Goal: Transaction & Acquisition: Purchase product/service

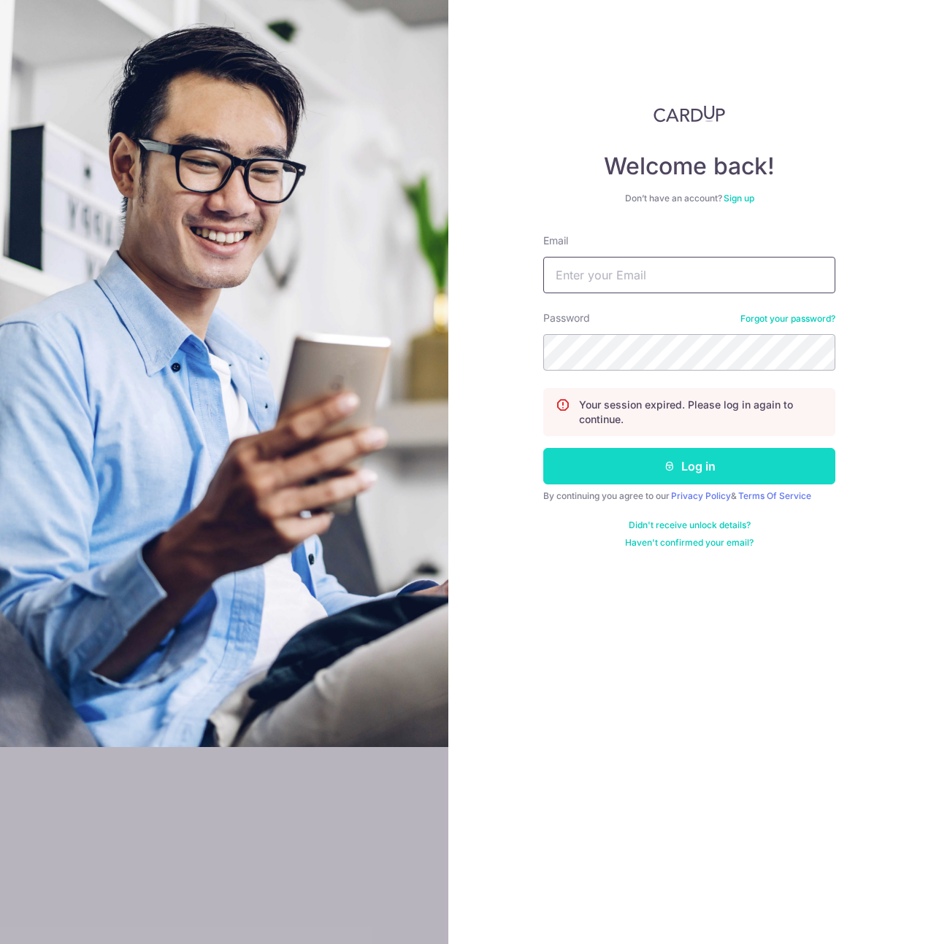
type input "andrew.chan@thesoupspoon.com"
click at [731, 471] on button "Log in" at bounding box center [689, 466] width 292 height 36
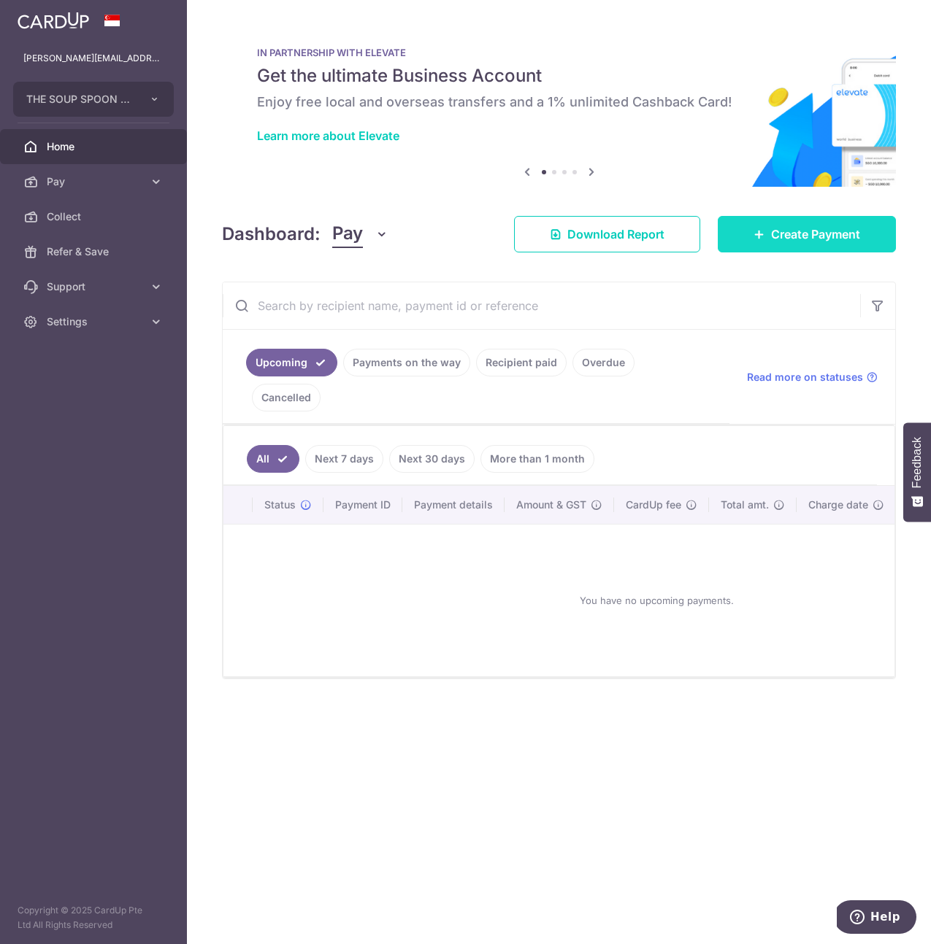
click at [827, 237] on span "Create Payment" at bounding box center [815, 235] width 89 height 18
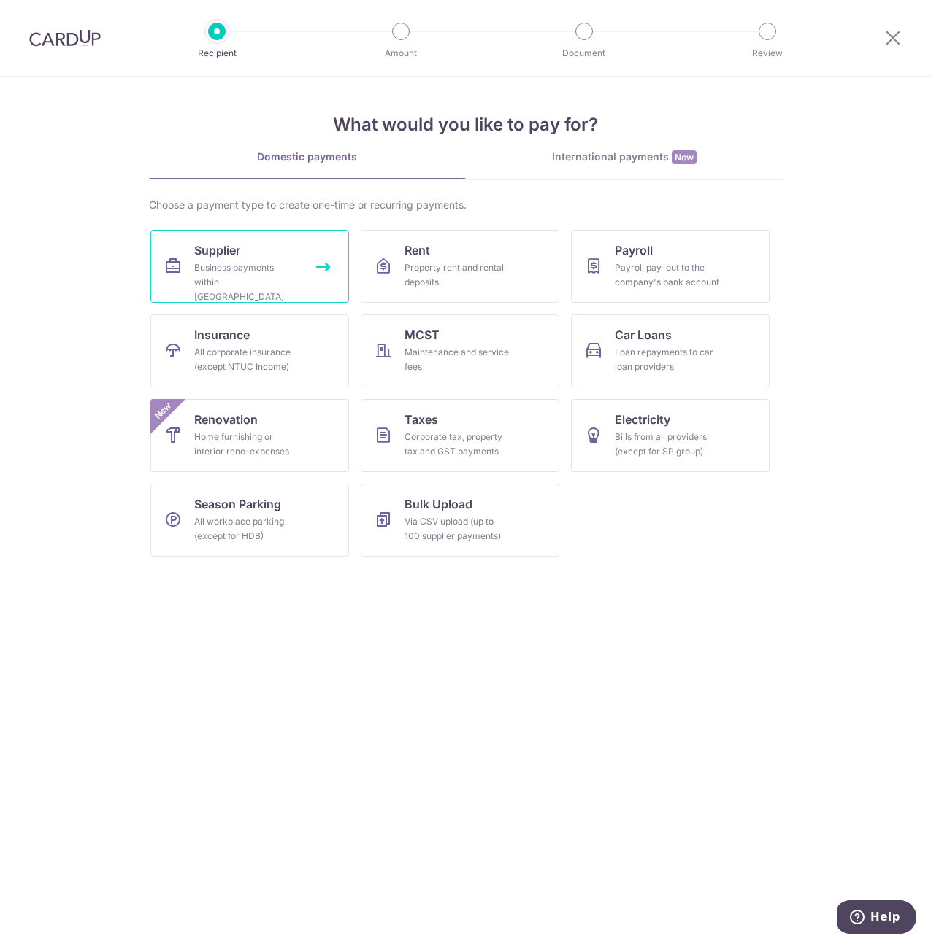
click at [247, 252] on link "Supplier Business payments within Singapore" at bounding box center [249, 266] width 199 height 73
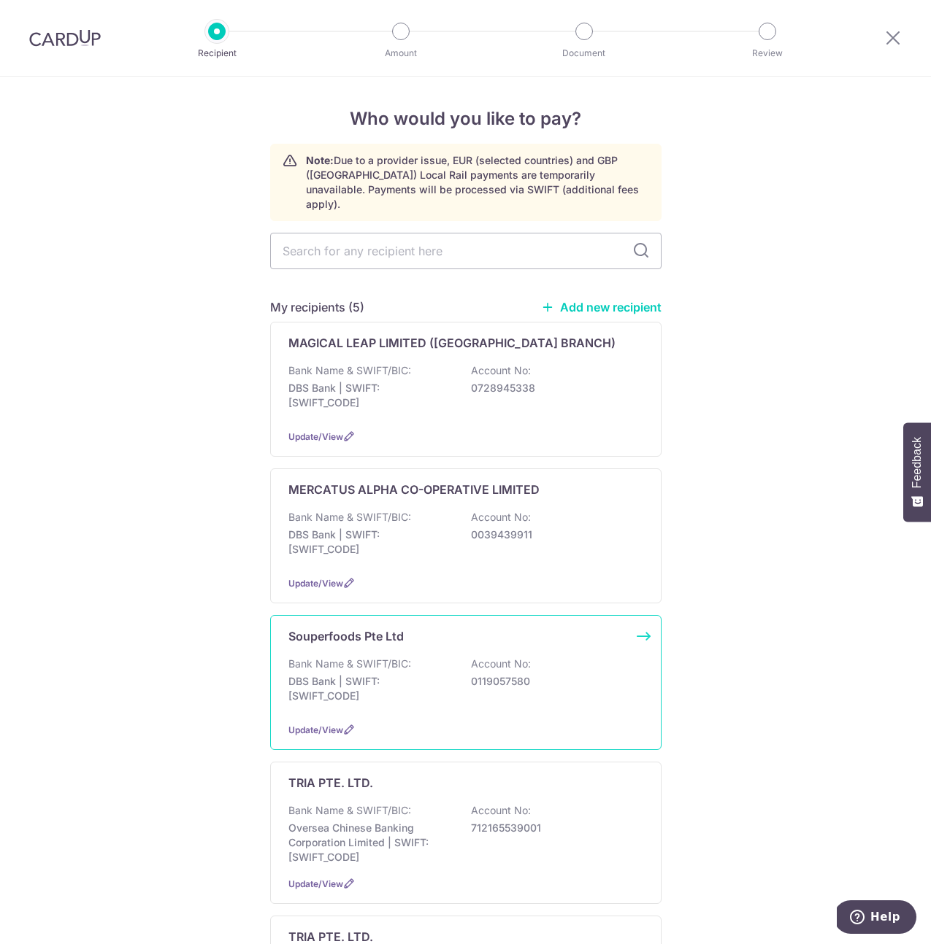
click at [360, 628] on p "Souperfoods Pte Ltd" at bounding box center [345, 637] width 115 height 18
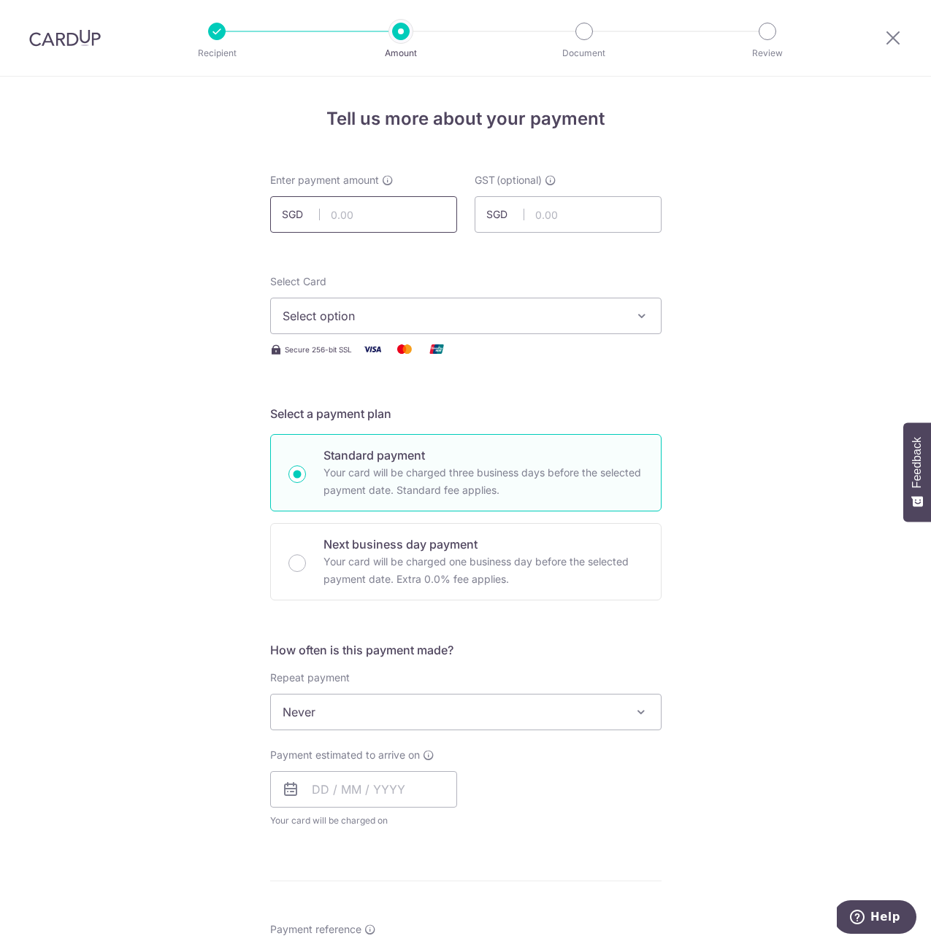
click at [357, 214] on input "text" at bounding box center [363, 214] width 187 height 36
type input "67,489.83"
click at [545, 221] on input "text" at bounding box center [567, 214] width 187 height 36
type input "6,074.08"
click at [560, 320] on span "Select option" at bounding box center [452, 316] width 340 height 18
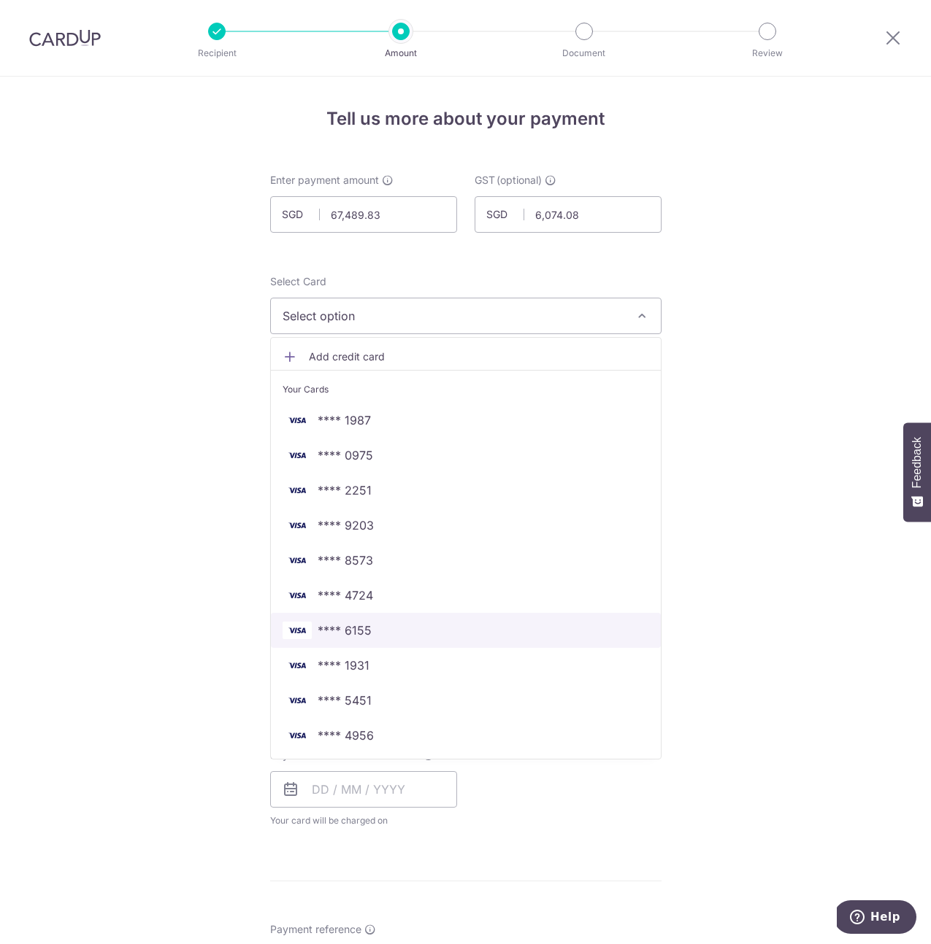
click at [426, 631] on span "**** 6155" at bounding box center [465, 631] width 366 height 18
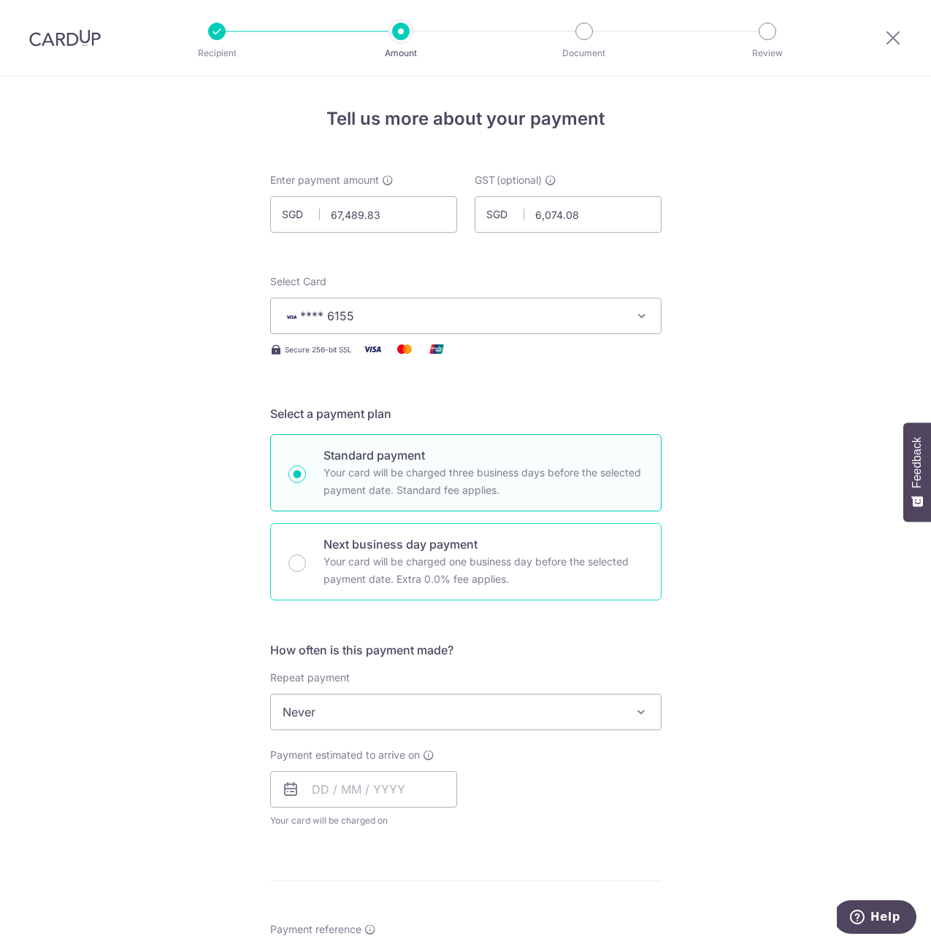
click at [348, 553] on p "Your card will be charged one business day before the selected payment date. Ex…" at bounding box center [483, 570] width 320 height 35
click at [306, 555] on input "Next business day payment Your card will be charged one business day before the…" at bounding box center [297, 564] width 18 height 18
radio input "false"
radio input "true"
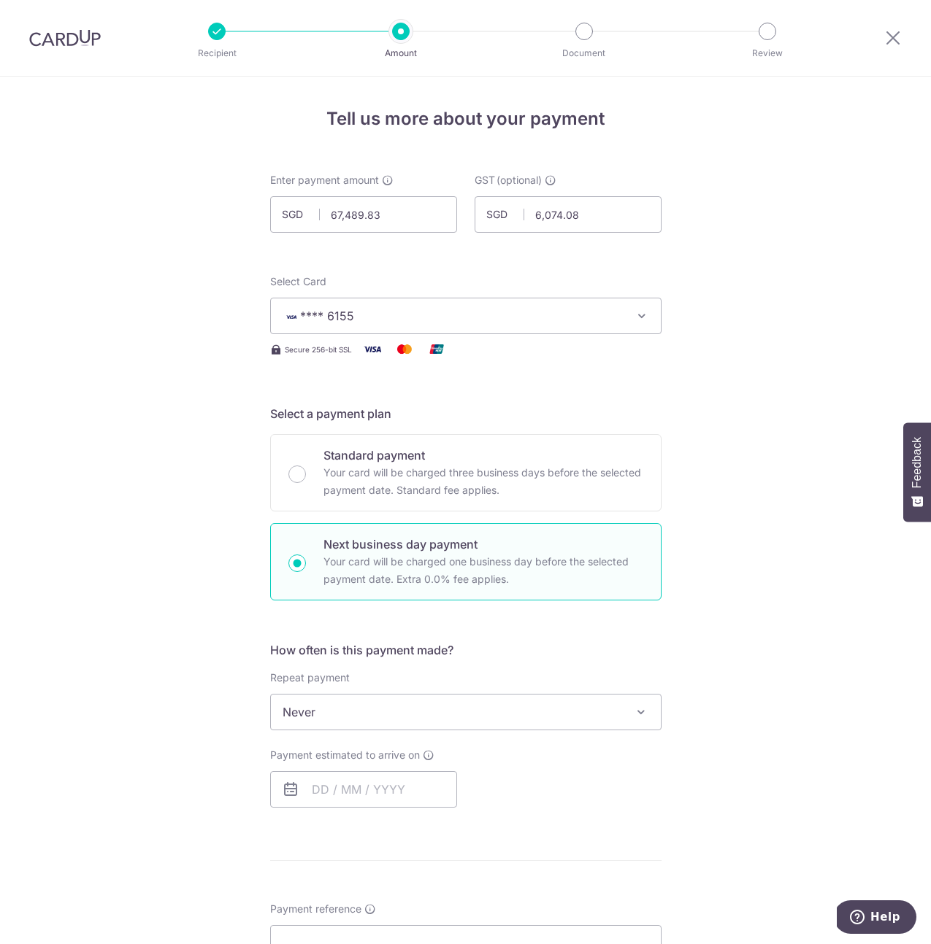
click at [315, 714] on span "Never" at bounding box center [466, 712] width 390 height 35
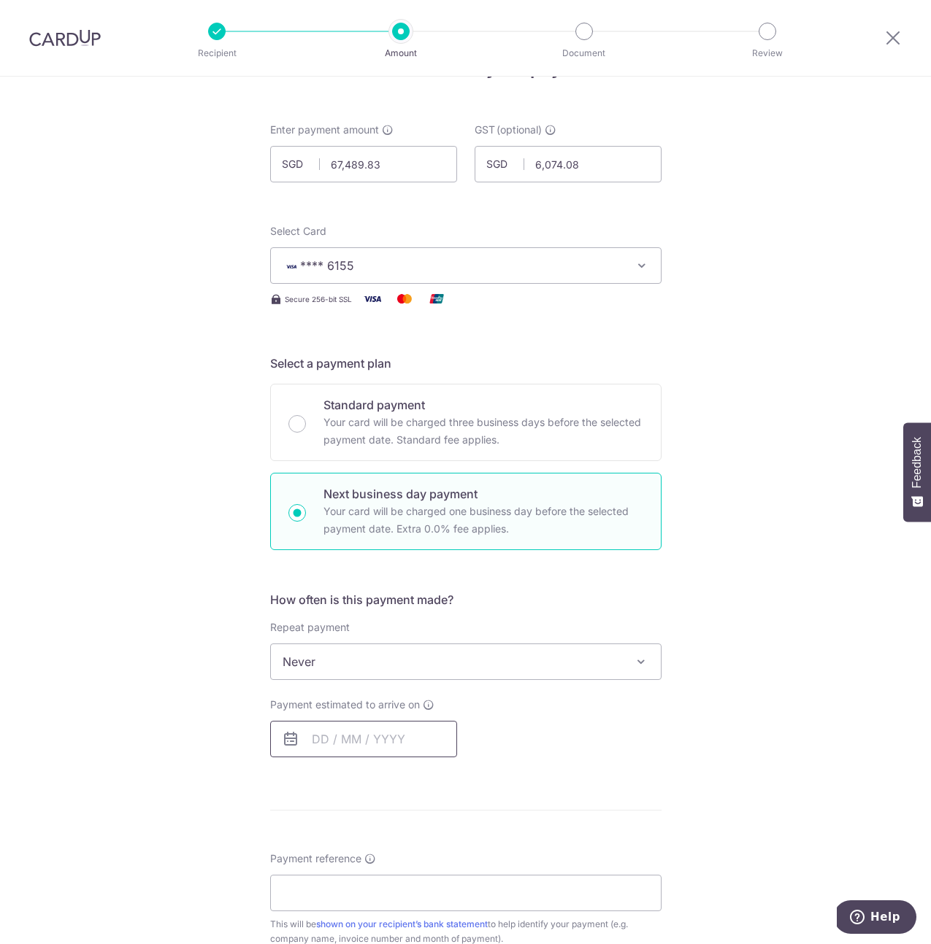
click at [386, 745] on input "text" at bounding box center [363, 739] width 187 height 36
click at [415, 843] on link "4" at bounding box center [416, 842] width 23 height 23
type input "04/09/2025"
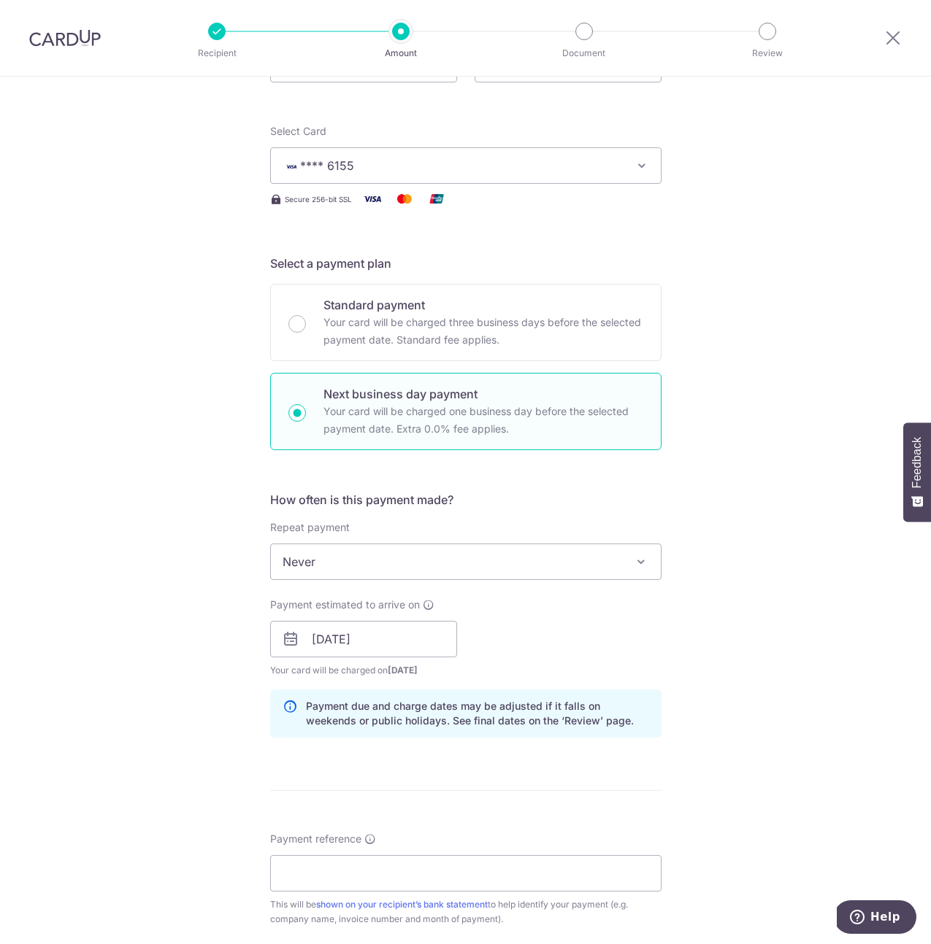
scroll to position [645, 0]
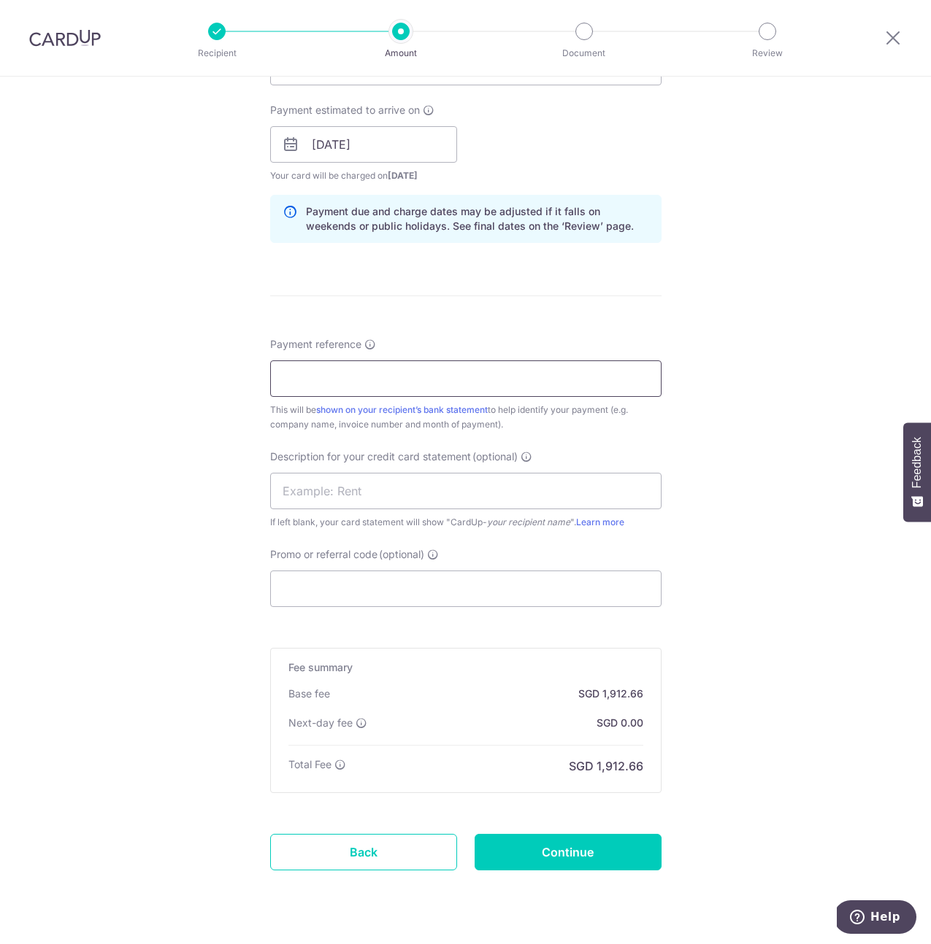
click at [345, 385] on input "Payment reference" at bounding box center [465, 379] width 391 height 36
click at [415, 389] on input "Payment to SF" at bounding box center [465, 379] width 391 height 36
paste input "IN2025-01382"
type input "Payment to SF IN2025-01382"
click at [479, 496] on input "text" at bounding box center [465, 491] width 391 height 36
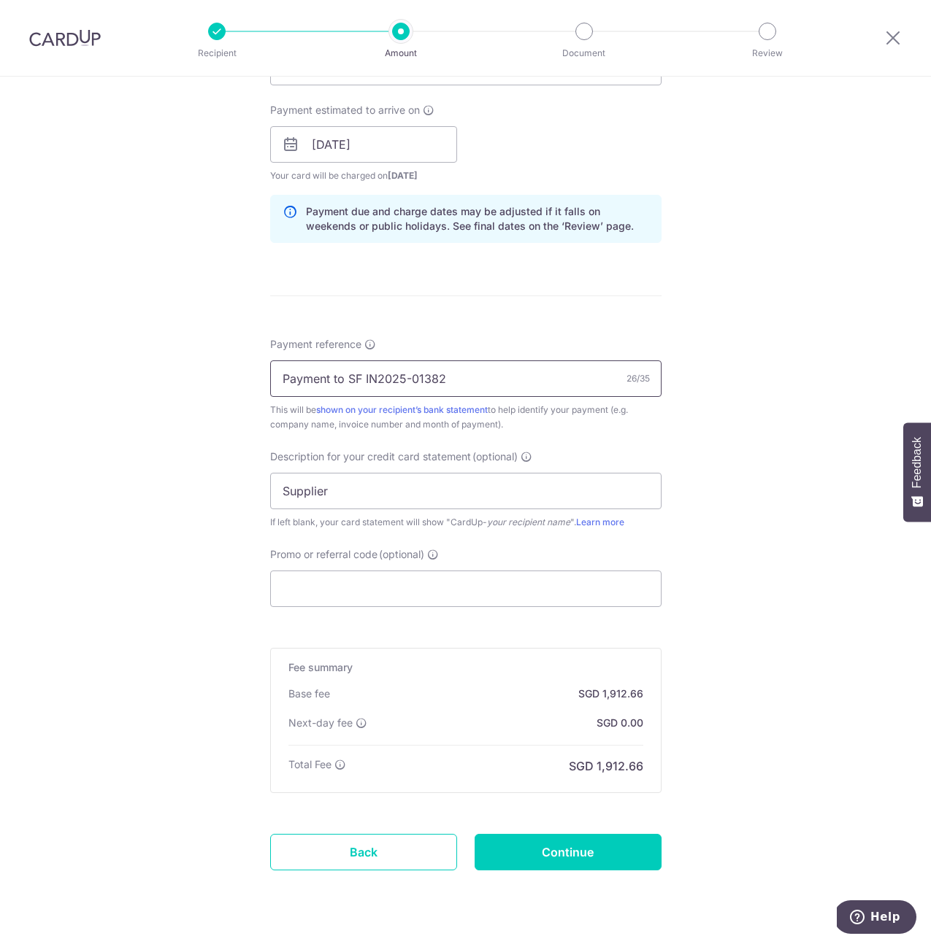
click at [469, 379] on input "Payment to SF IN2025-01382" at bounding box center [465, 379] width 391 height 36
drag, startPoint x: 450, startPoint y: 372, endPoint x: 122, endPoint y: 325, distance: 331.7
click at [122, 325] on div "Tell us more about your payment Enter payment amount SGD 67,489.83 67489.83 GST…" at bounding box center [465, 205] width 931 height 1549
click at [443, 502] on input "Supplier" at bounding box center [465, 491] width 391 height 36
drag, startPoint x: 443, startPoint y: 498, endPoint x: 63, endPoint y: 459, distance: 381.5
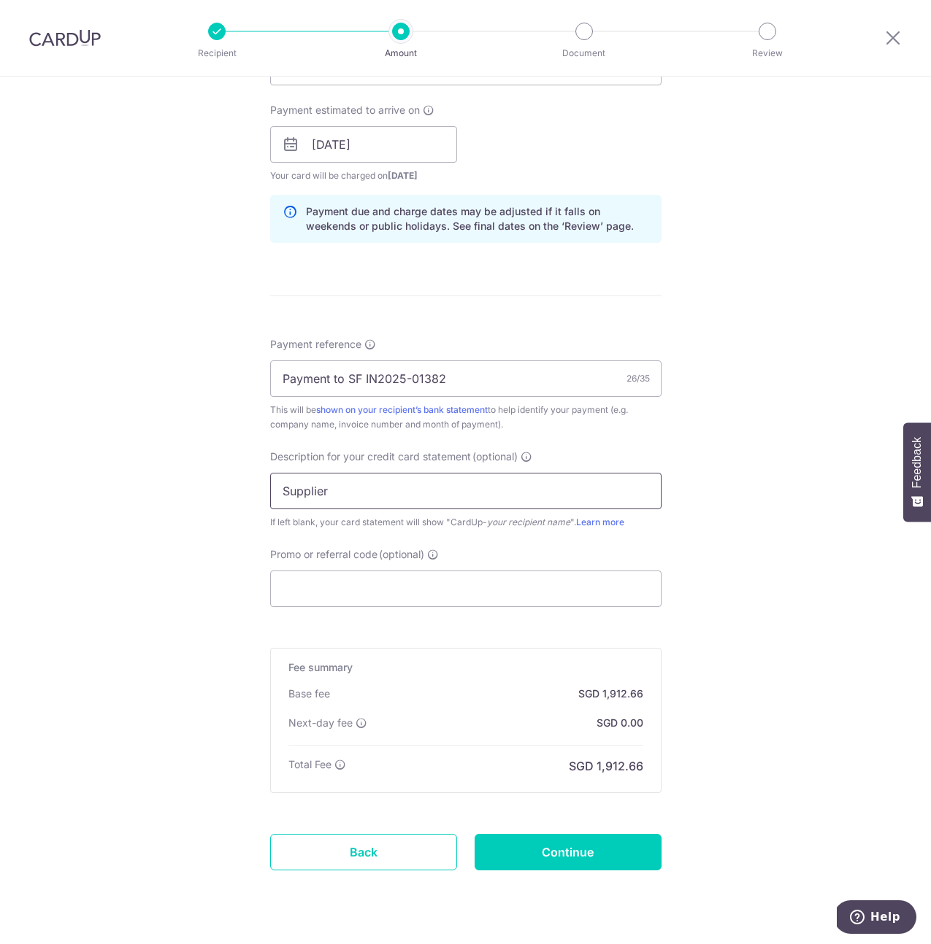
click at [63, 459] on div "Tell us more about your payment Enter payment amount SGD 67,489.83 67489.83 GST…" at bounding box center [465, 205] width 931 height 1549
paste input "Payment to SF I"
click at [371, 583] on input "Promo or referral code (optional)" at bounding box center [465, 589] width 391 height 36
click at [364, 476] on input "Payment to SF I" at bounding box center [465, 491] width 391 height 36
click at [370, 489] on input "Payment to SF I" at bounding box center [465, 491] width 391 height 36
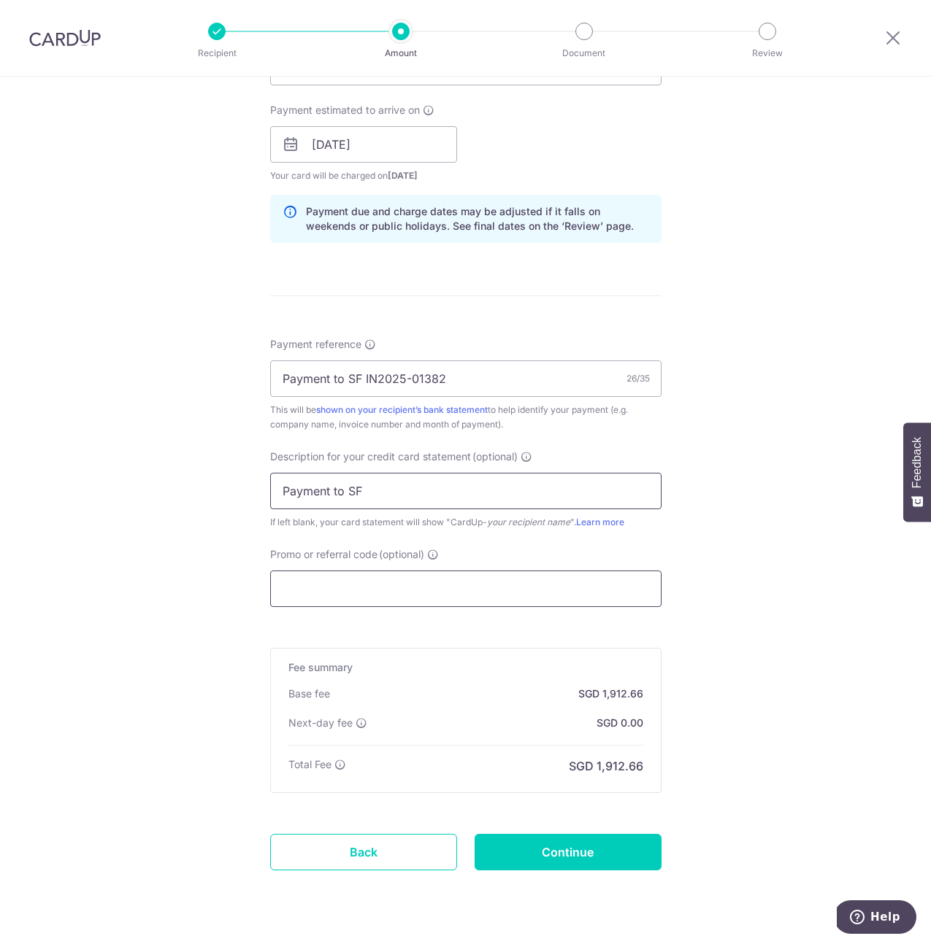
type input "Payment to SF"
click at [369, 585] on input "Promo or referral code (optional)" at bounding box center [465, 589] width 391 height 36
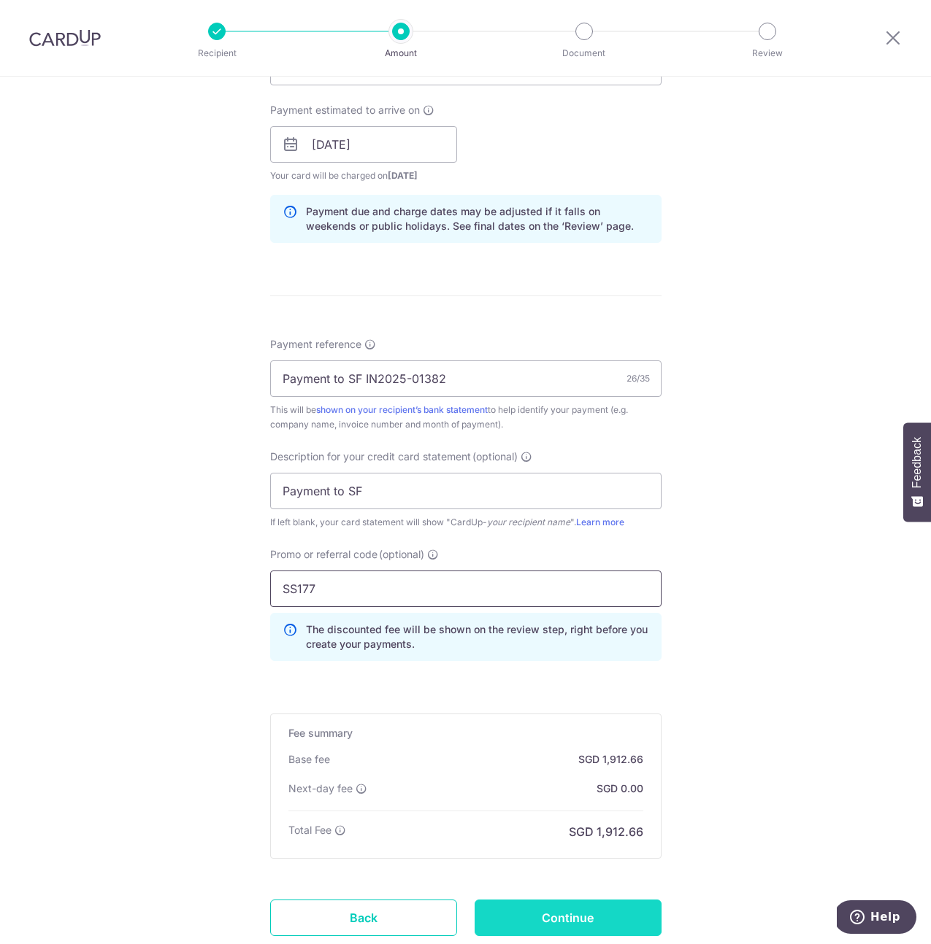
type input "SS177"
click at [630, 918] on input "Continue" at bounding box center [567, 918] width 187 height 36
type input "Create Schedule"
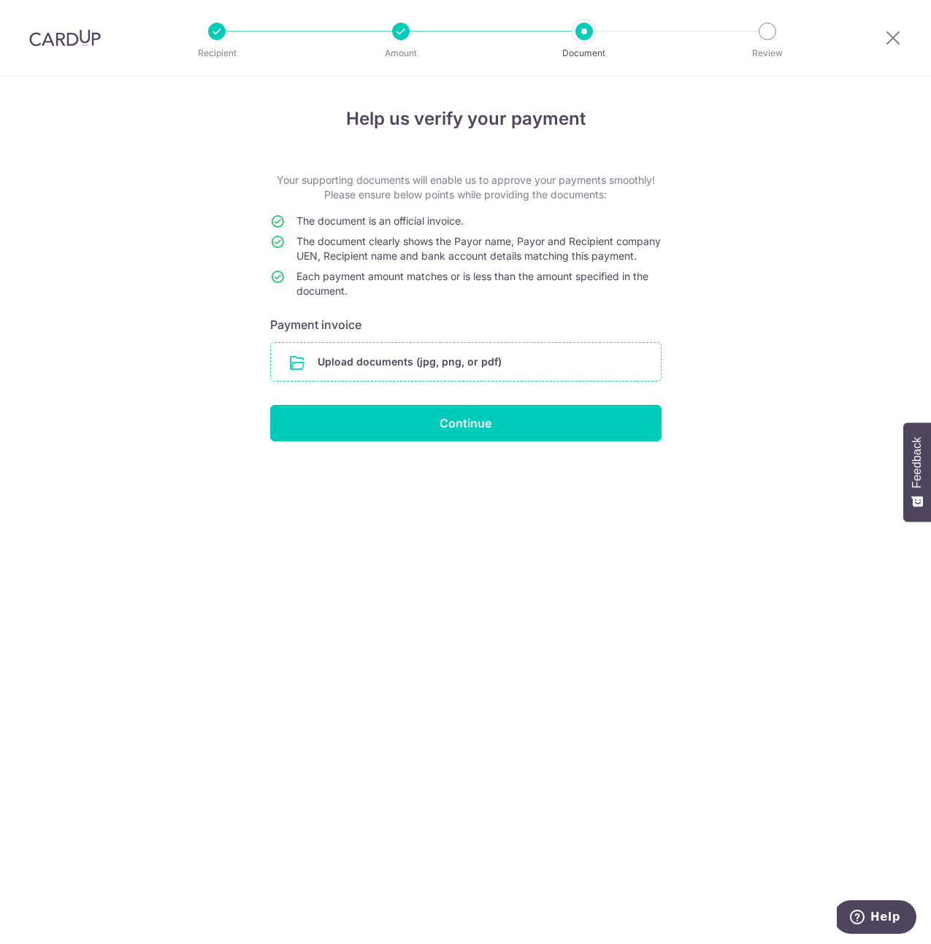
click at [427, 362] on input "file" at bounding box center [466, 362] width 390 height 38
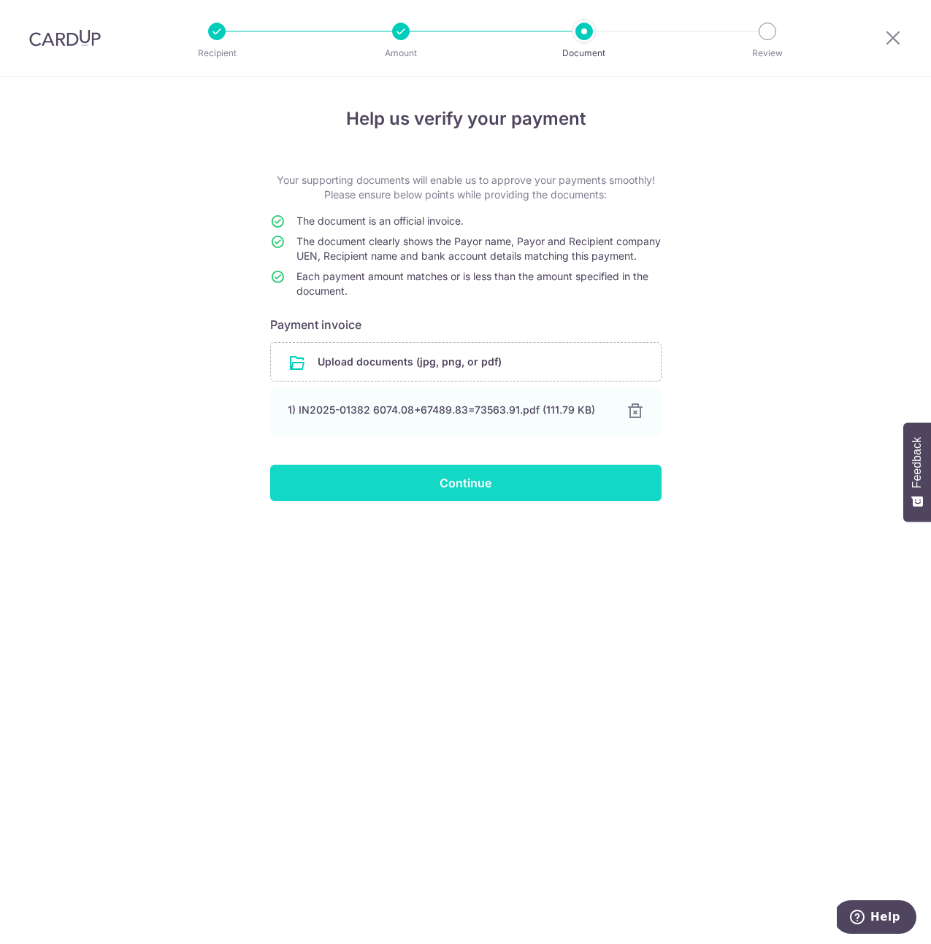
click at [552, 501] on input "Continue" at bounding box center [465, 483] width 391 height 36
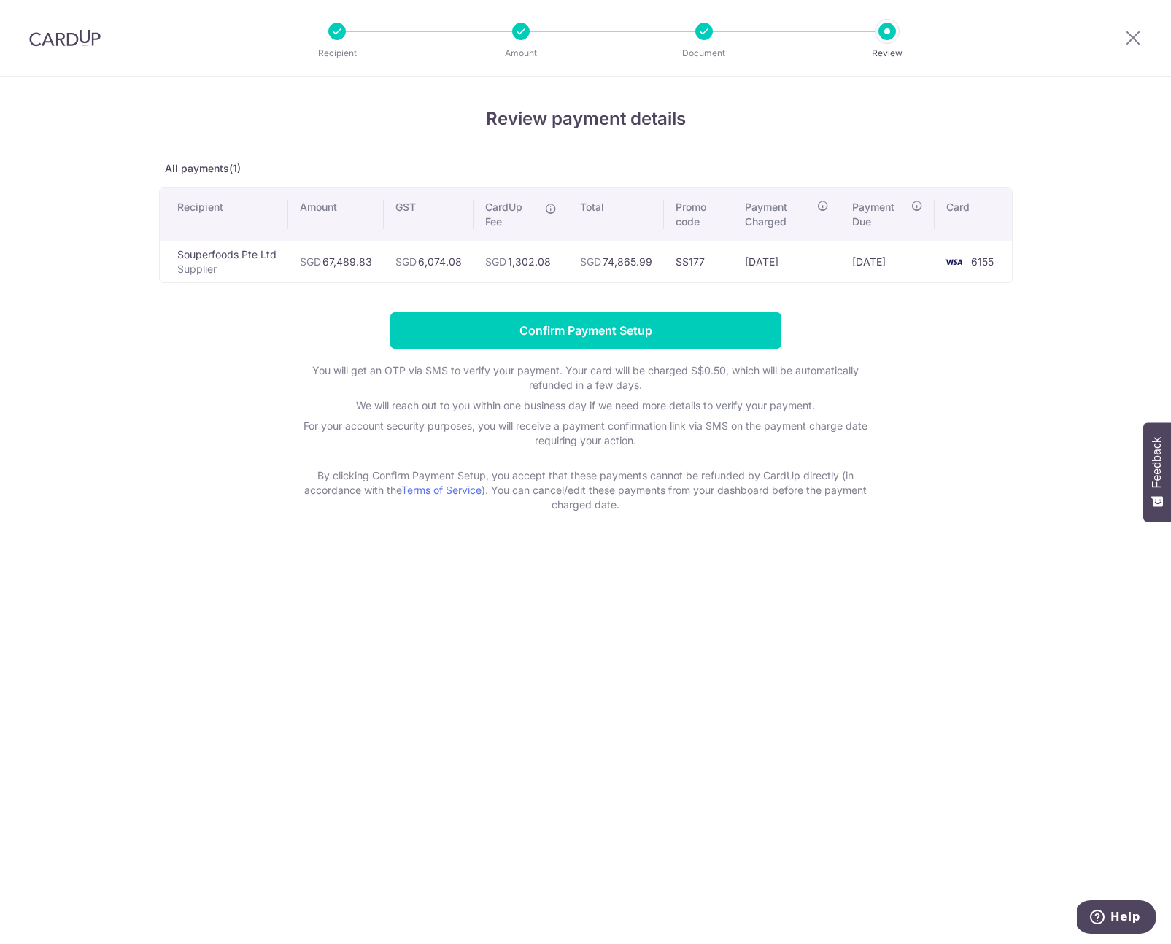
click at [930, 349] on div "Review payment details All payments(1) Recipient Amount GST CardUp Fee Total Pr…" at bounding box center [585, 511] width 1171 height 868
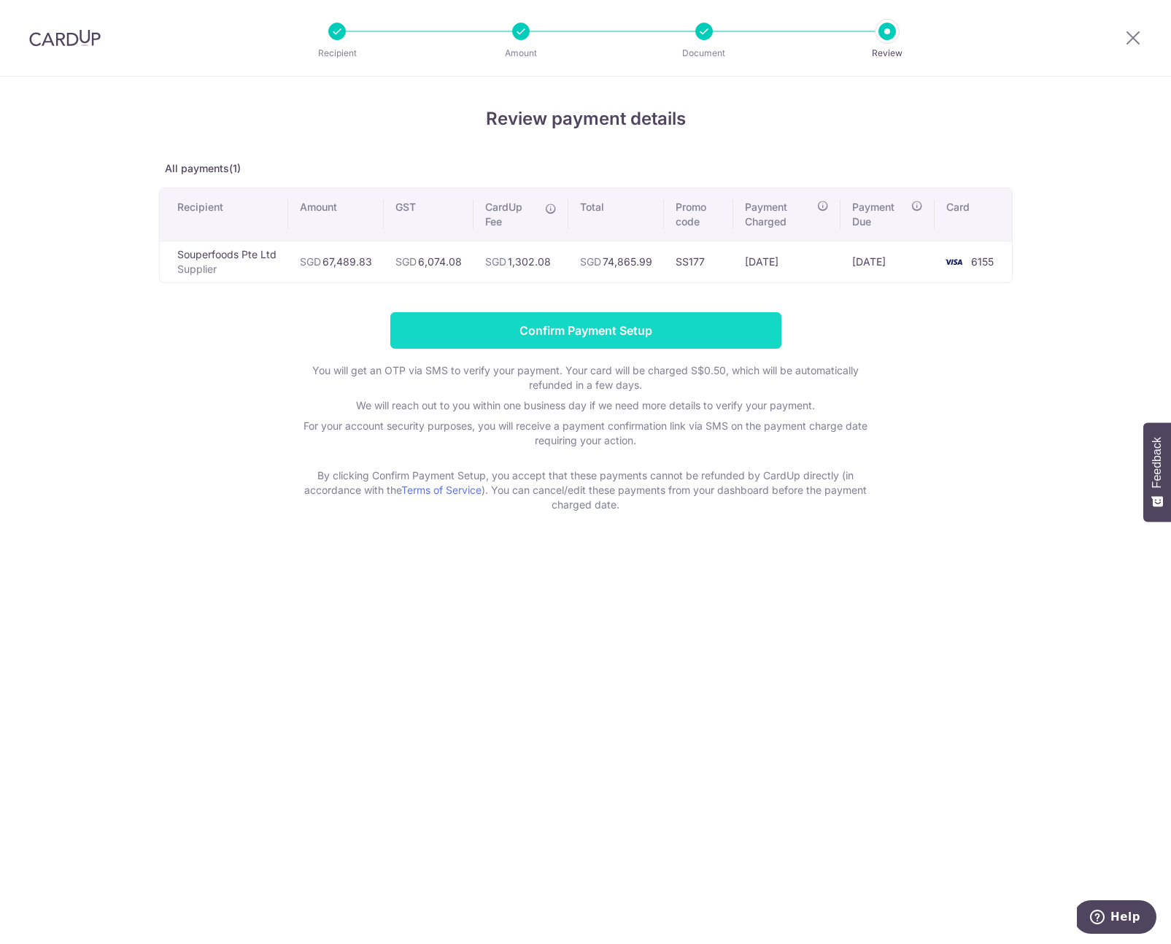
click at [562, 331] on input "Confirm Payment Setup" at bounding box center [585, 330] width 391 height 36
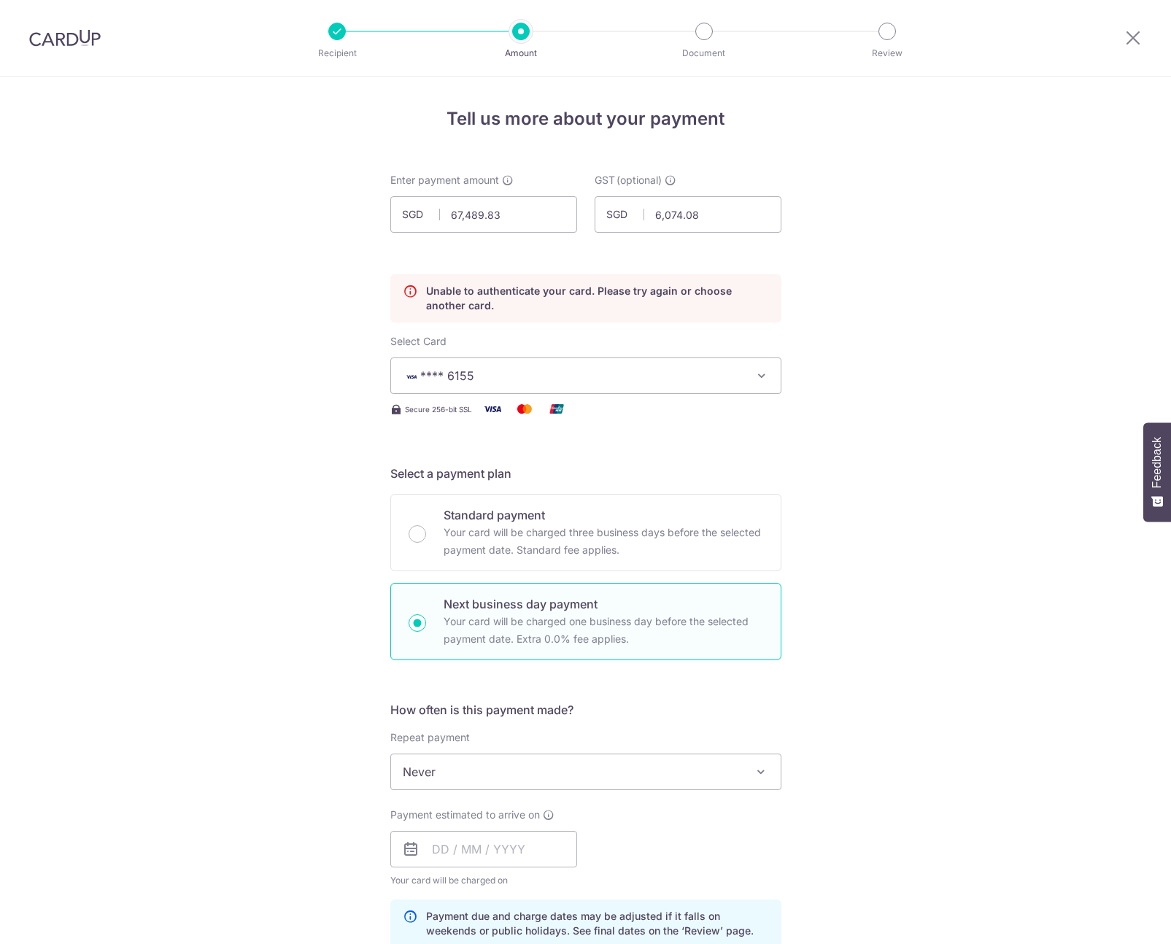
scroll to position [198, 0]
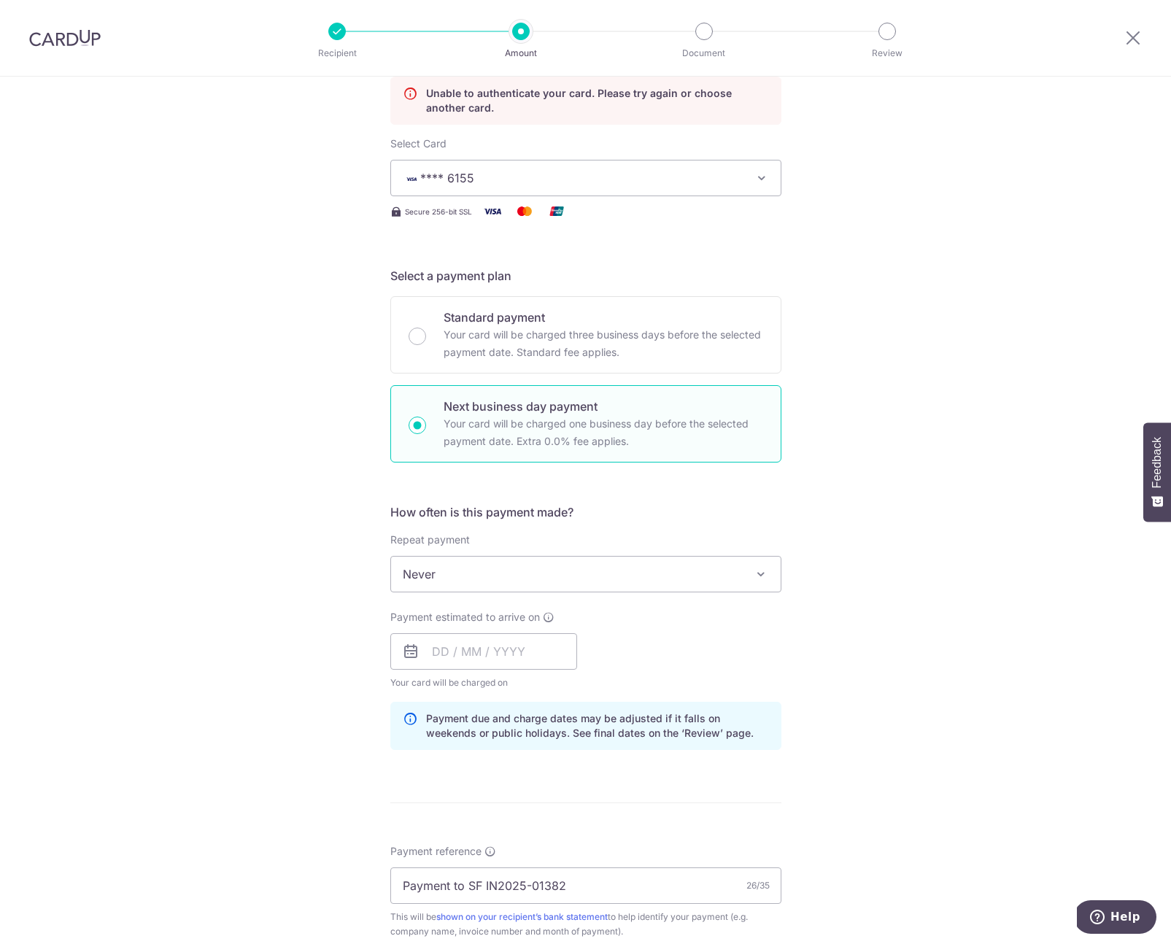
click at [599, 185] on span "**** 6155" at bounding box center [573, 178] width 340 height 18
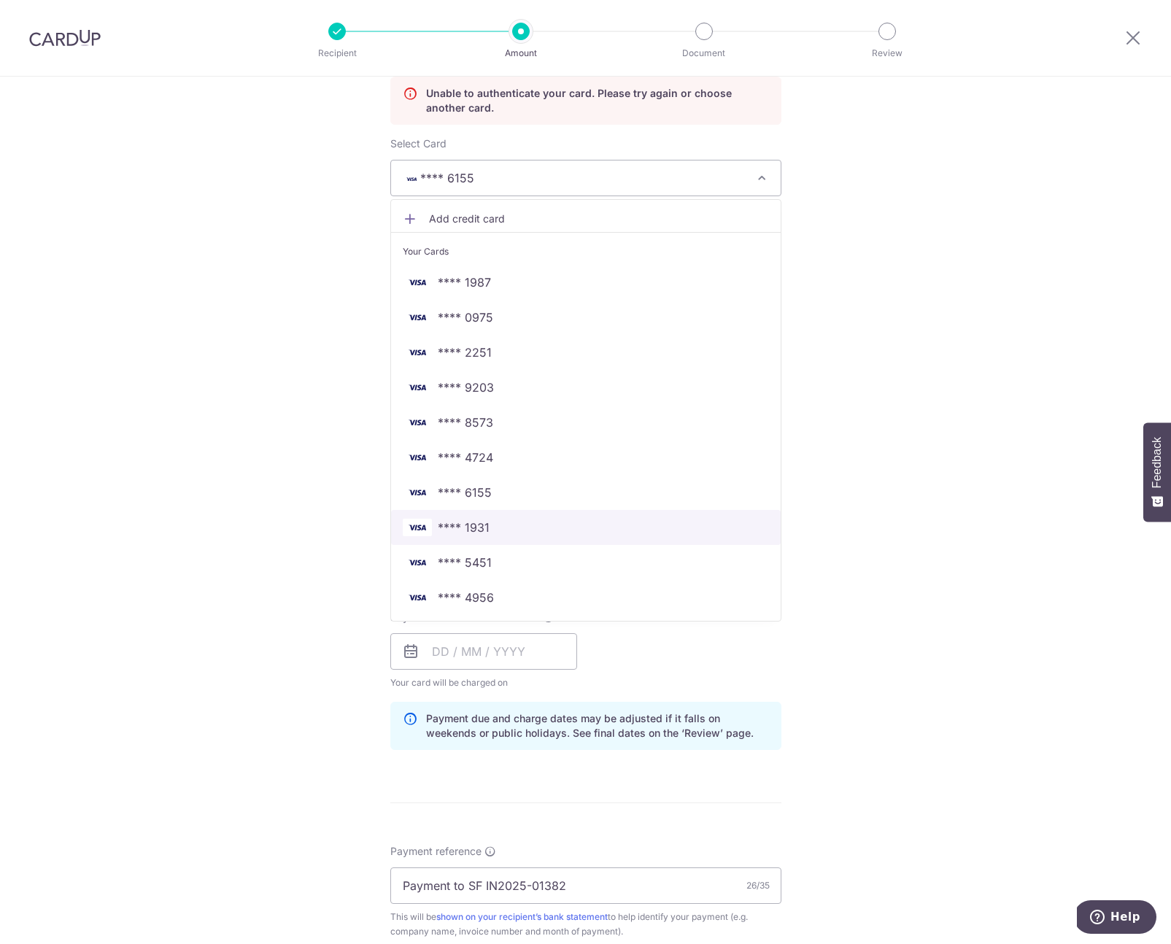
click at [508, 523] on span "**** 1931" at bounding box center [586, 528] width 366 height 18
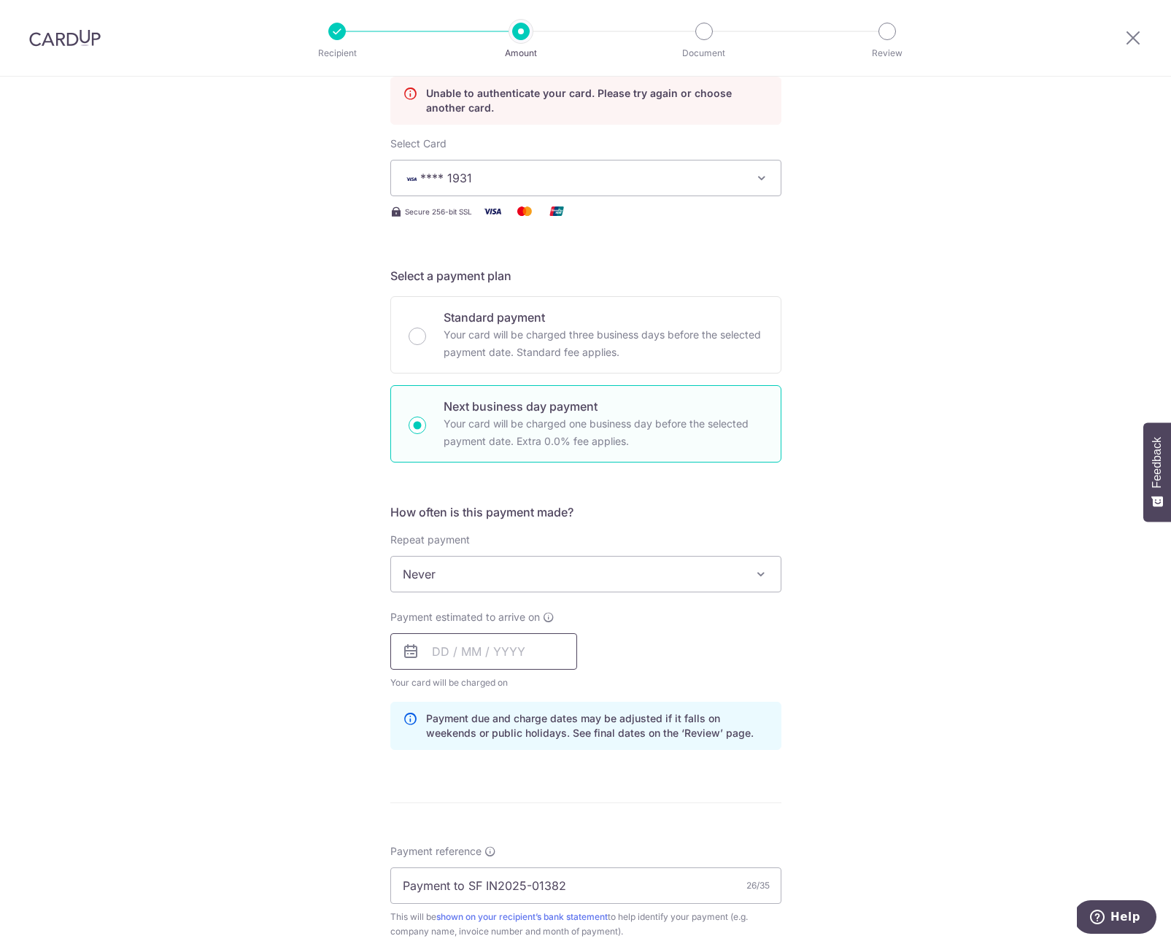
click at [447, 659] on input "text" at bounding box center [483, 651] width 187 height 36
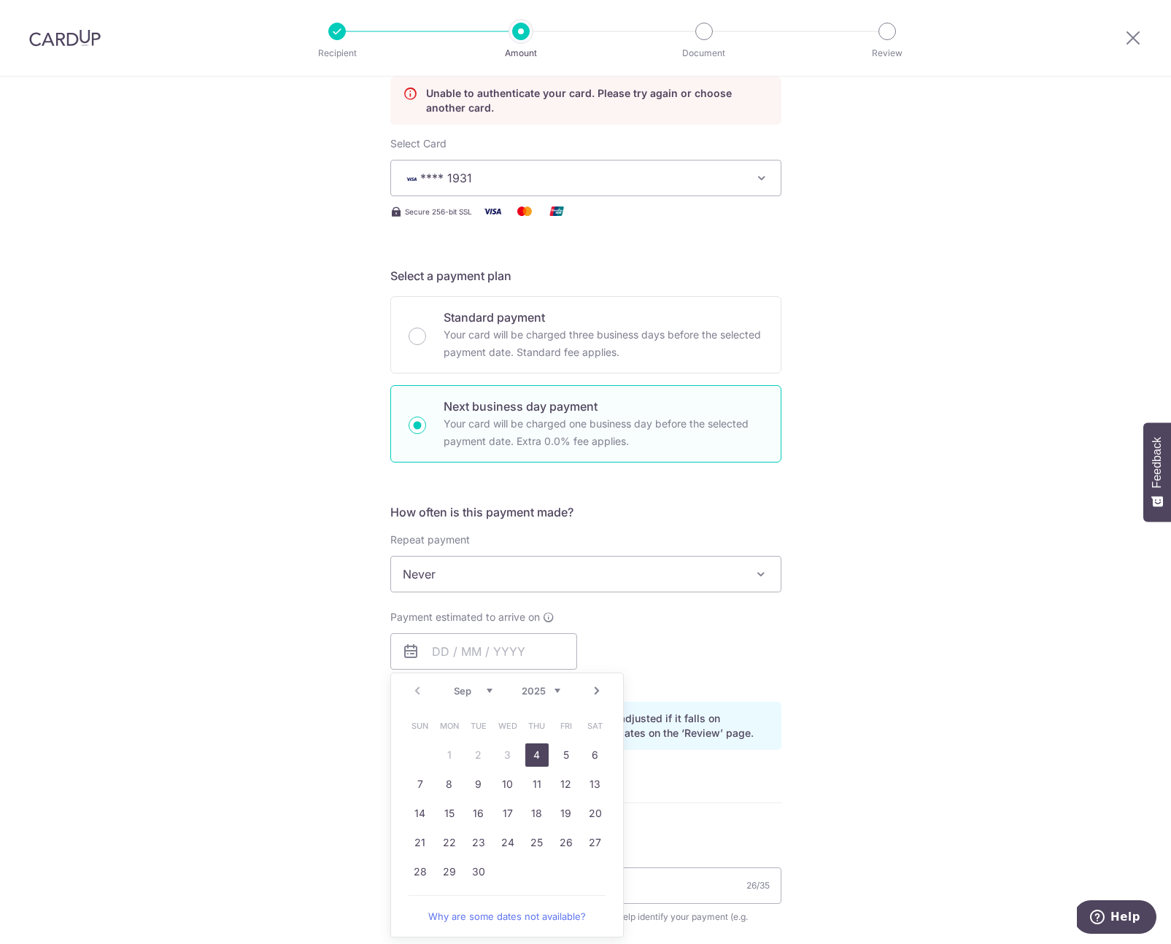
click at [536, 758] on link "4" at bounding box center [536, 755] width 23 height 23
type input "04/09/2025"
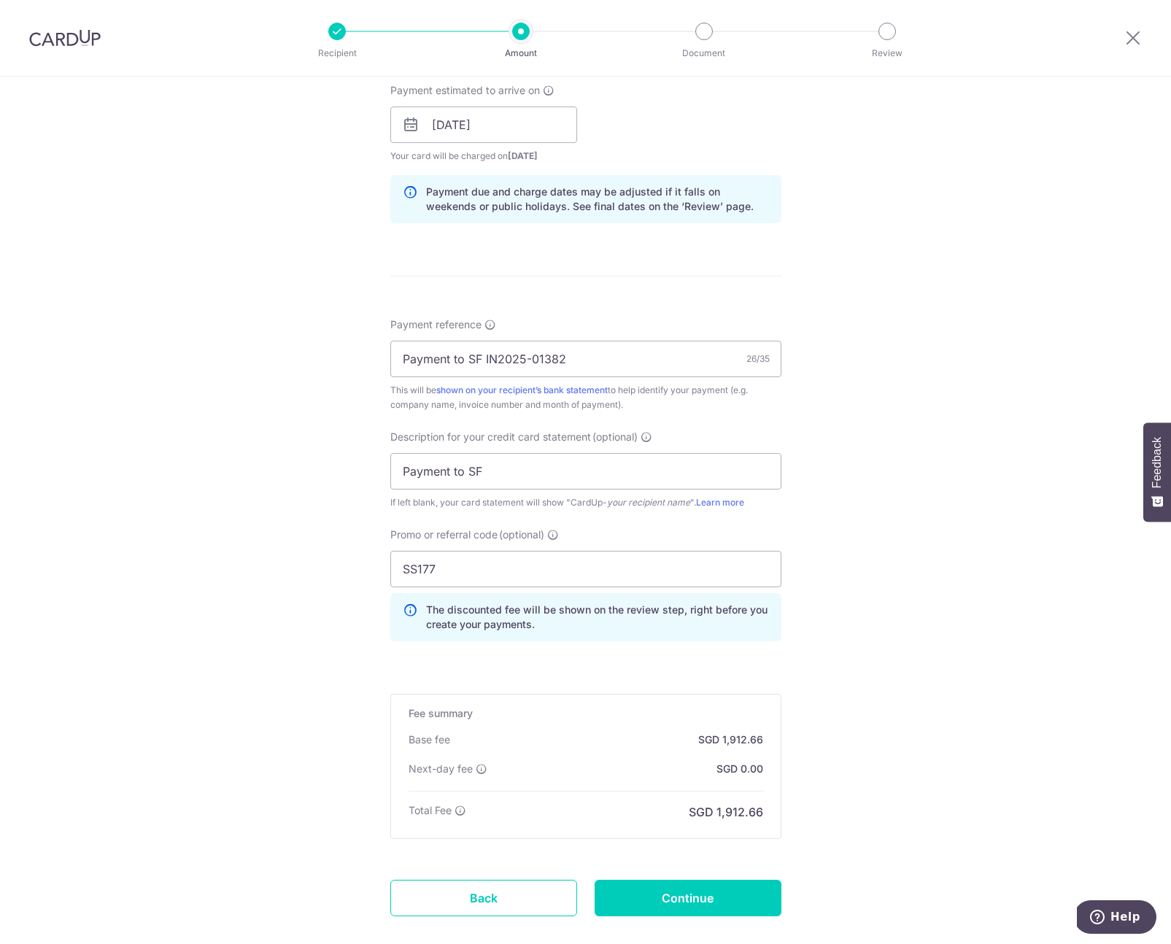
scroll to position [744, 0]
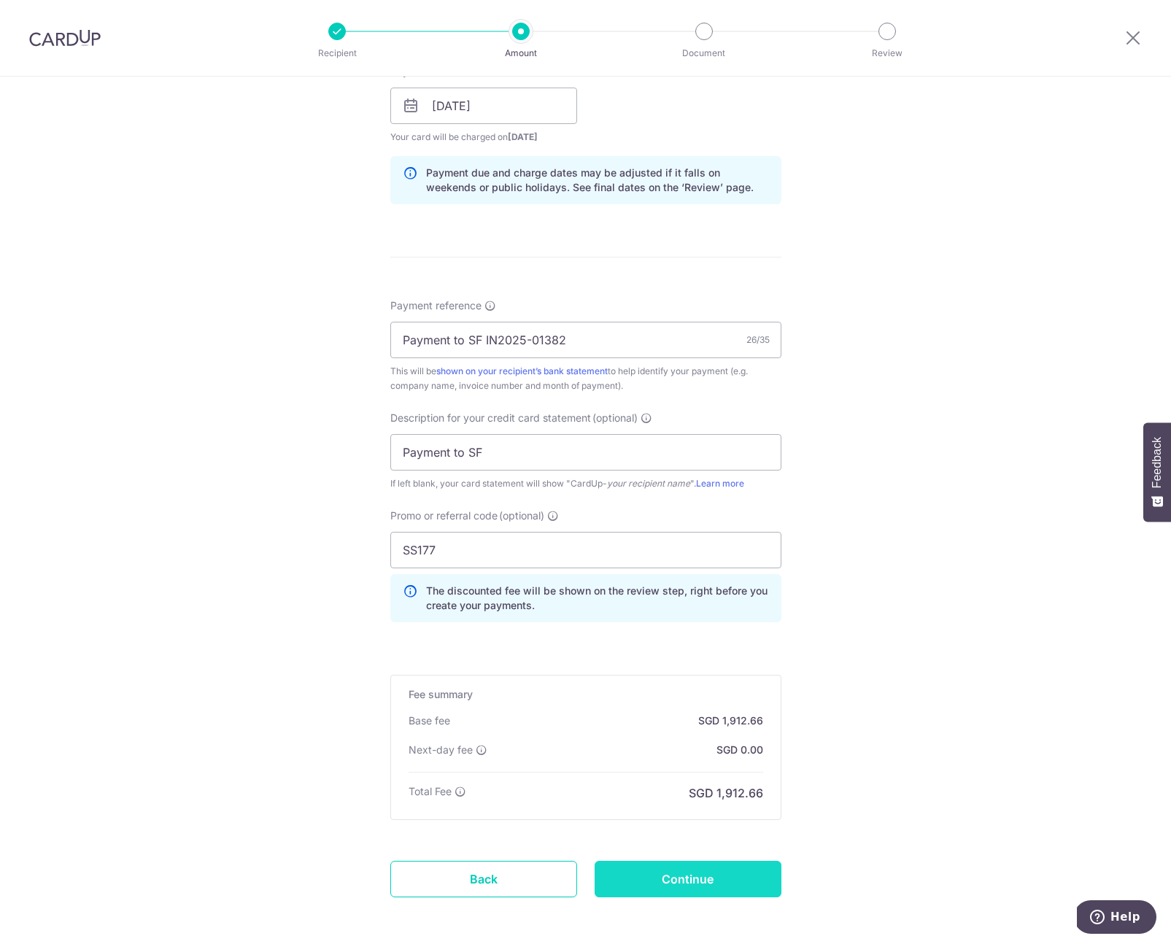
click at [690, 869] on input "Continue" at bounding box center [688, 879] width 187 height 36
type input "Update Schedule"
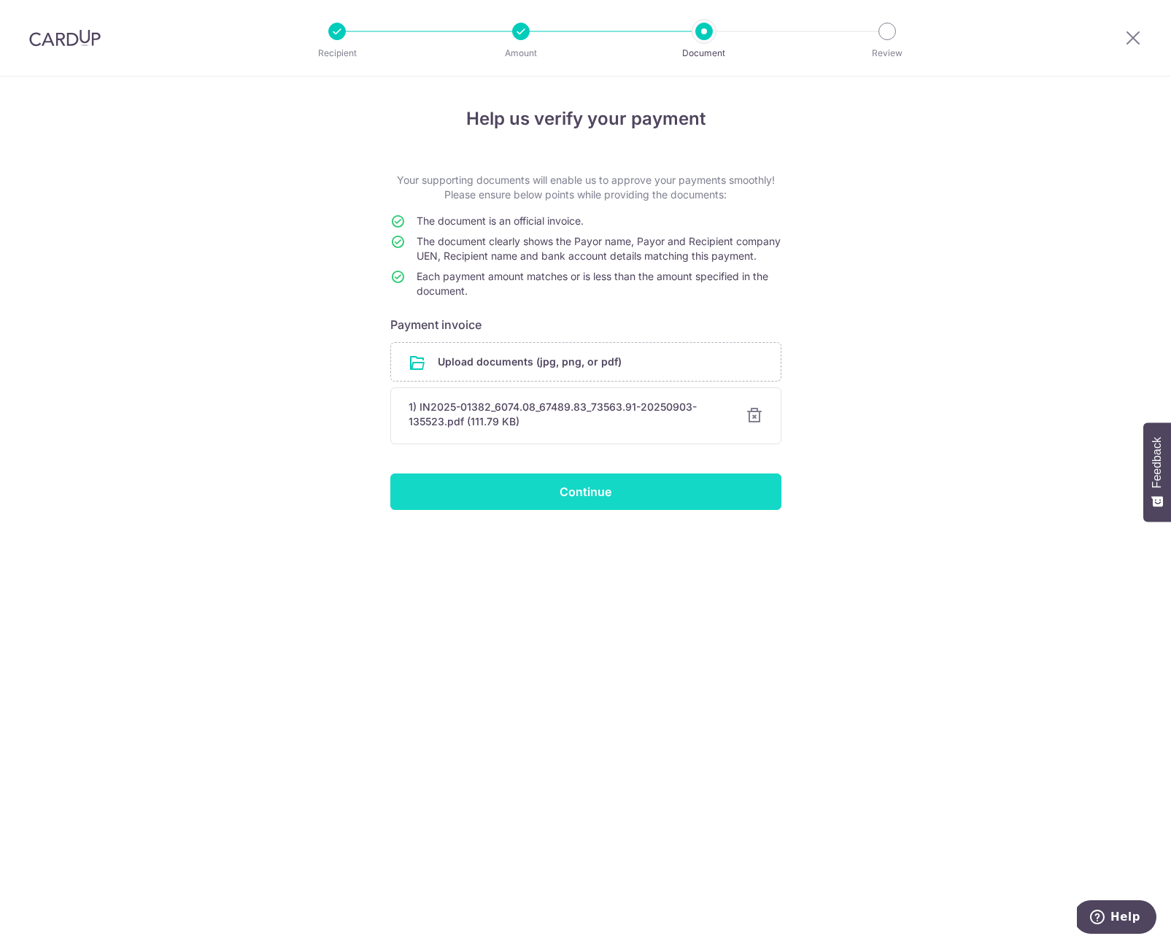
click at [577, 510] on input "Continue" at bounding box center [585, 492] width 391 height 36
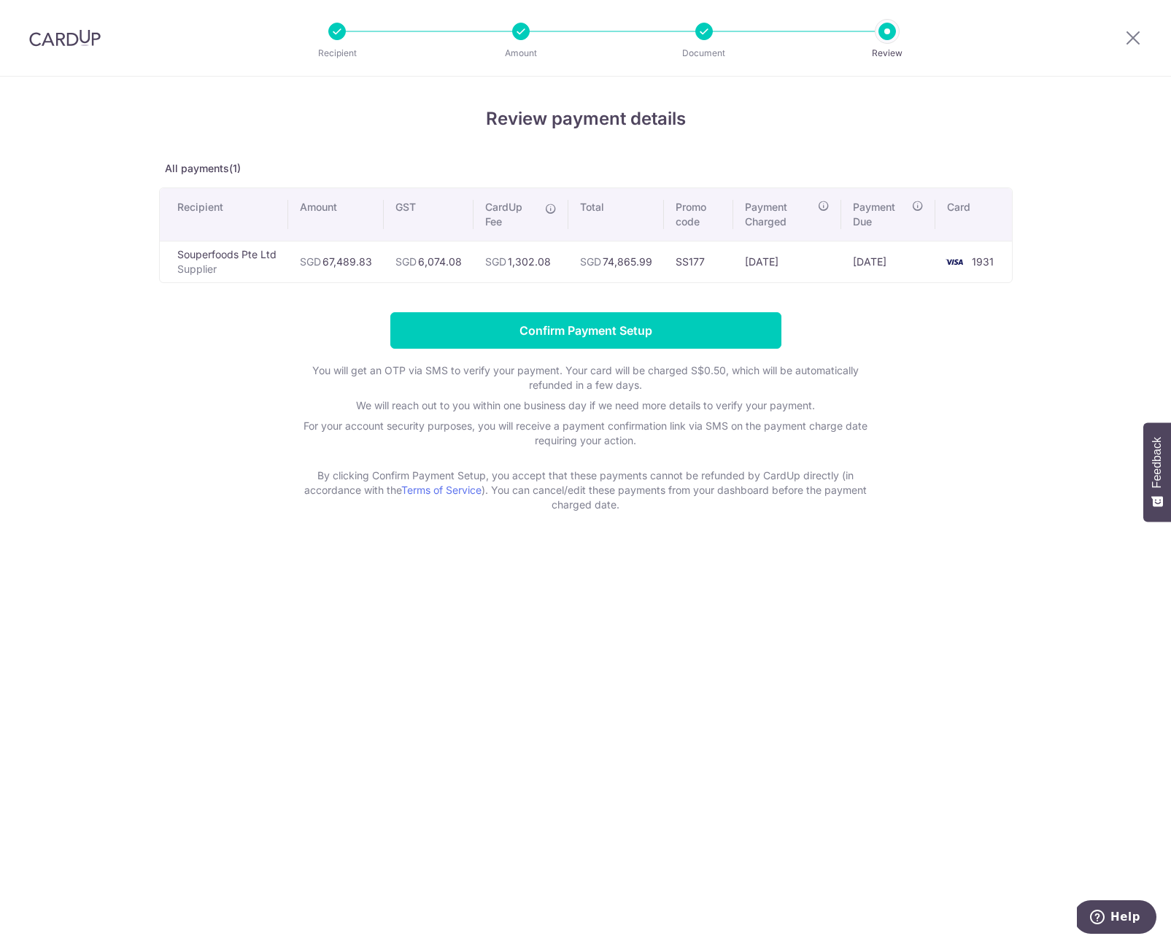
click at [1065, 350] on div "Review payment details All payments(1) Recipient Amount GST CardUp Fee Total Pr…" at bounding box center [585, 511] width 1171 height 868
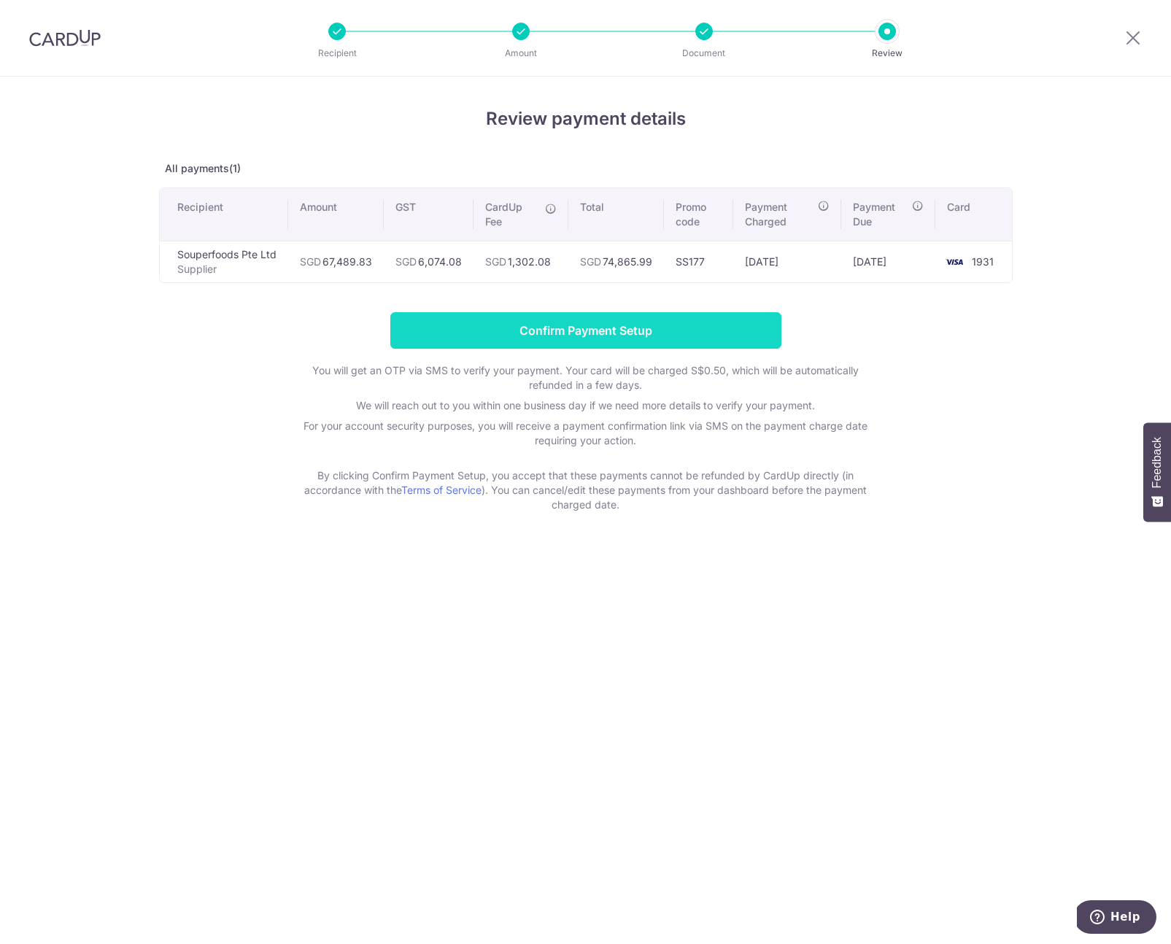
click at [627, 338] on input "Confirm Payment Setup" at bounding box center [585, 330] width 391 height 36
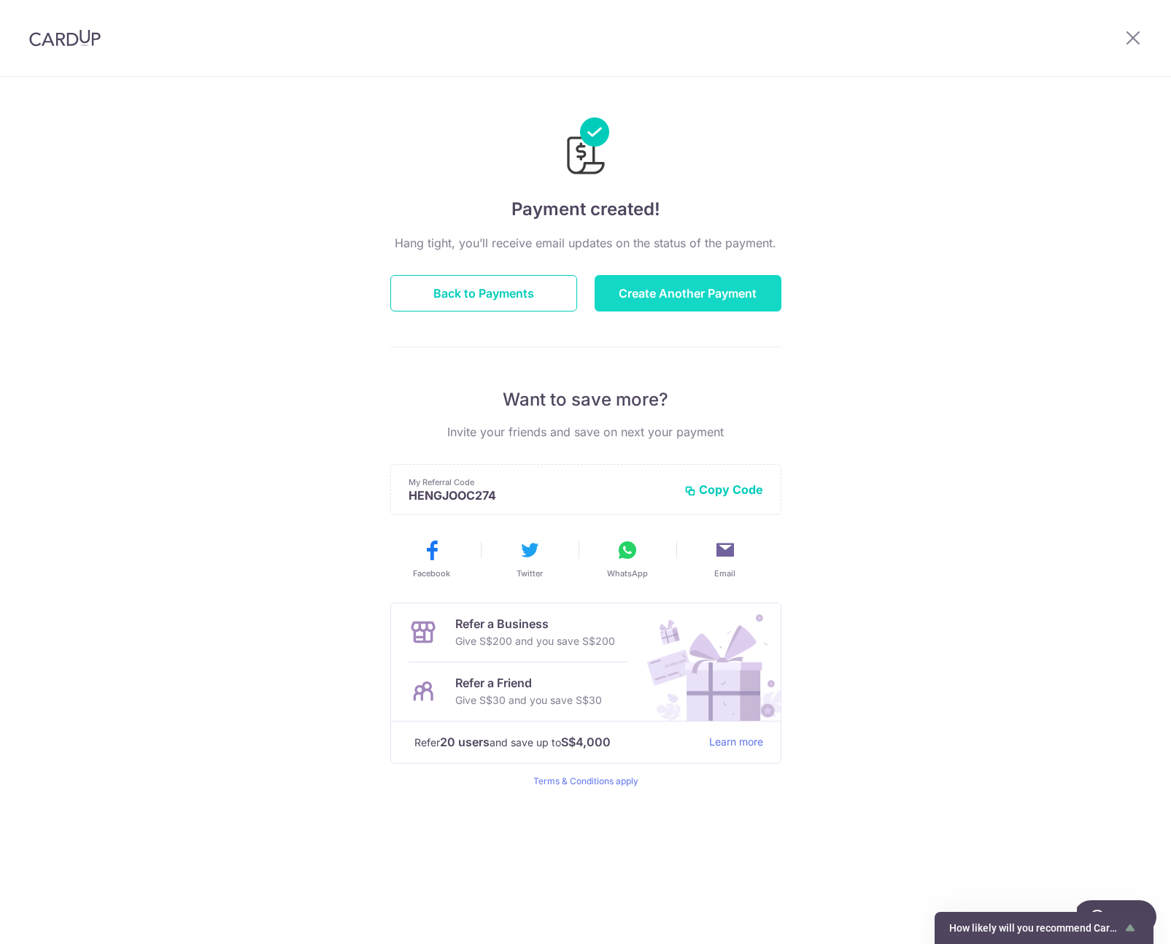
click at [715, 286] on button "Create Another Payment" at bounding box center [688, 293] width 187 height 36
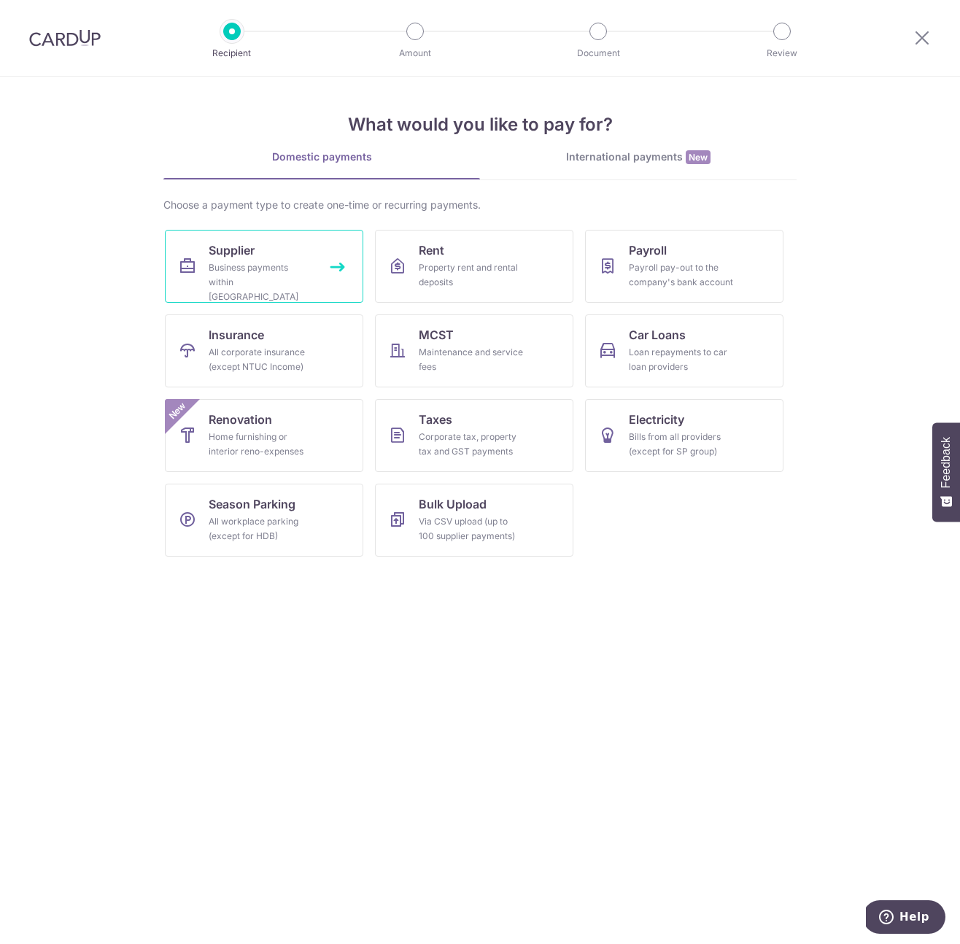
click at [236, 279] on div "Business payments within [GEOGRAPHIC_DATA]" at bounding box center [261, 283] width 105 height 44
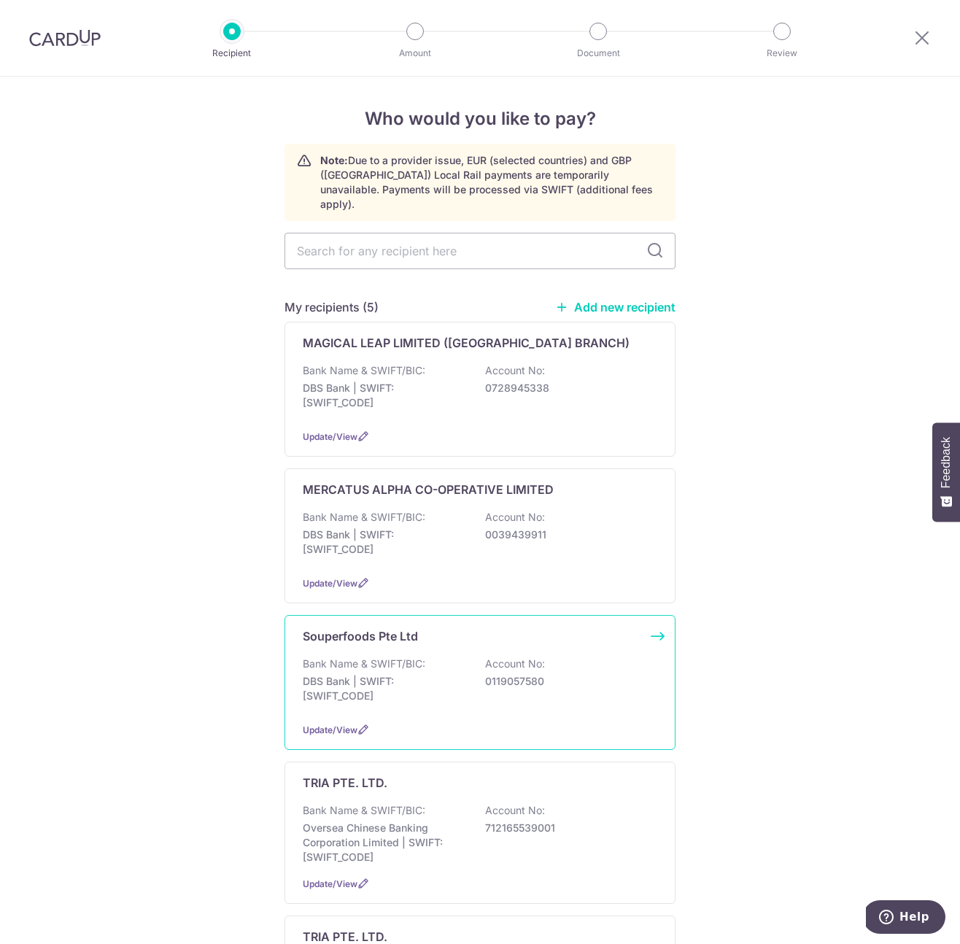
scroll to position [9, 0]
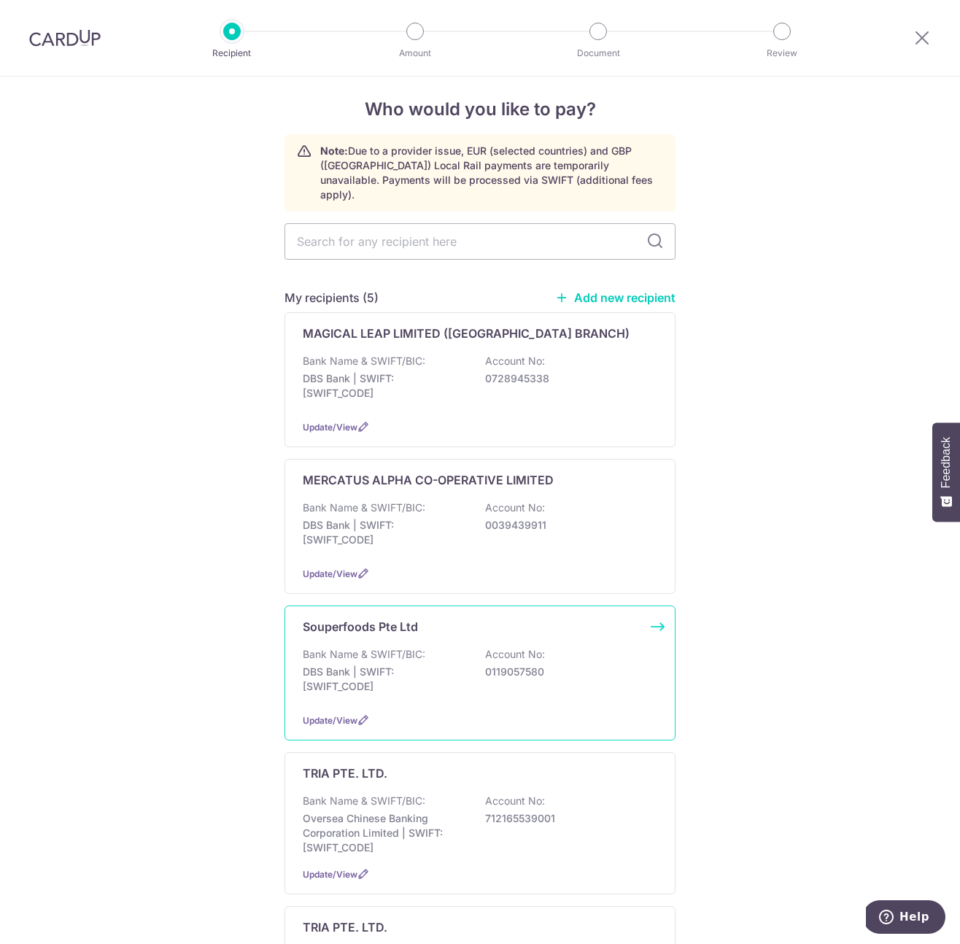
click at [433, 686] on div "Bank Name & SWIFT/BIC: DBS Bank | SWIFT: DBSSSGSGXXX Account No: 0119057580" at bounding box center [480, 674] width 355 height 54
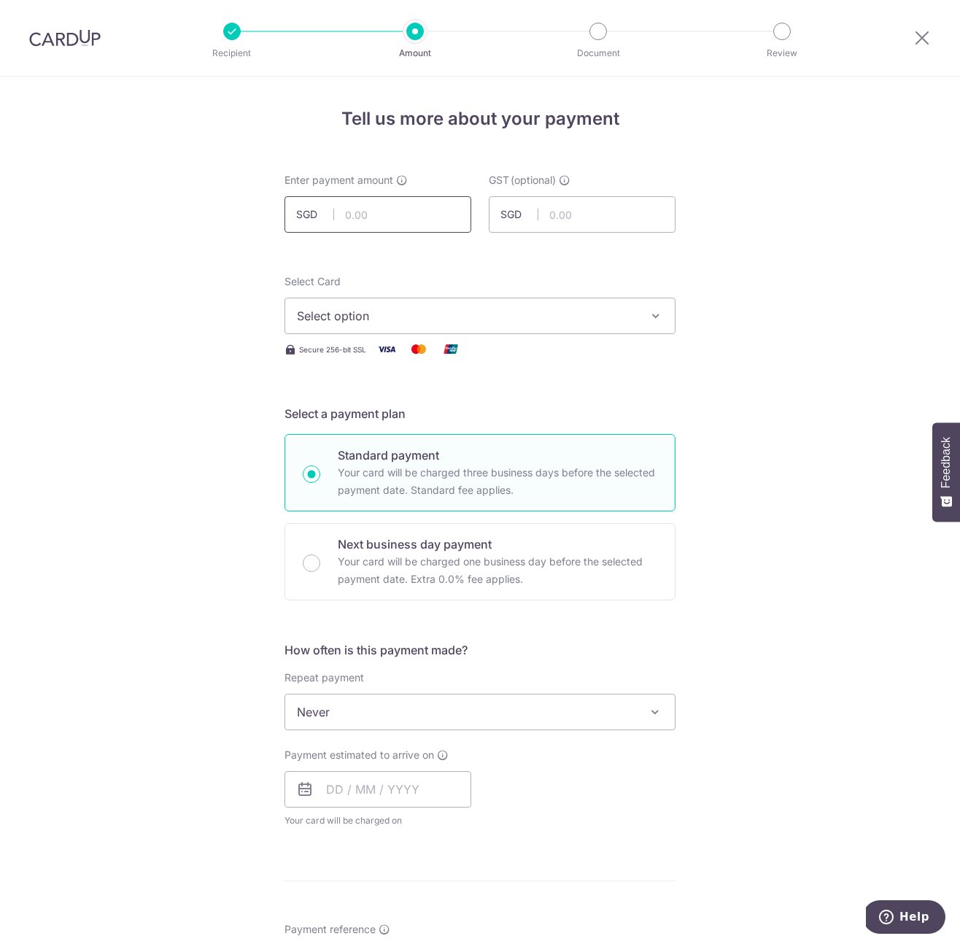
click at [371, 209] on input "text" at bounding box center [378, 214] width 187 height 36
type input "1"
type input "13,345.80"
click at [547, 208] on input "text" at bounding box center [582, 214] width 187 height 36
type input "1,201.12"
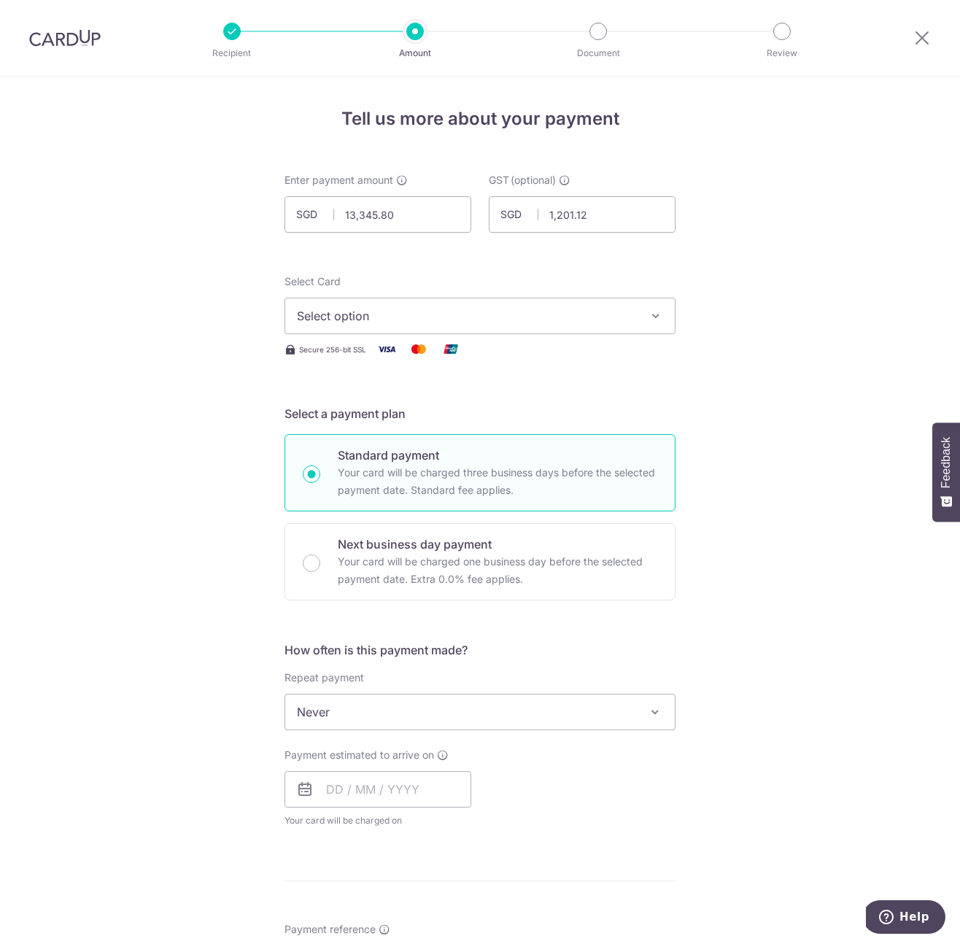
click at [423, 316] on span "Select option" at bounding box center [467, 316] width 340 height 18
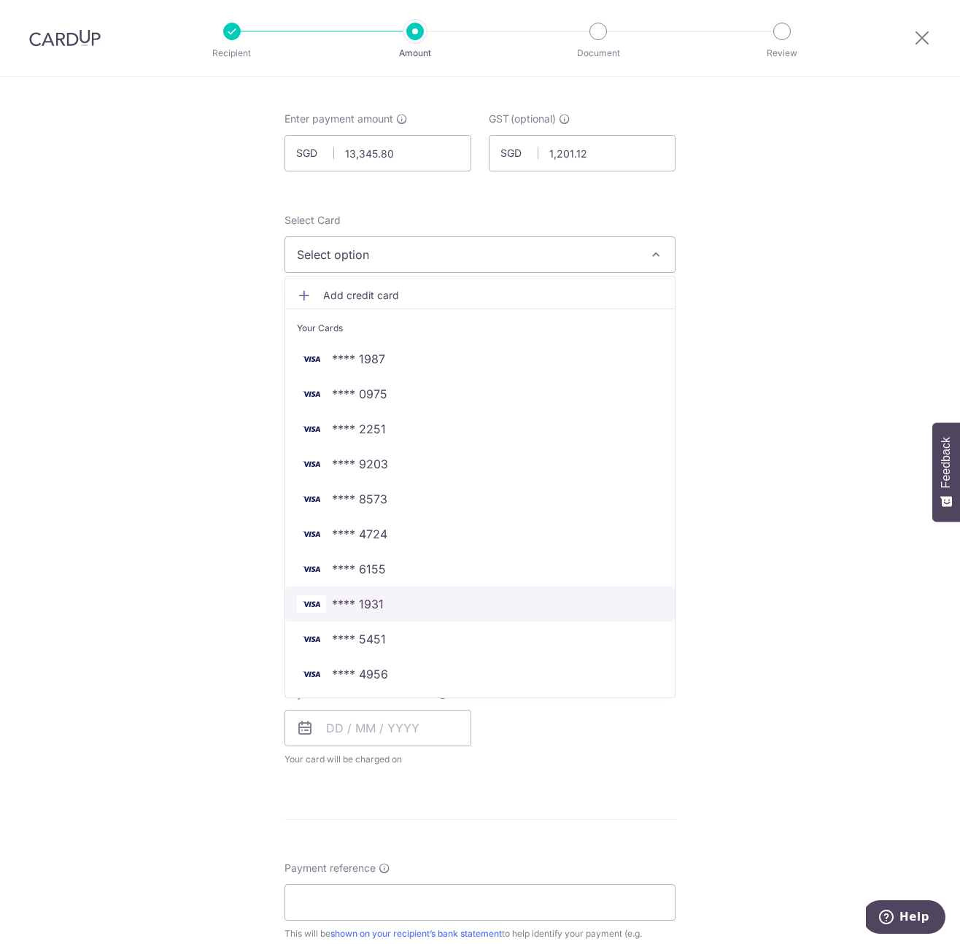
scroll to position [71, 0]
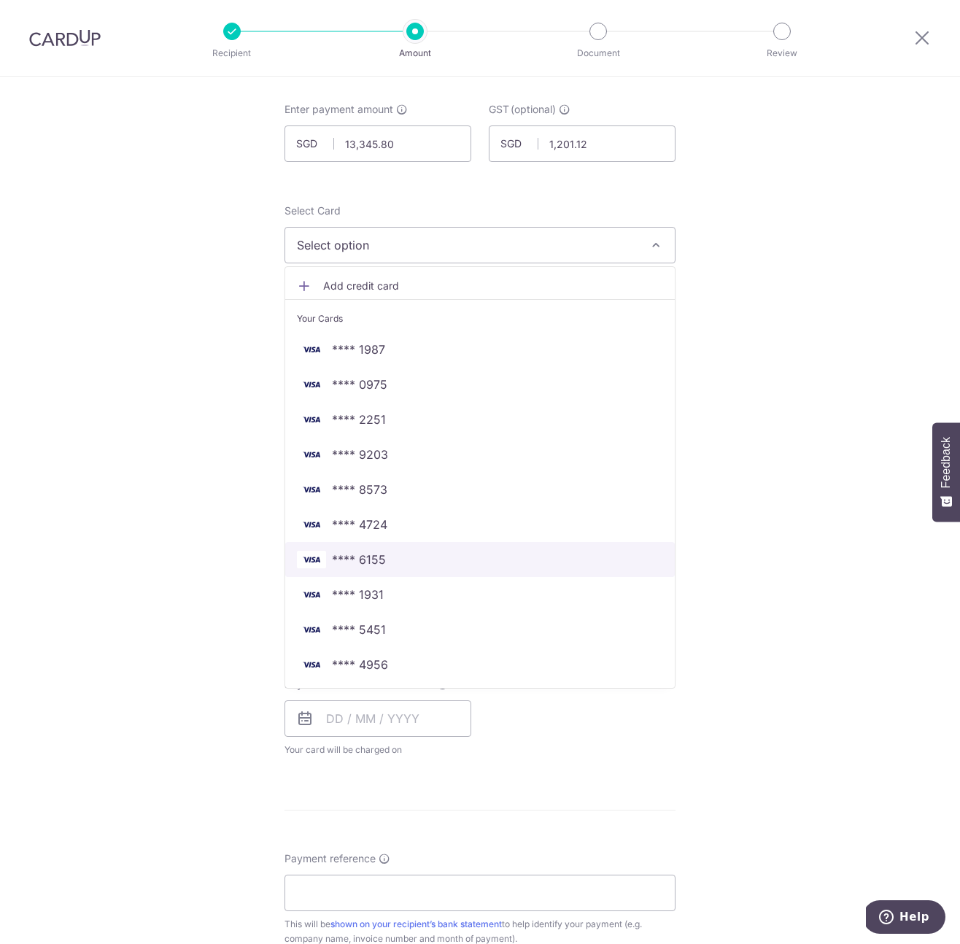
click at [363, 563] on span "**** 6155" at bounding box center [359, 560] width 54 height 18
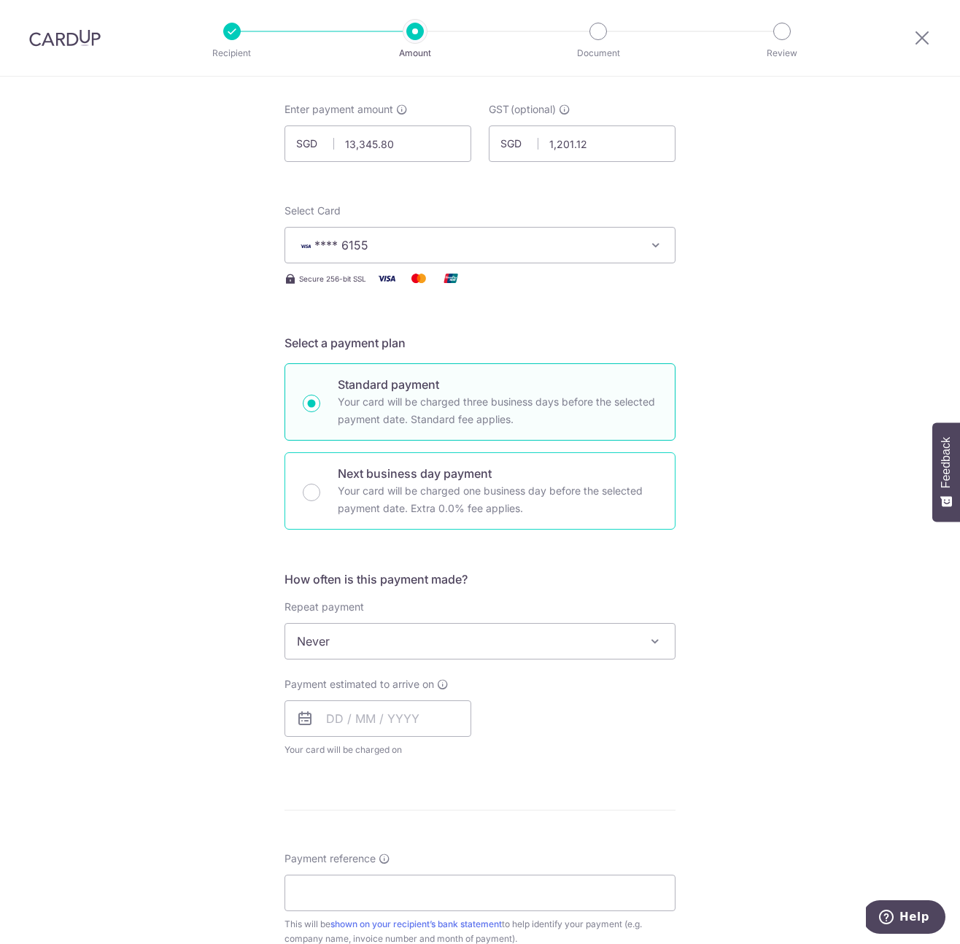
click at [376, 478] on p "Next business day payment" at bounding box center [498, 474] width 320 height 18
click at [320, 484] on input "Next business day payment Your card will be charged one business day before the…" at bounding box center [312, 493] width 18 height 18
radio input "false"
radio input "true"
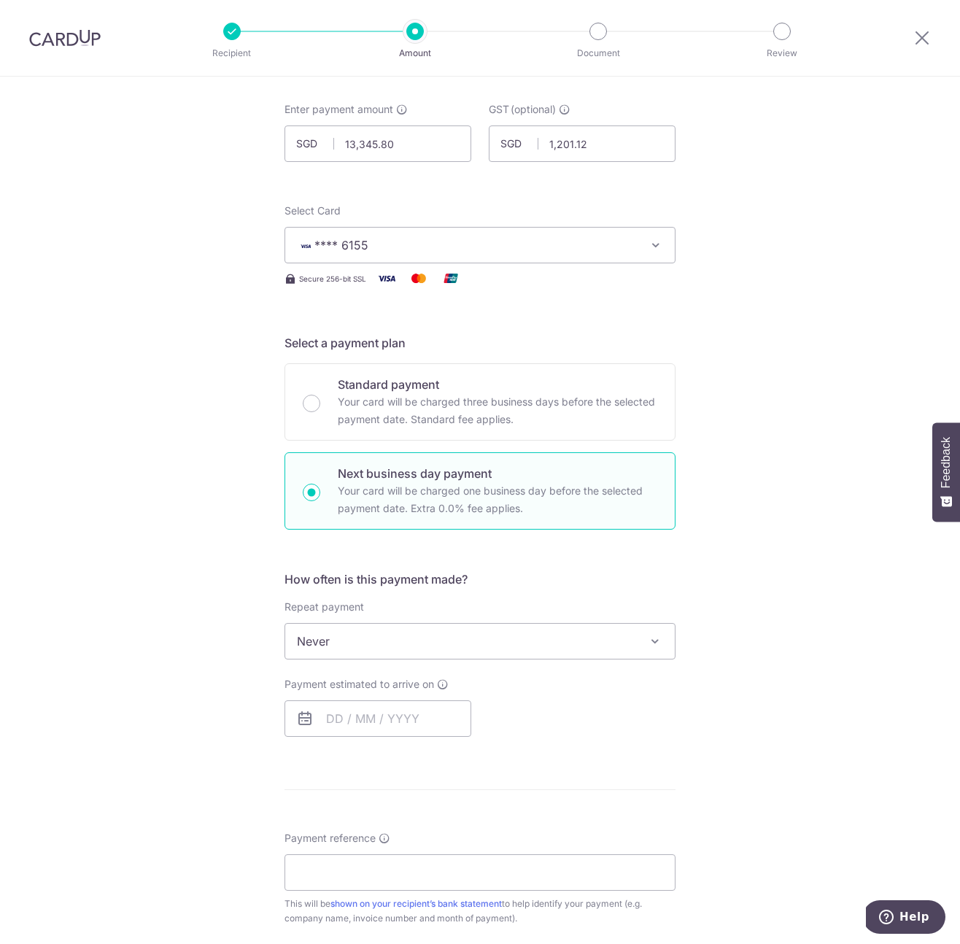
click at [402, 651] on span "Never" at bounding box center [480, 641] width 390 height 35
click at [372, 705] on input "text" at bounding box center [378, 719] width 187 height 36
click at [426, 812] on link "4" at bounding box center [431, 822] width 23 height 23
type input "04/09/2025"
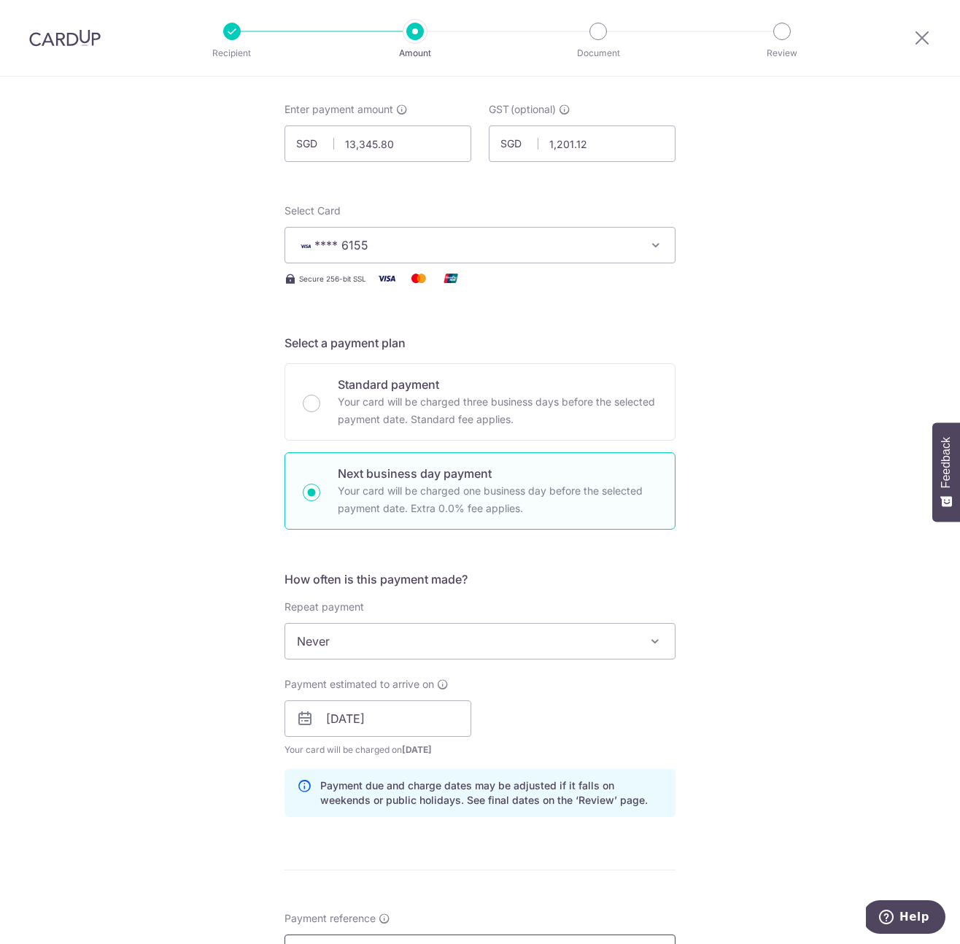
scroll to position [409, 0]
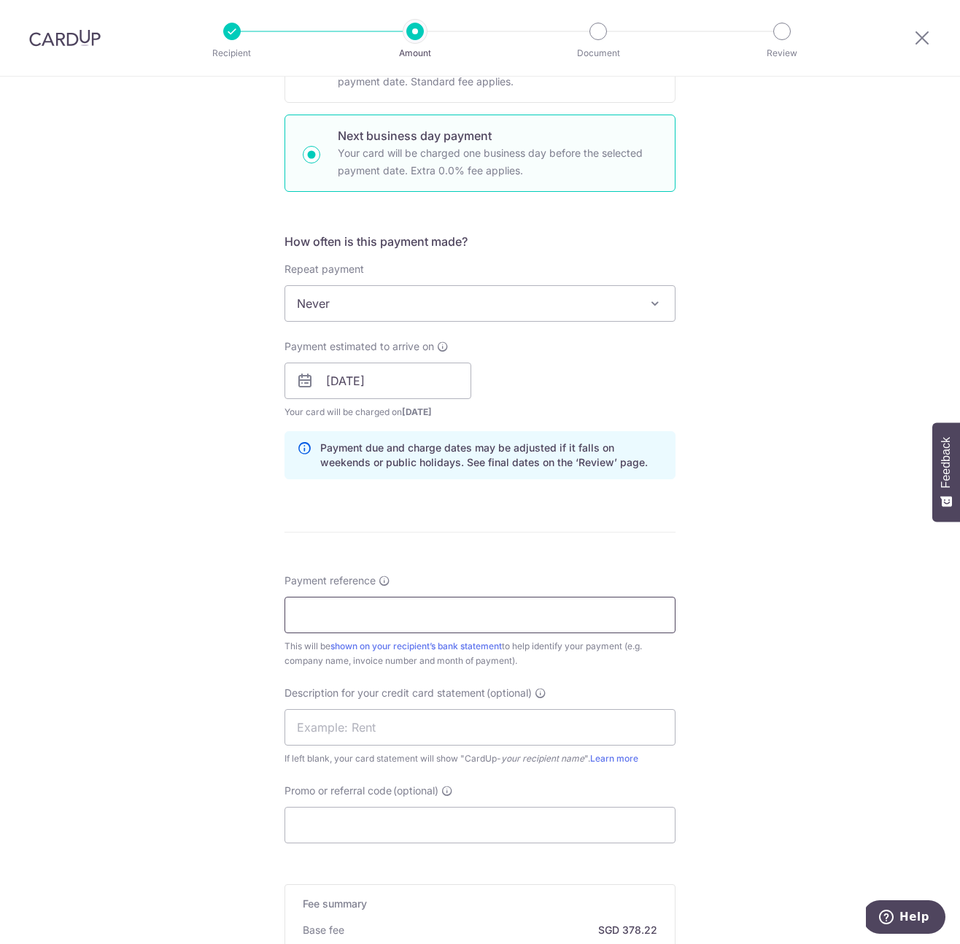
click at [412, 608] on input "Payment reference" at bounding box center [480, 615] width 391 height 36
click at [390, 614] on input "Payment to SF" at bounding box center [480, 615] width 391 height 36
paste input "IN2025-01194"
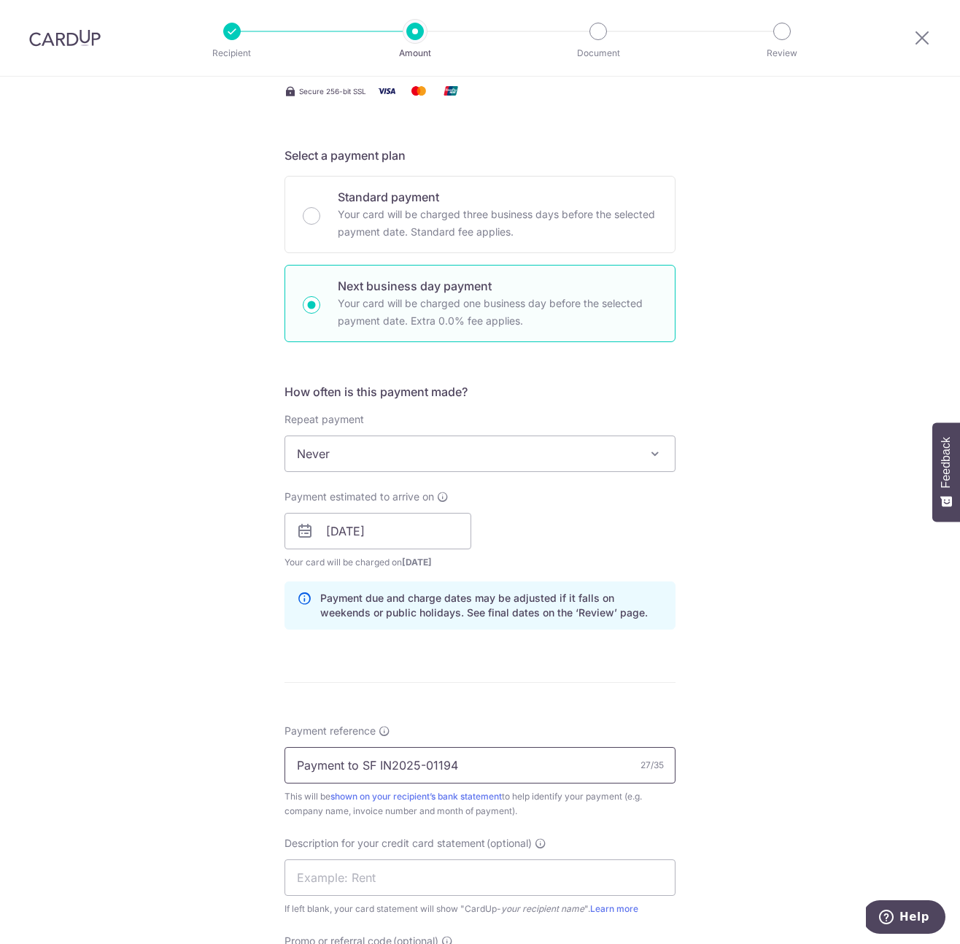
scroll to position [489, 0]
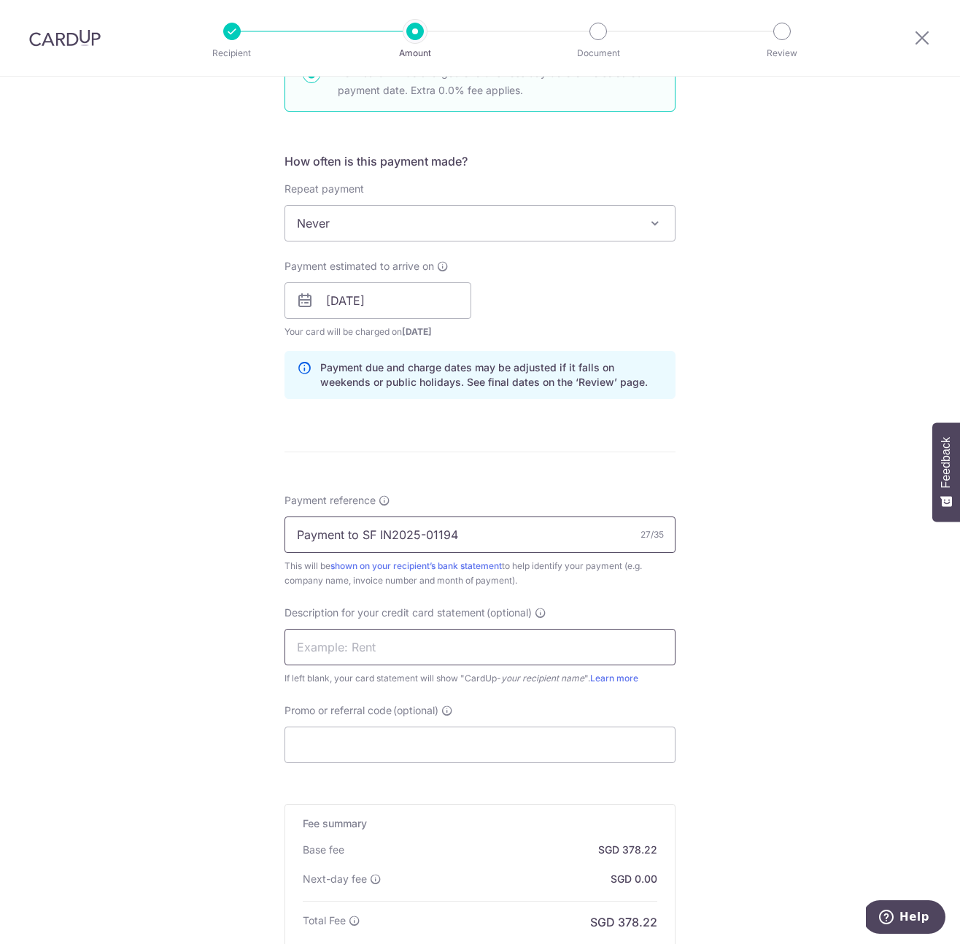
type input "Payment to SF IN2025-01194"
click at [391, 662] on input "text" at bounding box center [480, 647] width 391 height 36
type input "Supplier"
click at [406, 650] on input "Supplier" at bounding box center [480, 647] width 391 height 36
drag, startPoint x: 406, startPoint y: 650, endPoint x: 219, endPoint y: 631, distance: 187.9
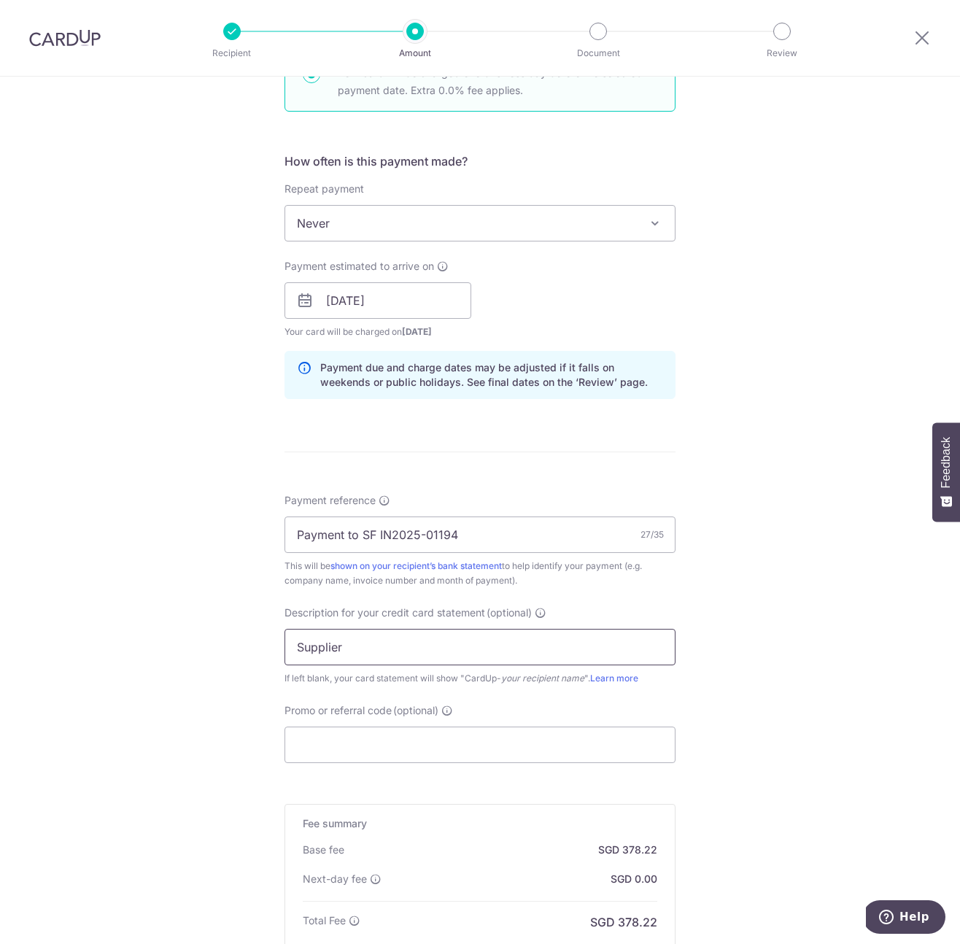
click at [219, 631] on div "Tell us more about your payment Enter payment amount SGD 13,345.80 13345.80 GST…" at bounding box center [480, 362] width 960 height 1549
click at [383, 660] on input "text" at bounding box center [480, 647] width 391 height 36
type input "Payment to SF"
click at [413, 735] on input "Promo or referral code (optional)" at bounding box center [480, 745] width 391 height 36
click at [415, 741] on input "Promo or referral code (optional)" at bounding box center [480, 745] width 391 height 36
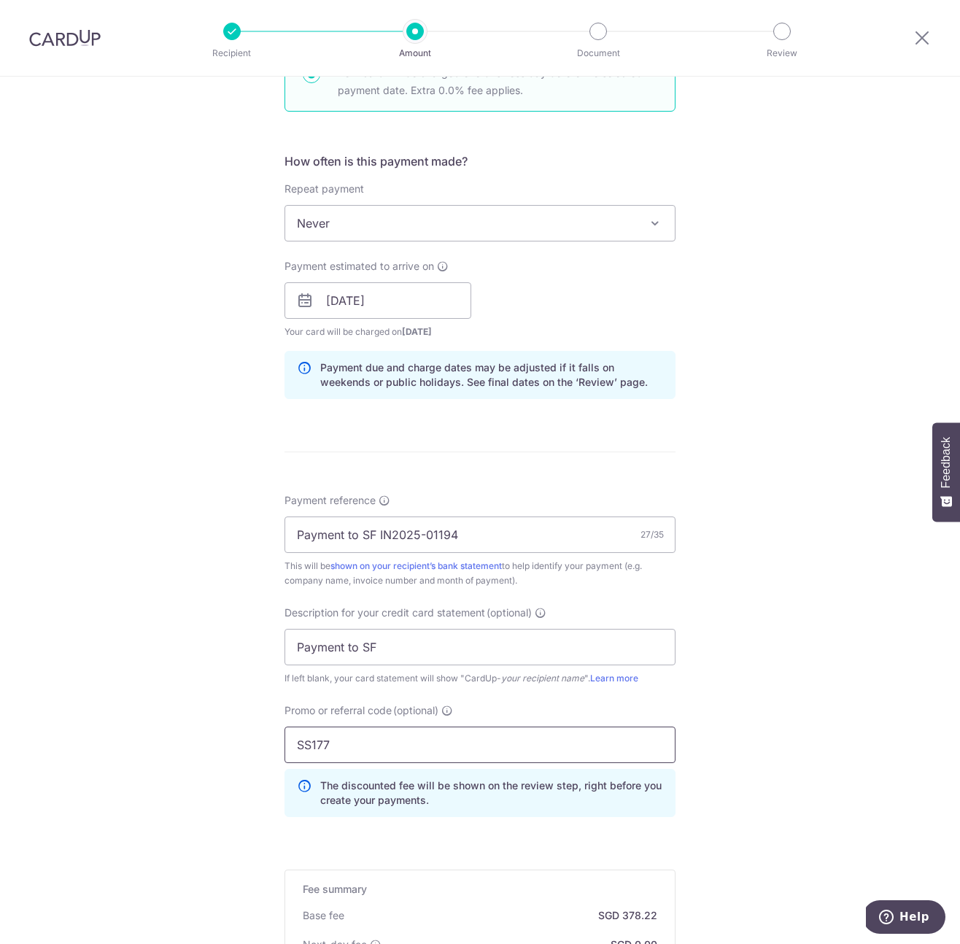
scroll to position [747, 0]
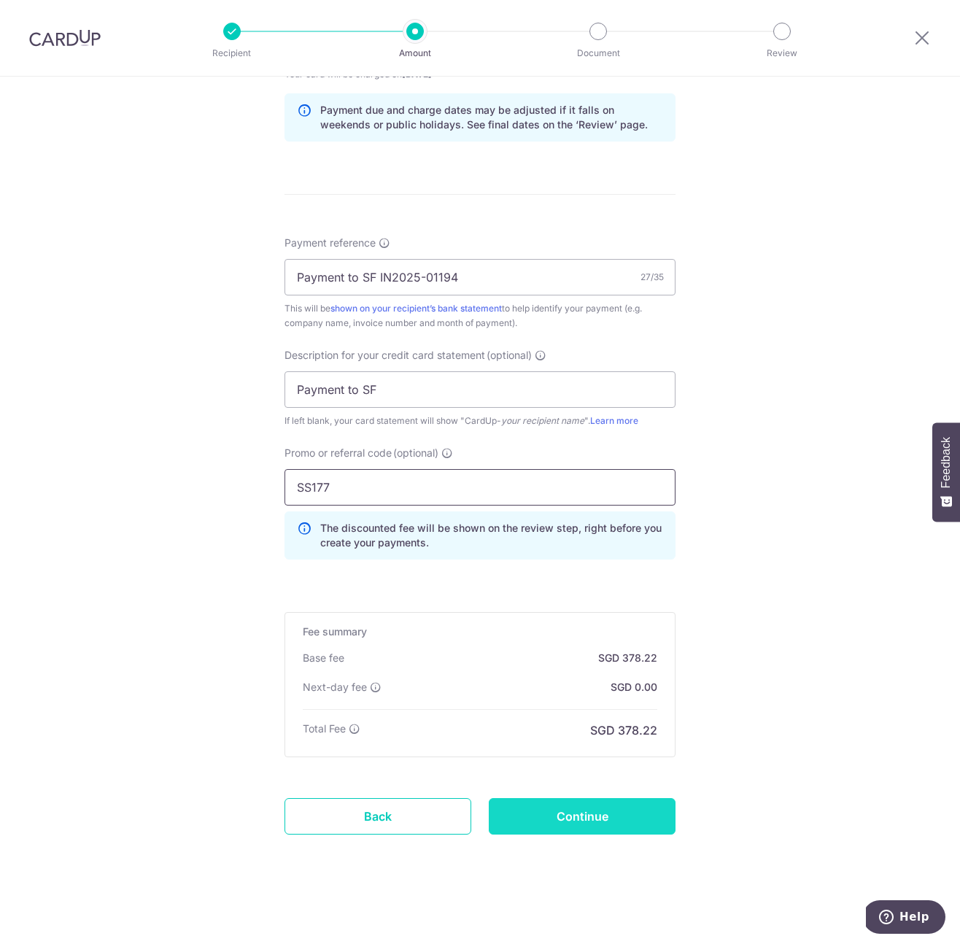
type input "SS177"
click at [660, 817] on input "Continue" at bounding box center [582, 816] width 187 height 36
type input "Create Schedule"
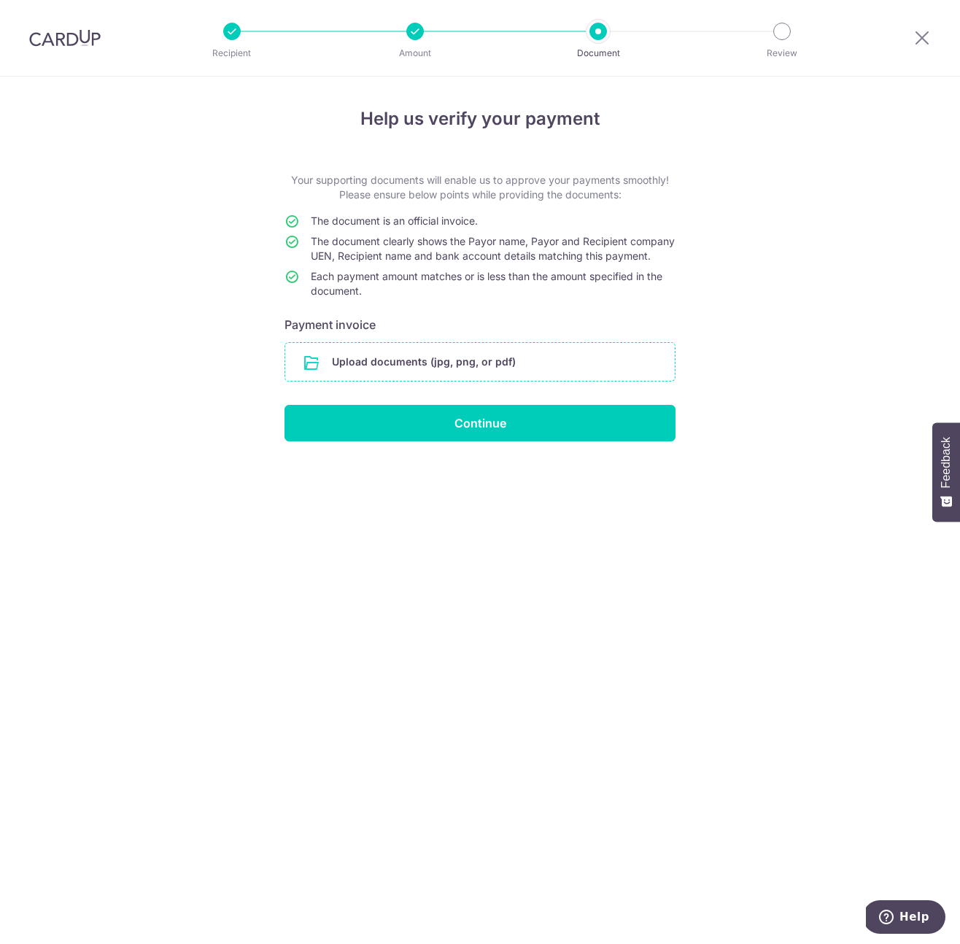
click at [349, 366] on input "file" at bounding box center [480, 362] width 390 height 38
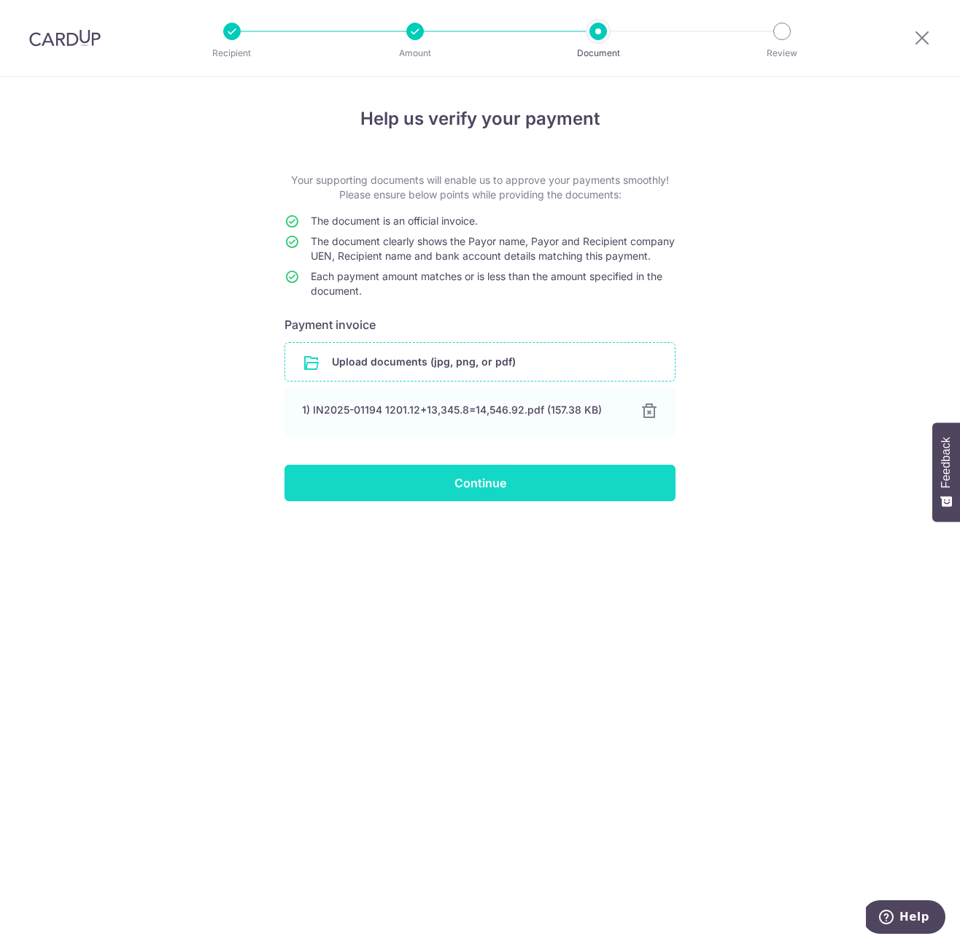
click at [504, 501] on input "Continue" at bounding box center [480, 483] width 391 height 36
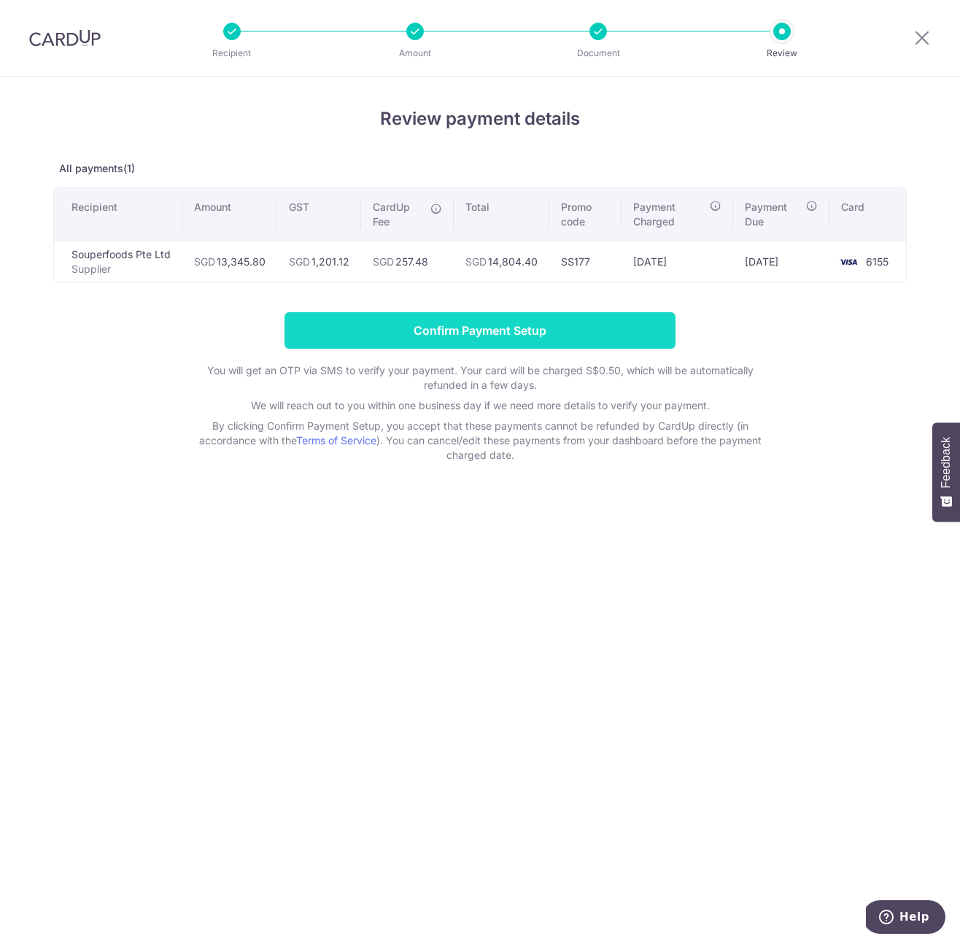
click at [527, 334] on input "Confirm Payment Setup" at bounding box center [480, 330] width 391 height 36
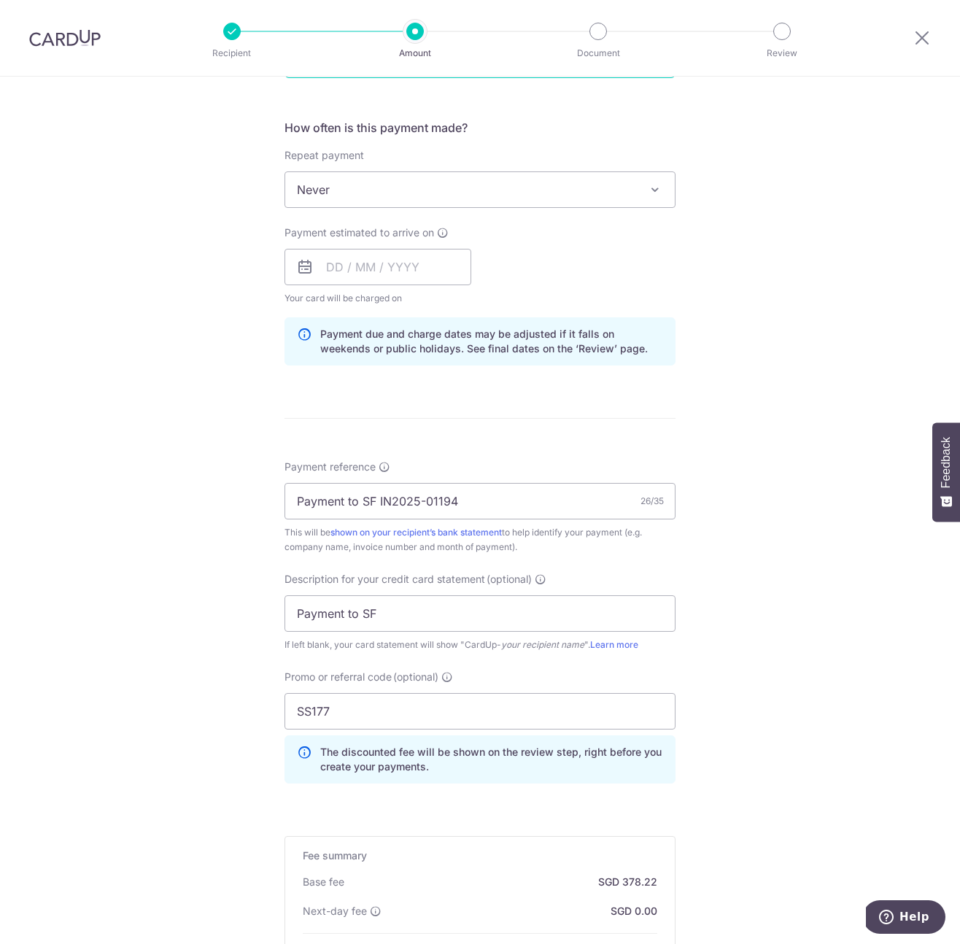
scroll to position [592, 0]
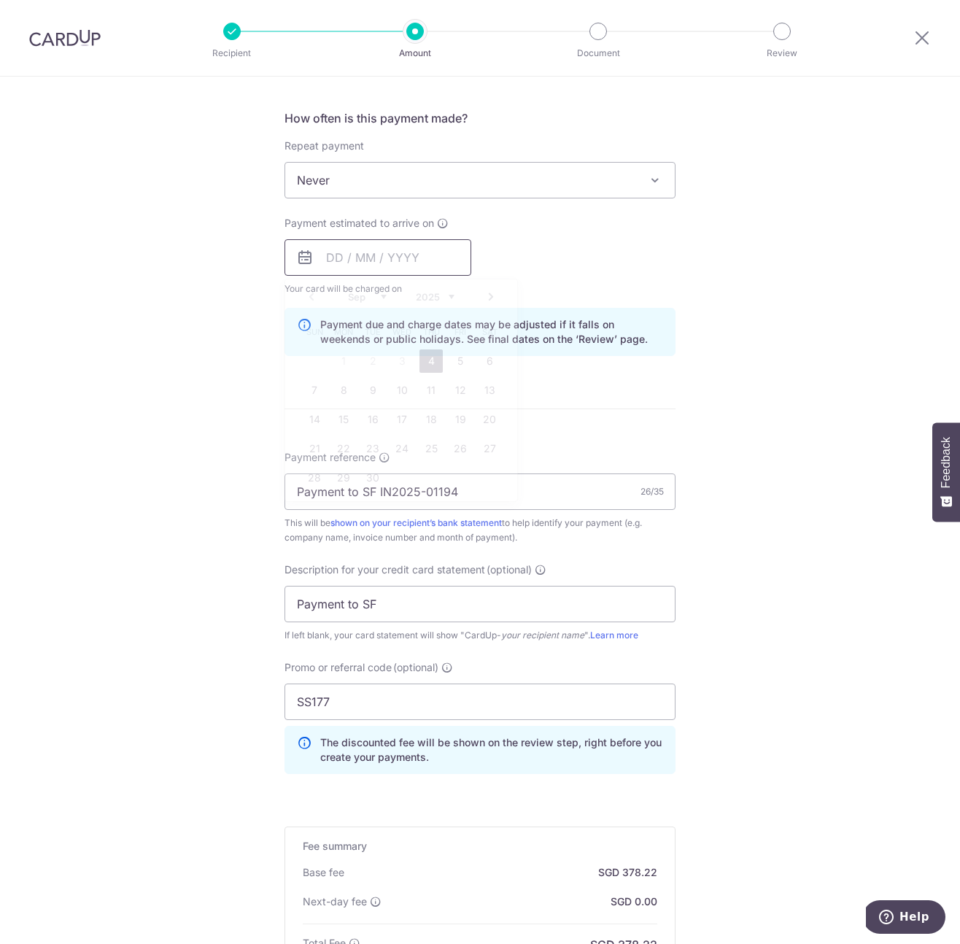
click at [403, 257] on input "text" at bounding box center [378, 257] width 187 height 36
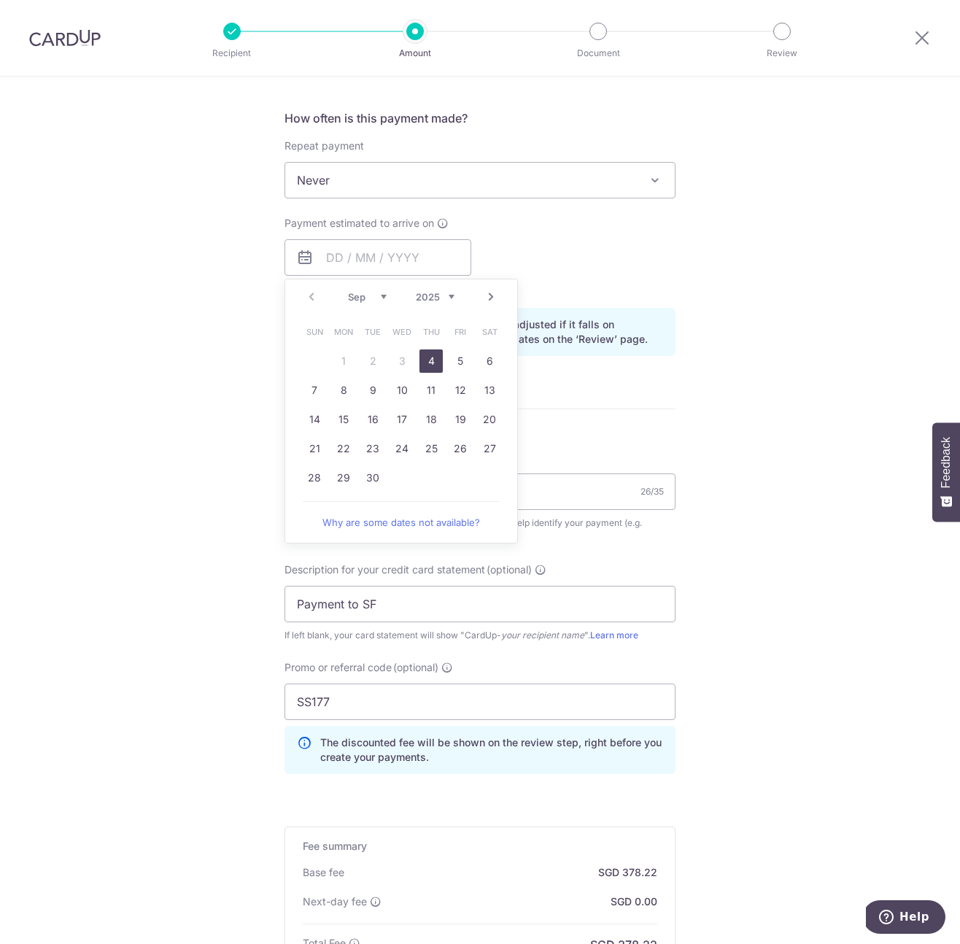
click at [435, 360] on link "4" at bounding box center [431, 361] width 23 height 23
type input "[DATE]"
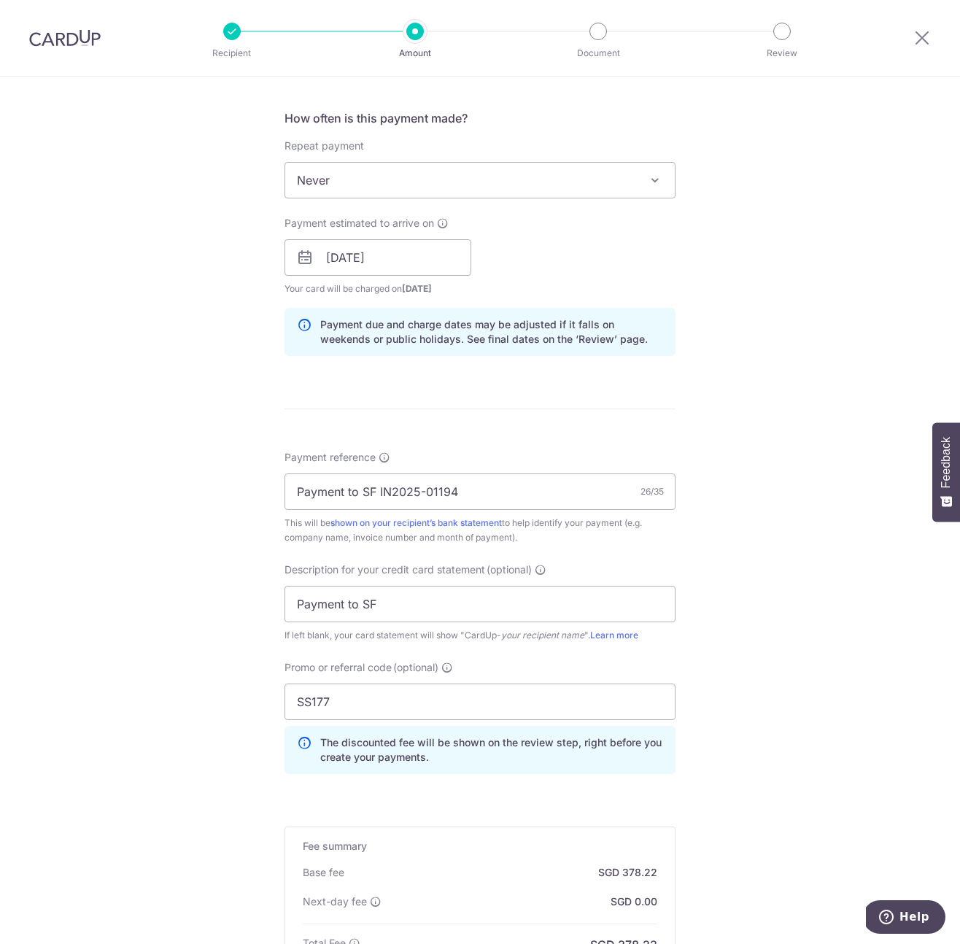
click at [606, 399] on form "Enter payment amount SGD 13,345.80 13345.80 GST (optional) SGD 1,201.12 1201.12…" at bounding box center [480, 335] width 391 height 1509
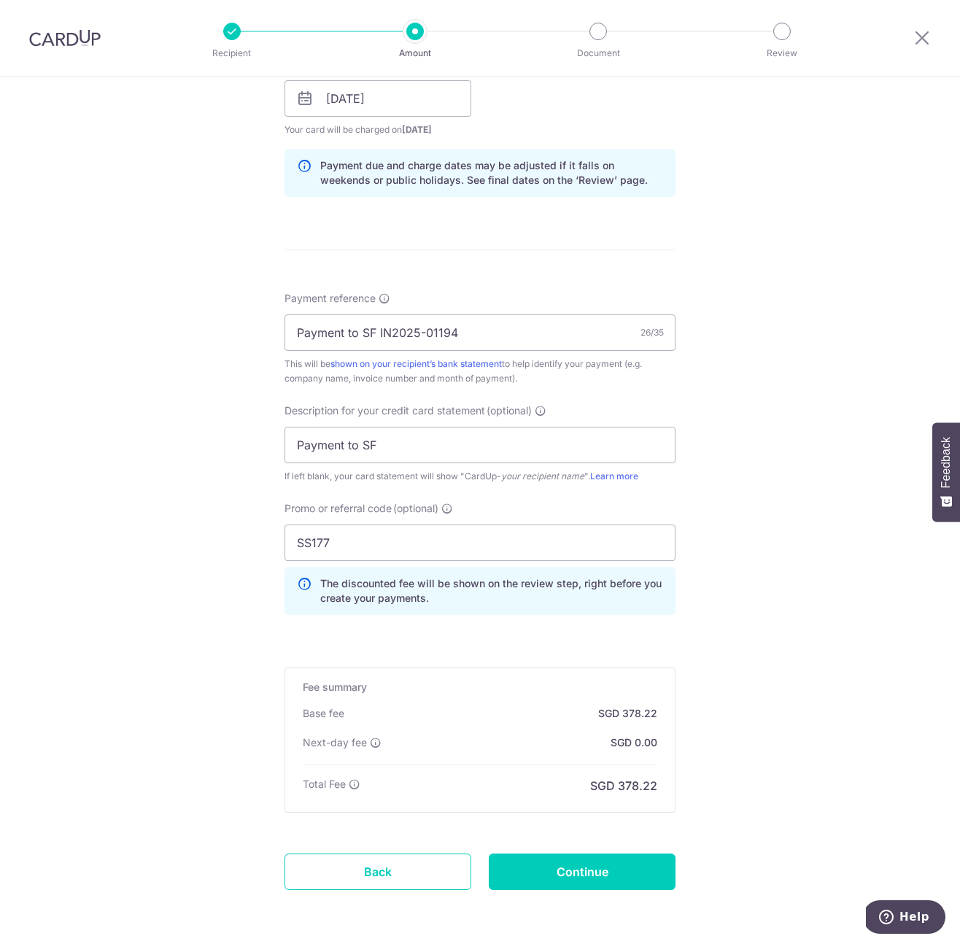
scroll to position [806, 0]
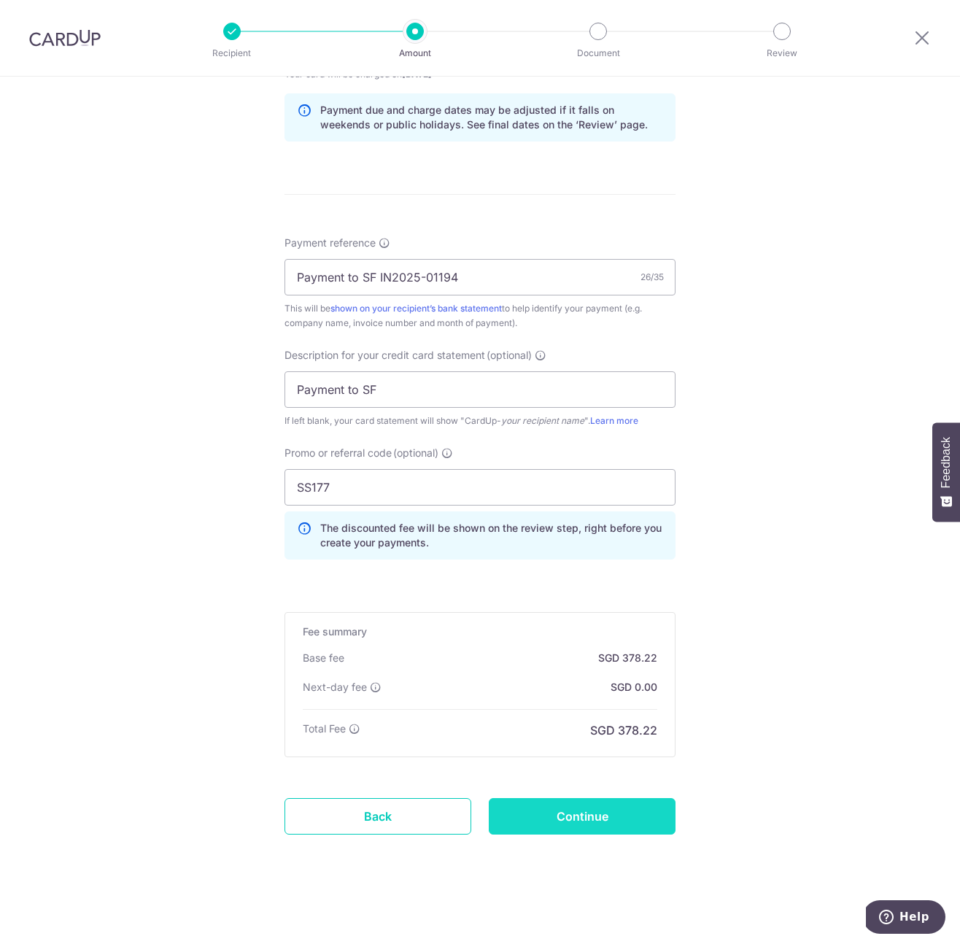
click at [623, 819] on input "Continue" at bounding box center [582, 816] width 187 height 36
type input "Update Schedule"
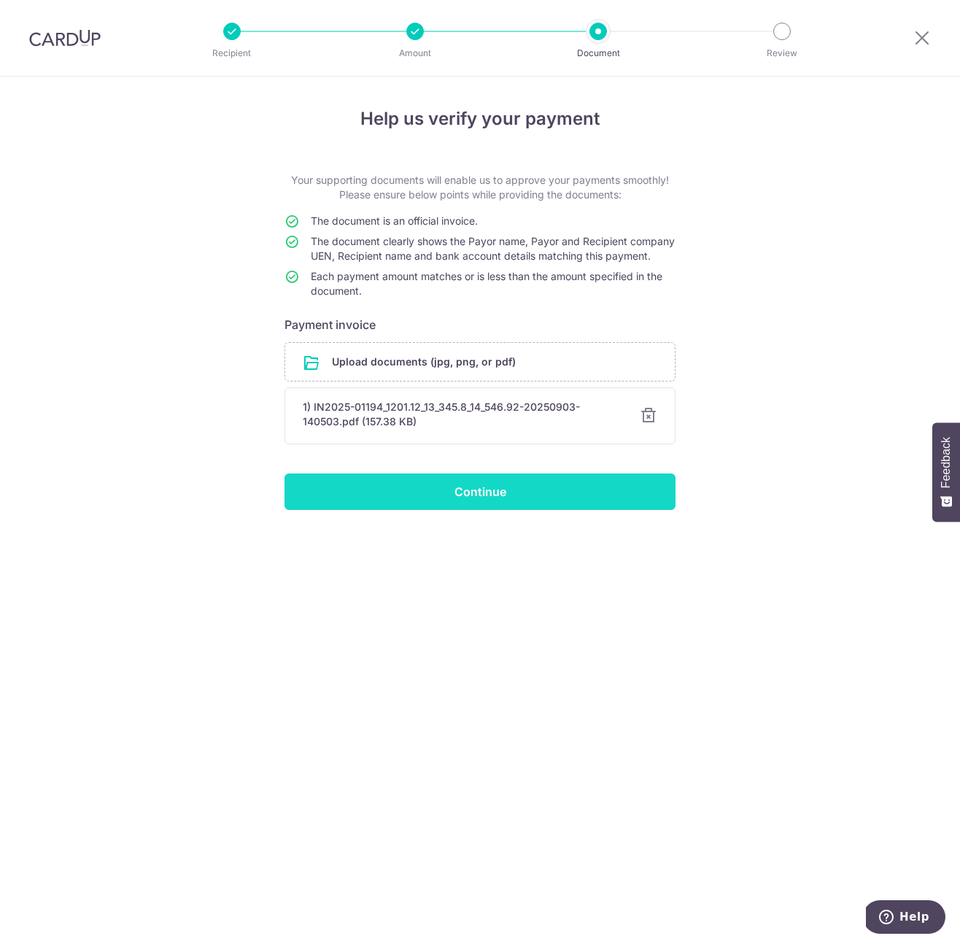
click at [452, 505] on input "Continue" at bounding box center [480, 492] width 391 height 36
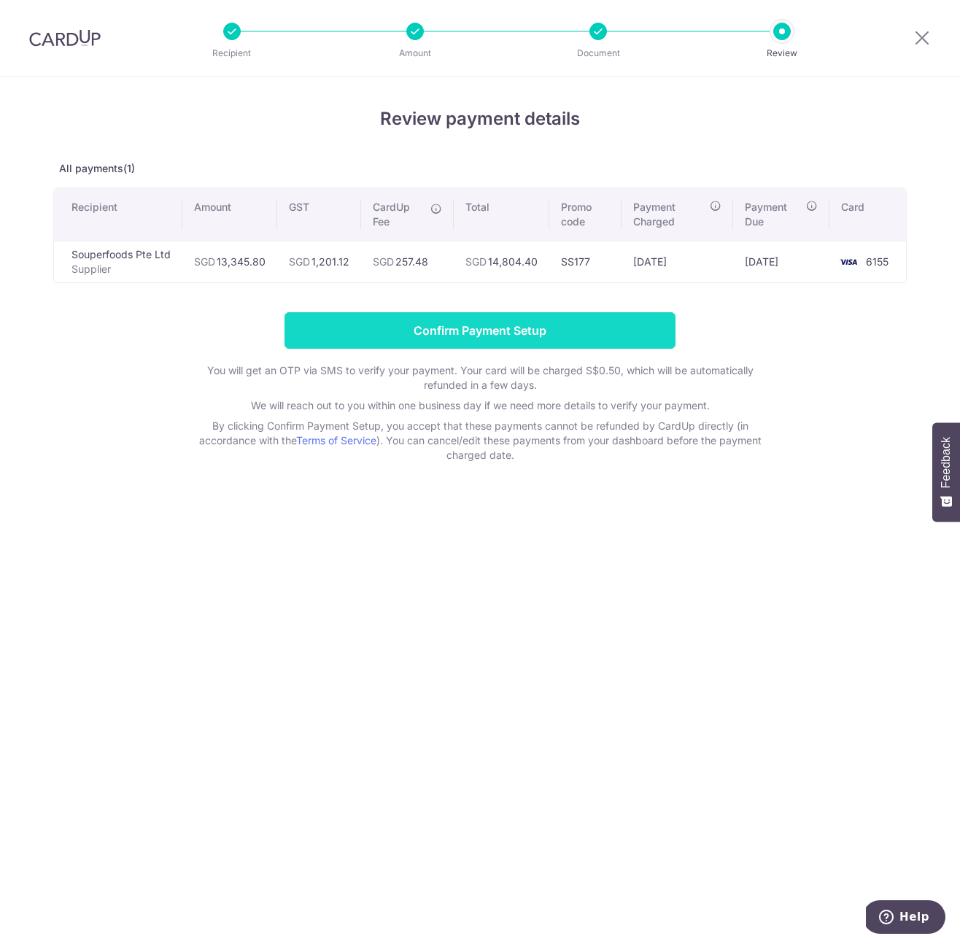
click at [562, 327] on input "Confirm Payment Setup" at bounding box center [480, 330] width 391 height 36
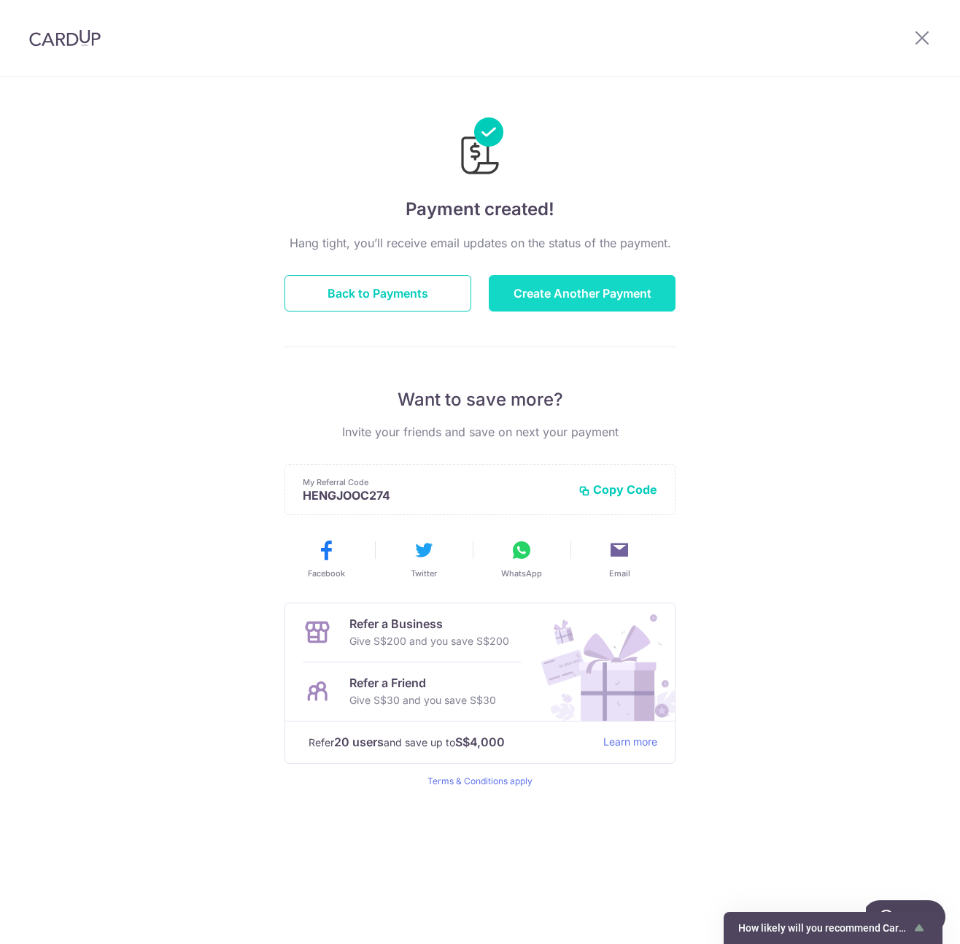
click at [614, 299] on button "Create Another Payment" at bounding box center [582, 293] width 187 height 36
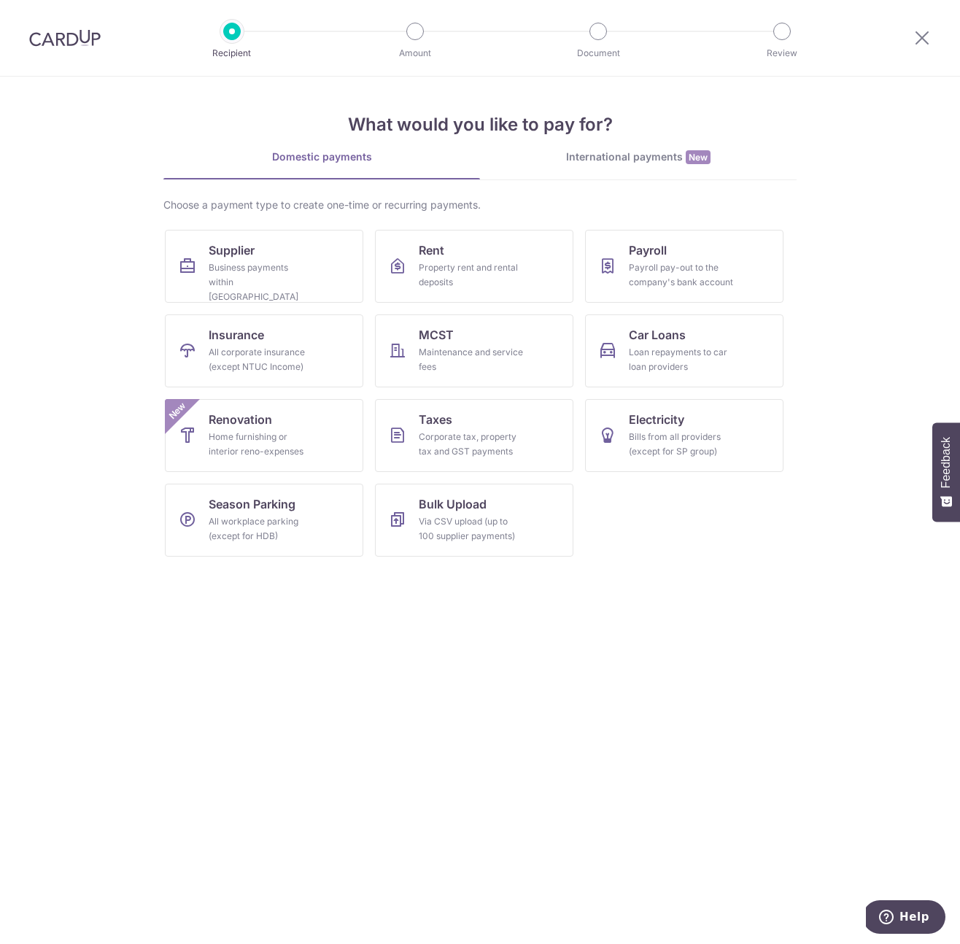
click at [71, 47] on div at bounding box center [65, 38] width 130 height 76
click at [72, 37] on img at bounding box center [65, 38] width 72 height 18
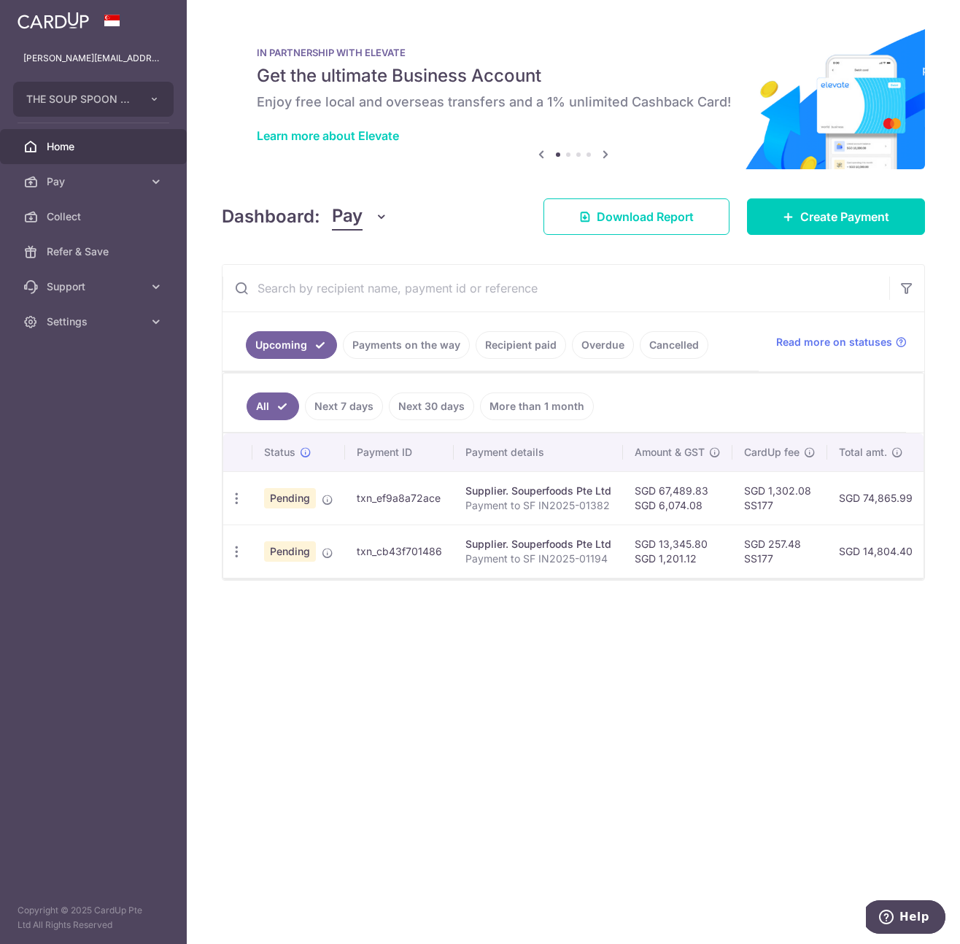
click at [603, 680] on div "× Pause Schedule Pause all future payments in this series Pause just this one p…" at bounding box center [574, 472] width 774 height 944
click at [818, 225] on span "Create Payment" at bounding box center [845, 217] width 89 height 18
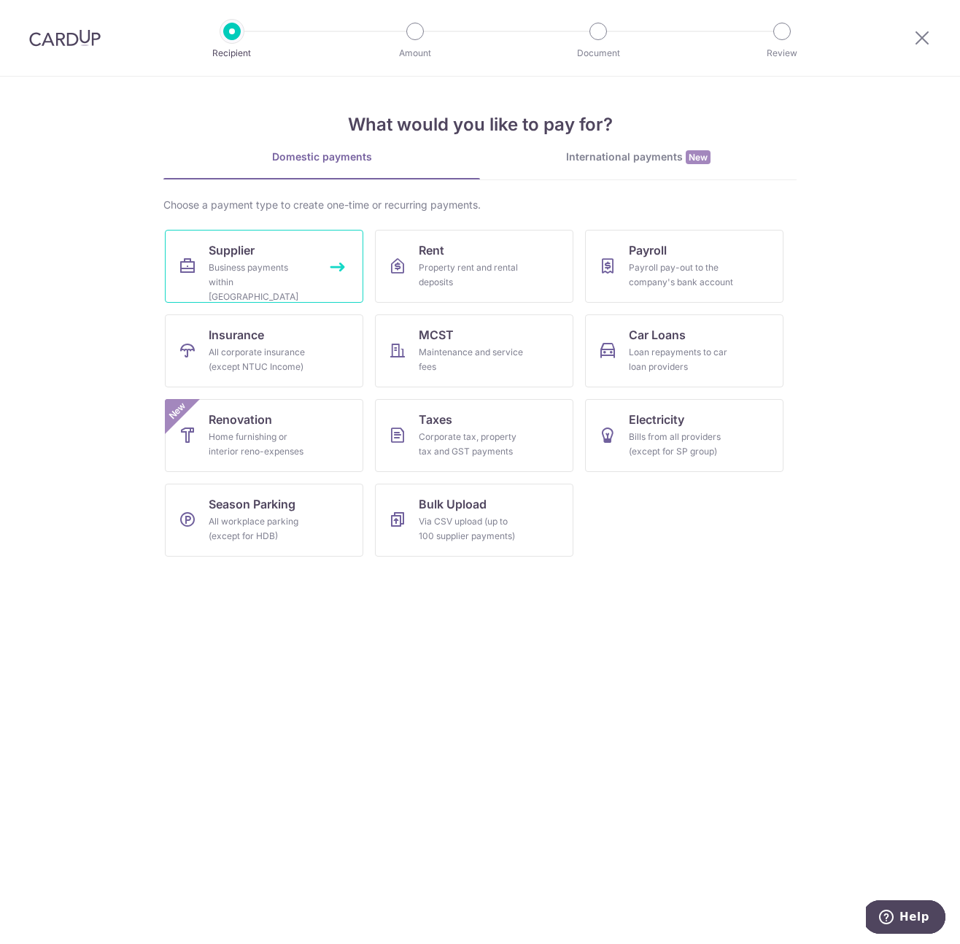
click at [298, 262] on div "Business payments within Singapore" at bounding box center [261, 283] width 105 height 44
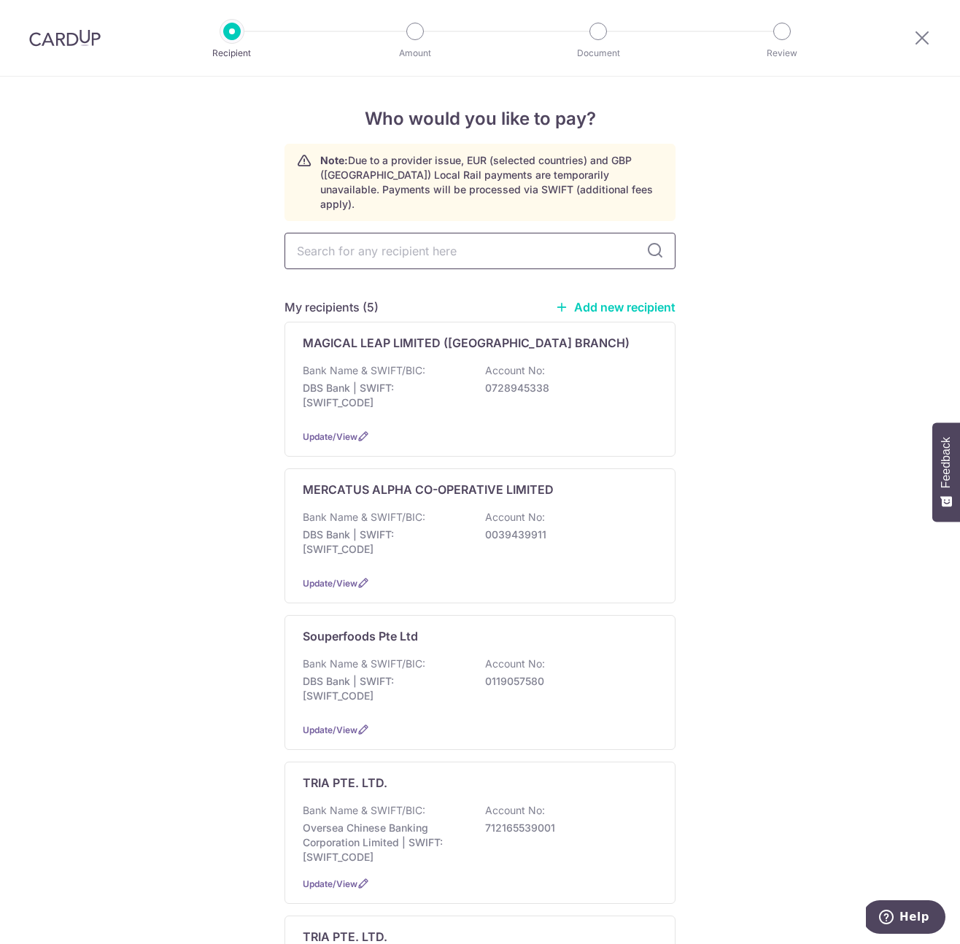
click at [474, 249] on input "text" at bounding box center [480, 251] width 391 height 36
click at [393, 804] on p "Bank Name & SWIFT/BIC:" at bounding box center [364, 811] width 123 height 15
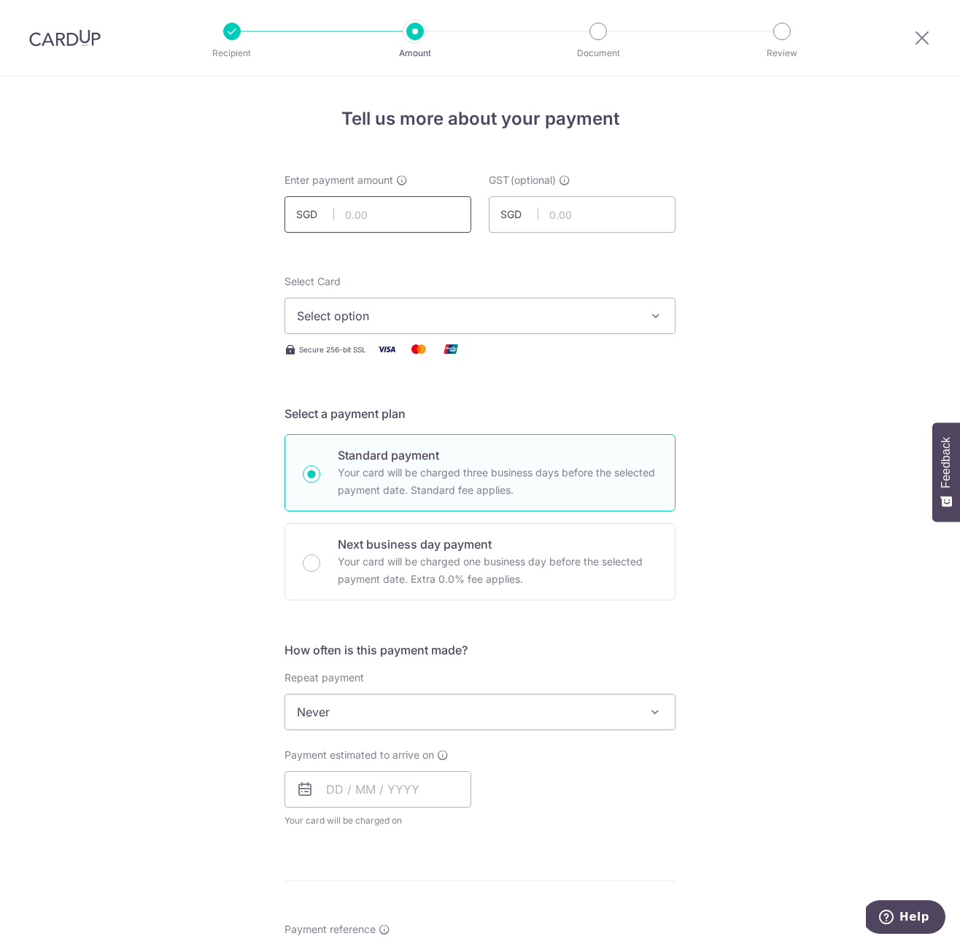
click at [407, 227] on input "text" at bounding box center [378, 214] width 187 height 36
click at [355, 219] on input "text" at bounding box center [378, 214] width 187 height 36
type input "14,220.18"
click at [571, 224] on input "text" at bounding box center [582, 214] width 187 height 36
type input "1,279.82"
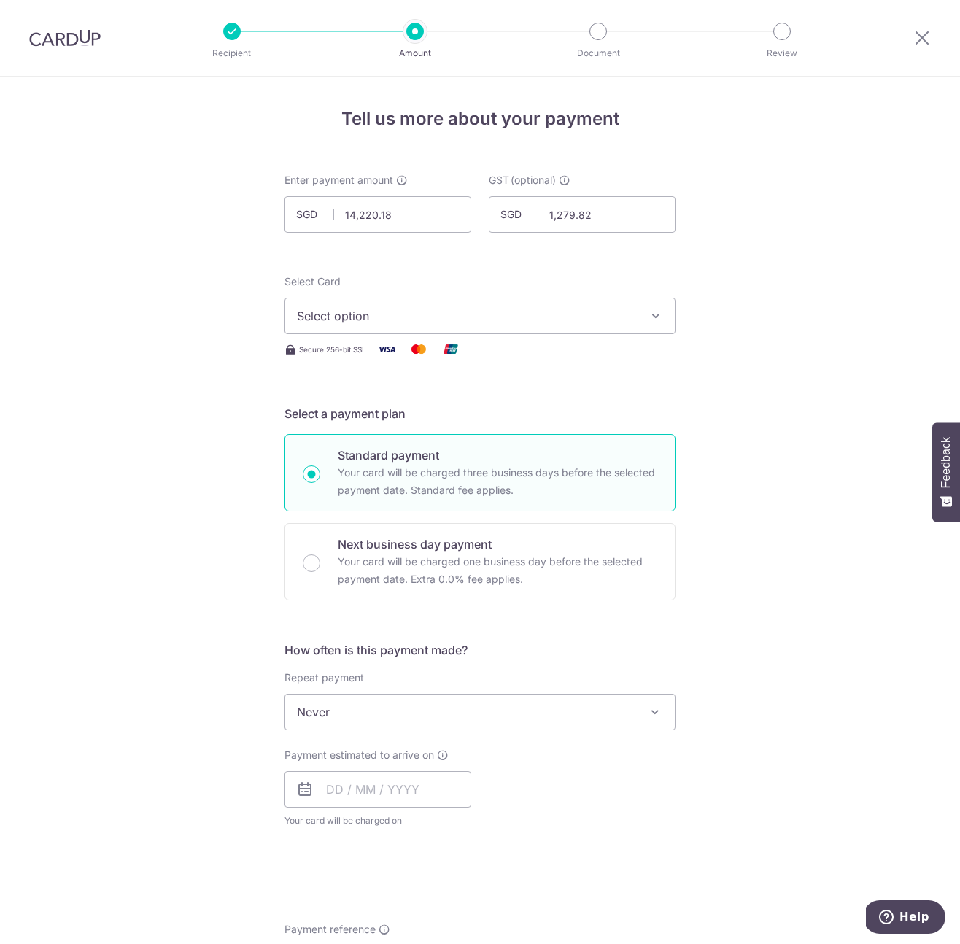
click at [519, 326] on button "Select option" at bounding box center [480, 316] width 391 height 36
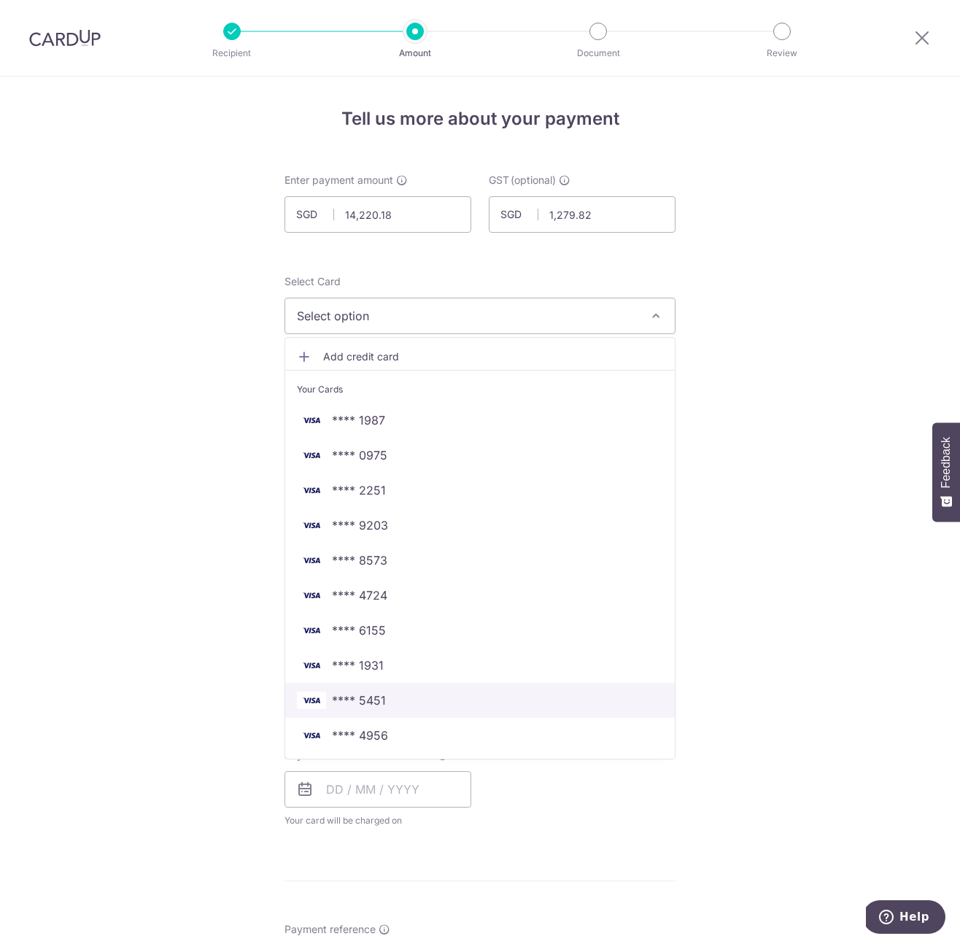
click at [394, 698] on span "**** 5451" at bounding box center [480, 701] width 366 height 18
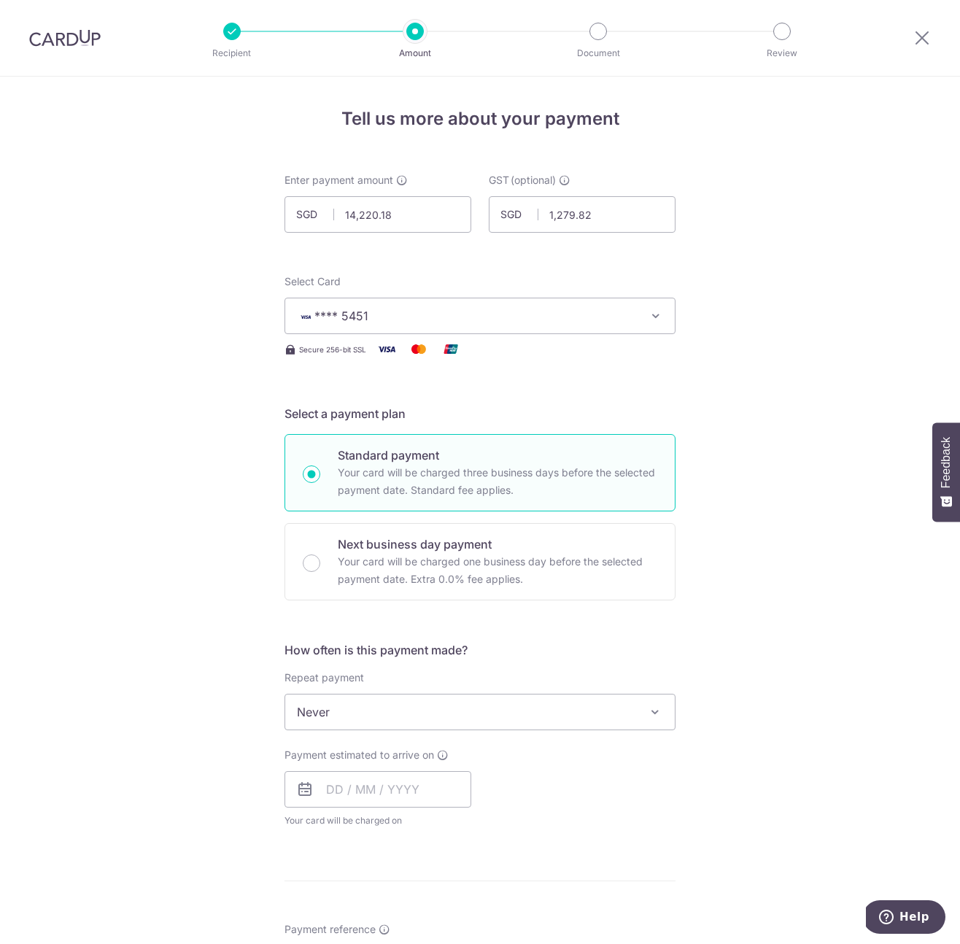
scroll to position [181, 0]
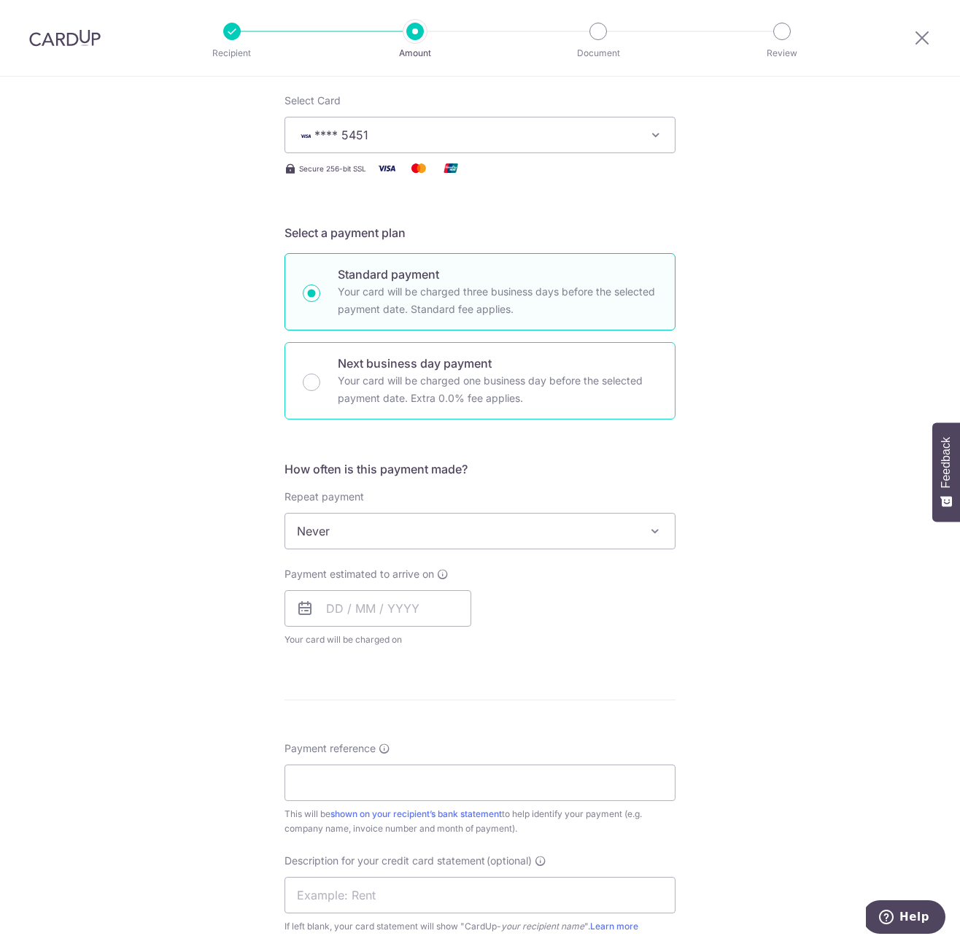
click at [409, 379] on p "Your card will be charged one business day before the selected payment date. Ex…" at bounding box center [498, 389] width 320 height 35
click at [320, 379] on input "Next business day payment Your card will be charged one business day before the…" at bounding box center [312, 383] width 18 height 18
radio input "false"
radio input "true"
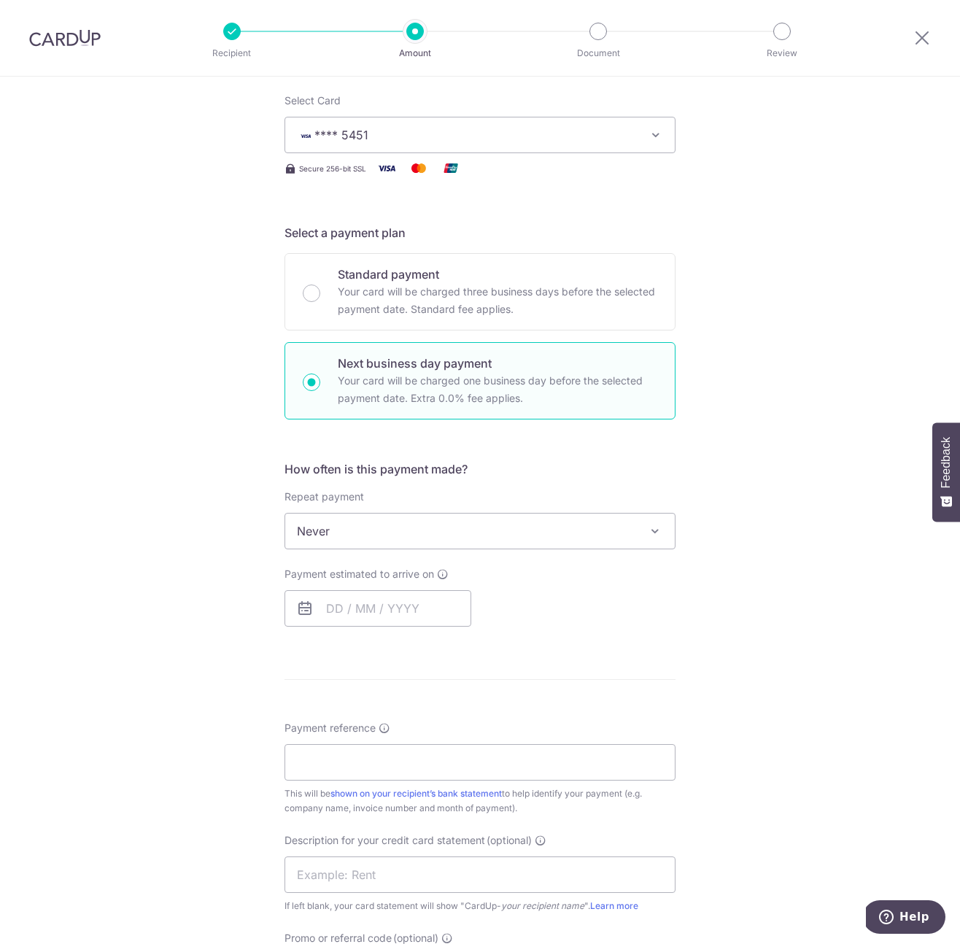
click at [454, 533] on span "Never" at bounding box center [480, 531] width 390 height 35
click at [366, 611] on input "text" at bounding box center [378, 608] width 187 height 36
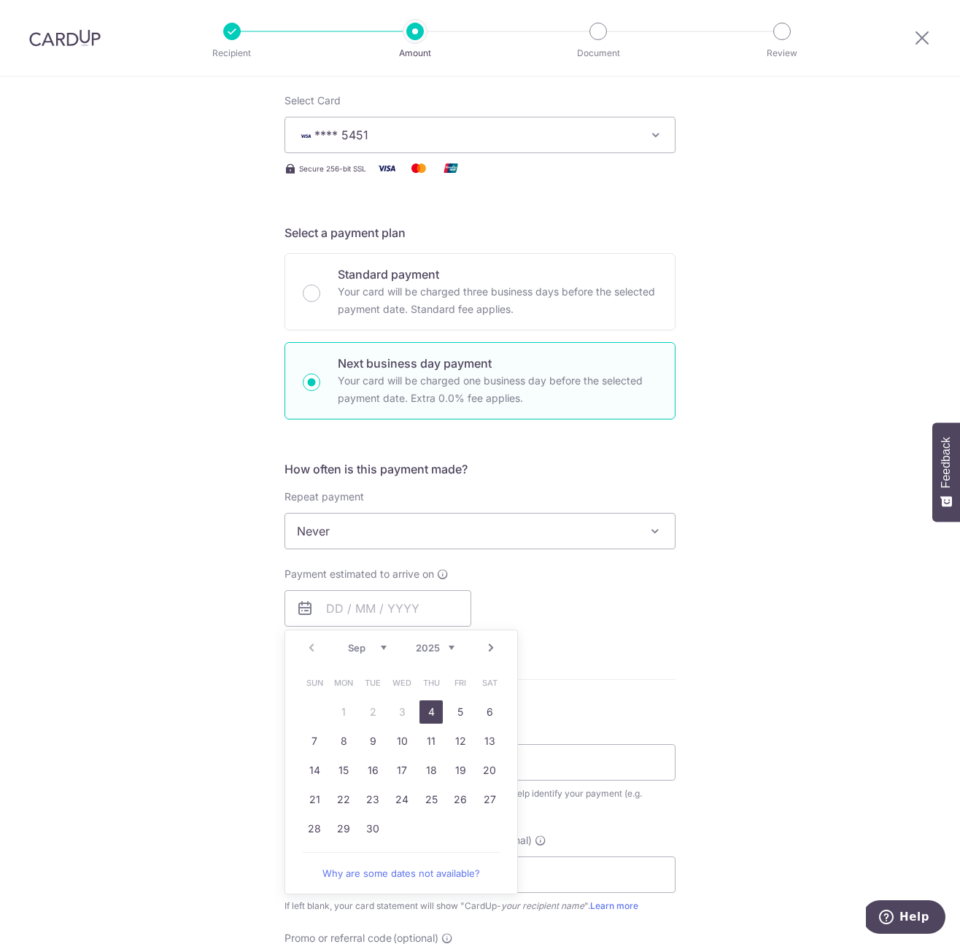
click at [429, 723] on link "4" at bounding box center [431, 712] width 23 height 23
type input "[DATE]"
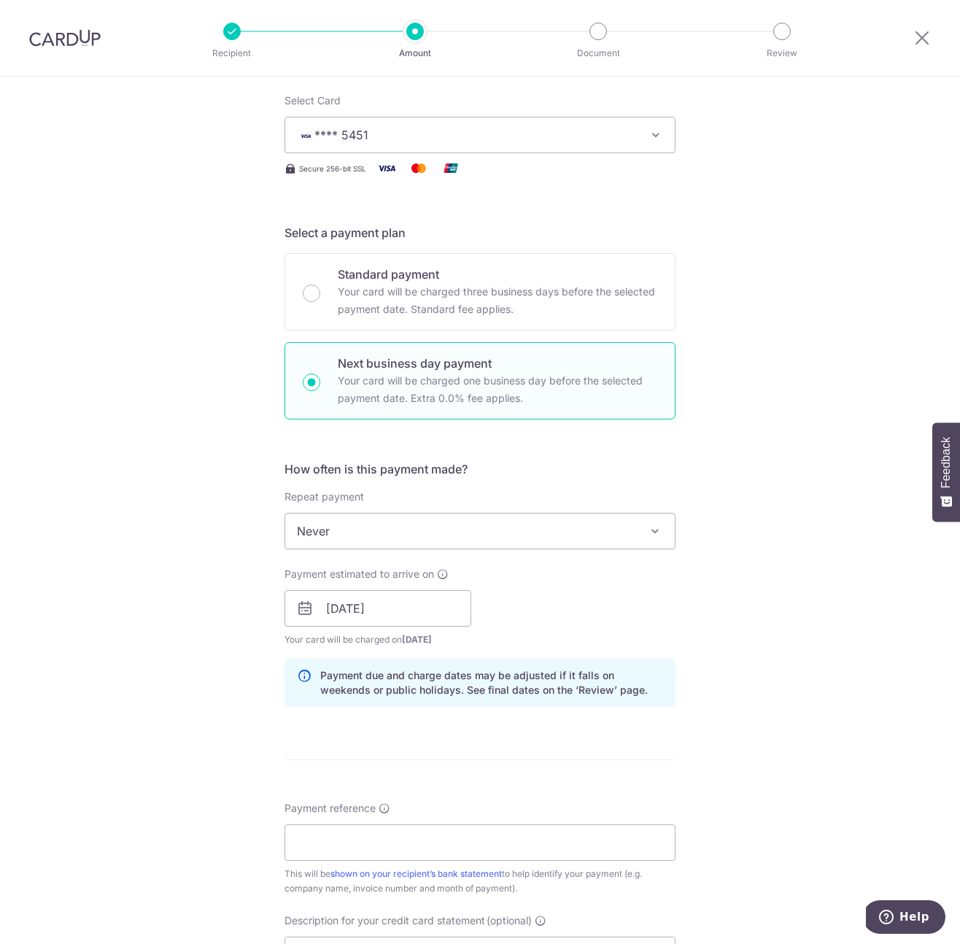
scroll to position [263, 0]
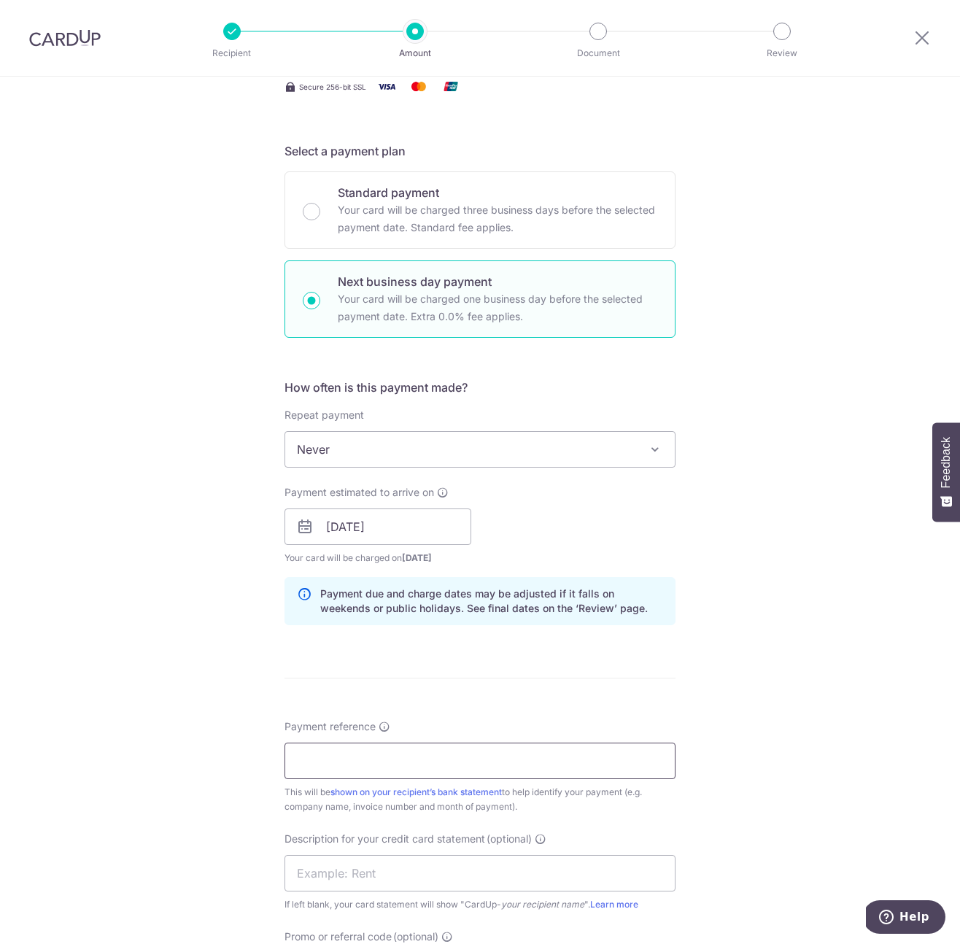
click at [423, 755] on input "Payment reference" at bounding box center [480, 761] width 391 height 36
paste input "INV-TR2500127-1"
type input "Payment to Tria INV-TR2500127-1"
click at [409, 877] on input "text" at bounding box center [480, 873] width 391 height 36
type input "Supplier"
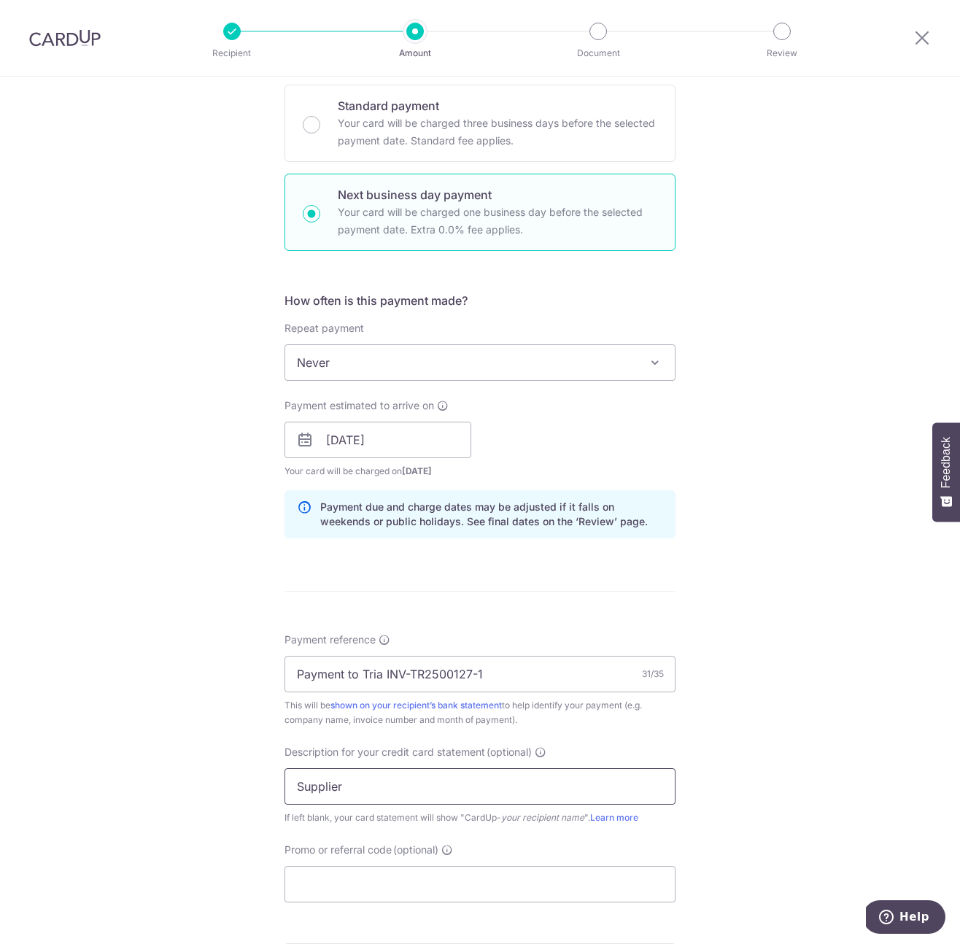
scroll to position [436, 0]
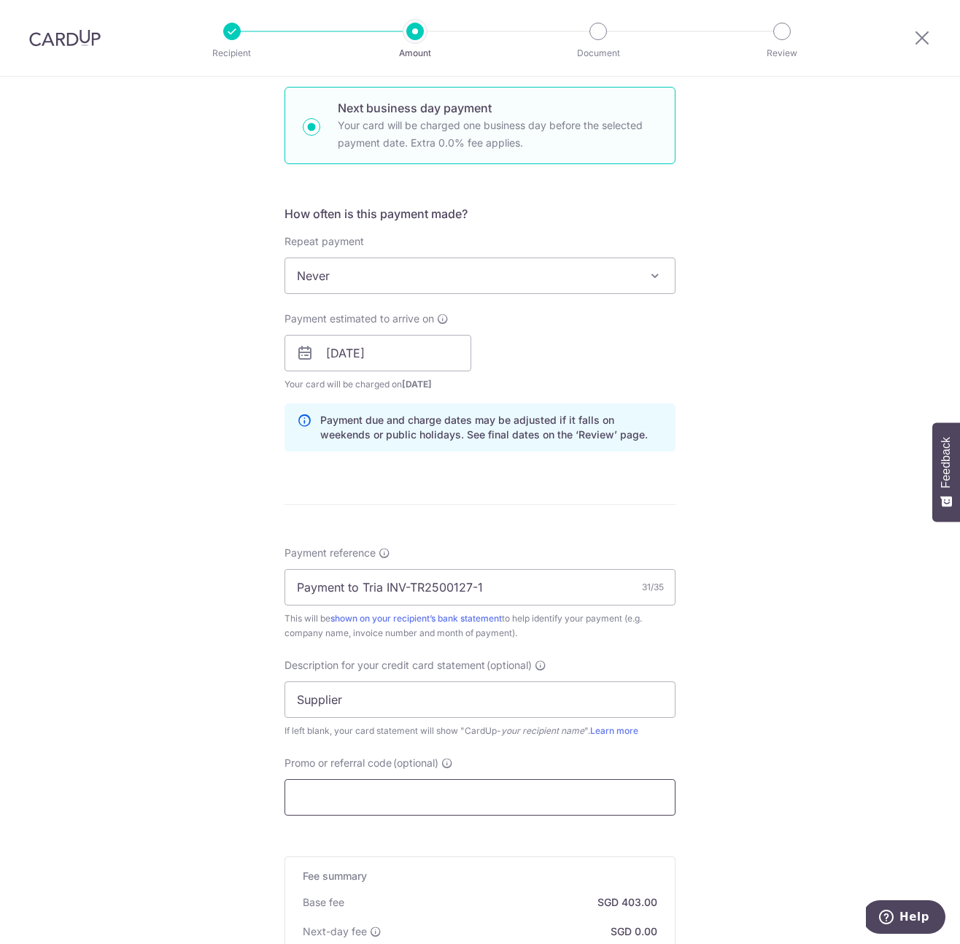
click at [353, 798] on input "Promo or referral code (optional)" at bounding box center [480, 797] width 391 height 36
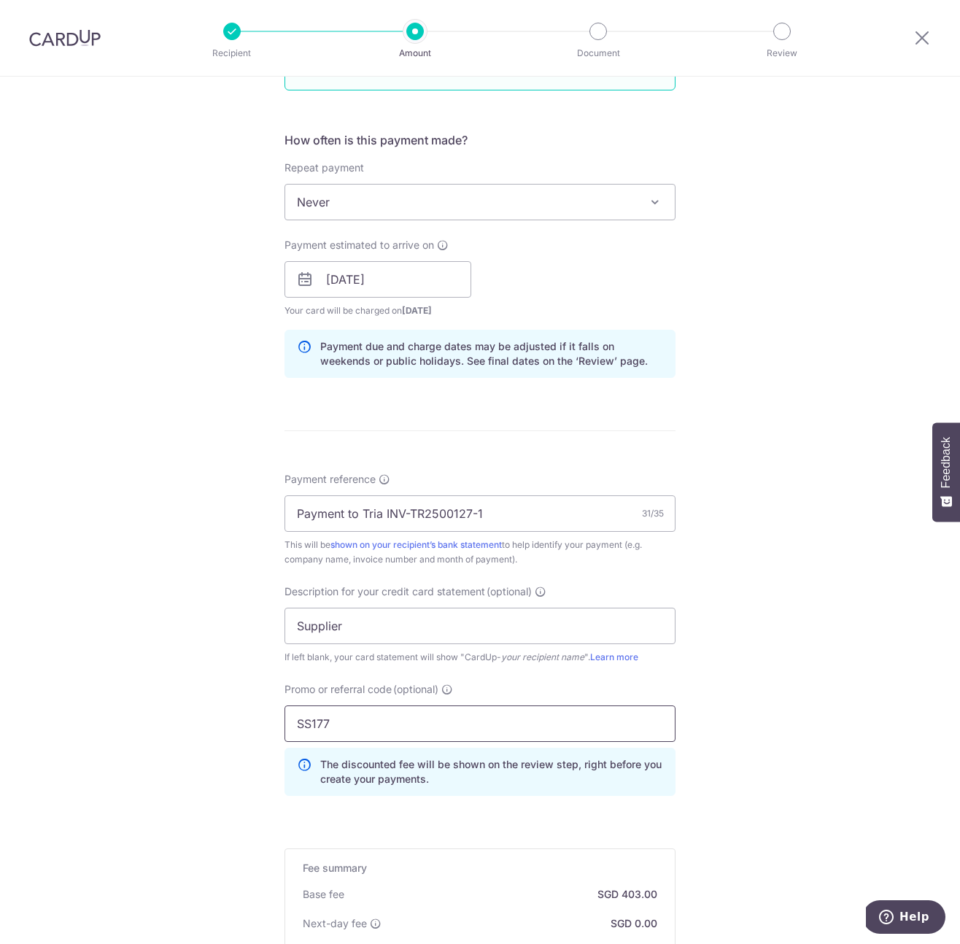
scroll to position [747, 0]
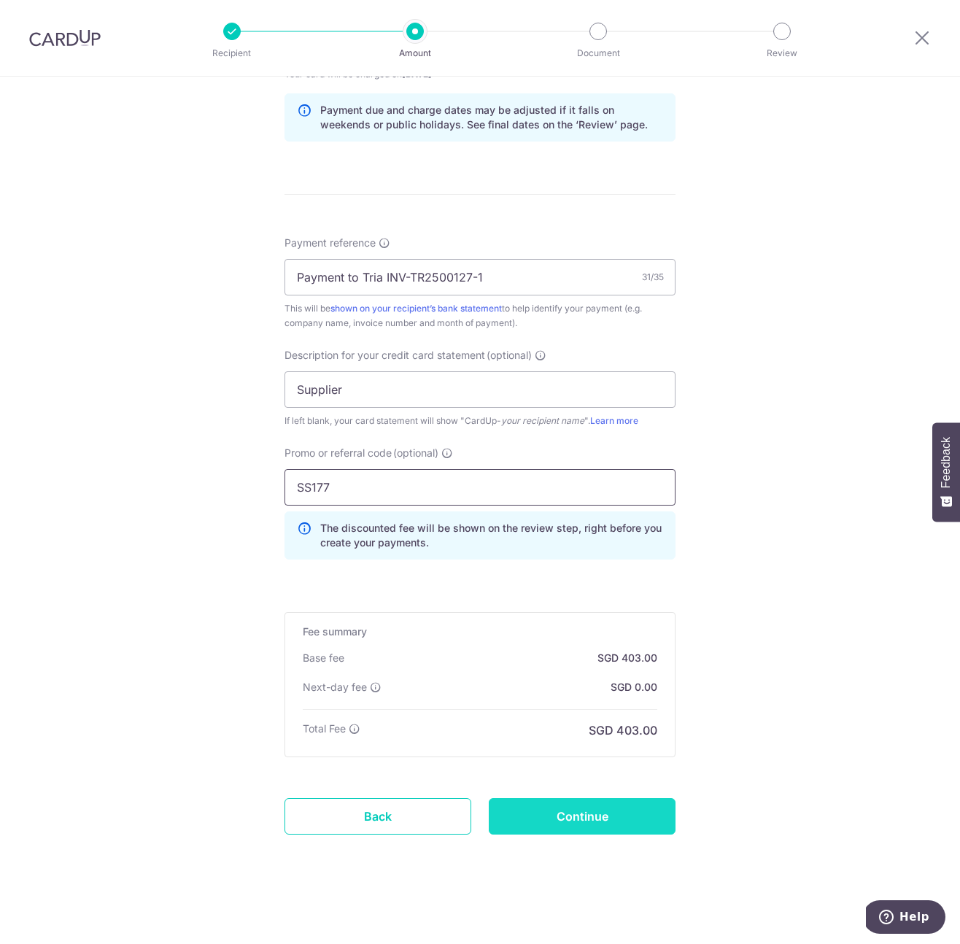
type input "SS177"
click at [629, 823] on input "Continue" at bounding box center [582, 816] width 187 height 36
type input "Create Schedule"
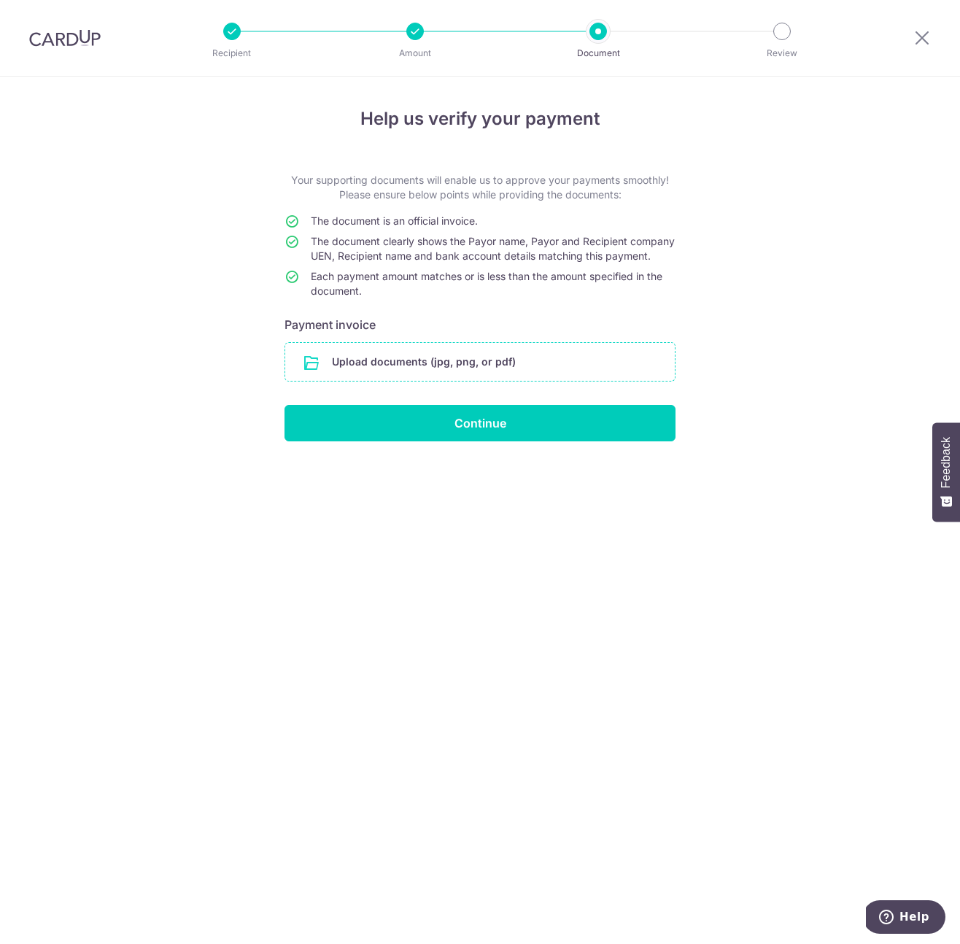
click at [390, 379] on input "file" at bounding box center [480, 362] width 390 height 38
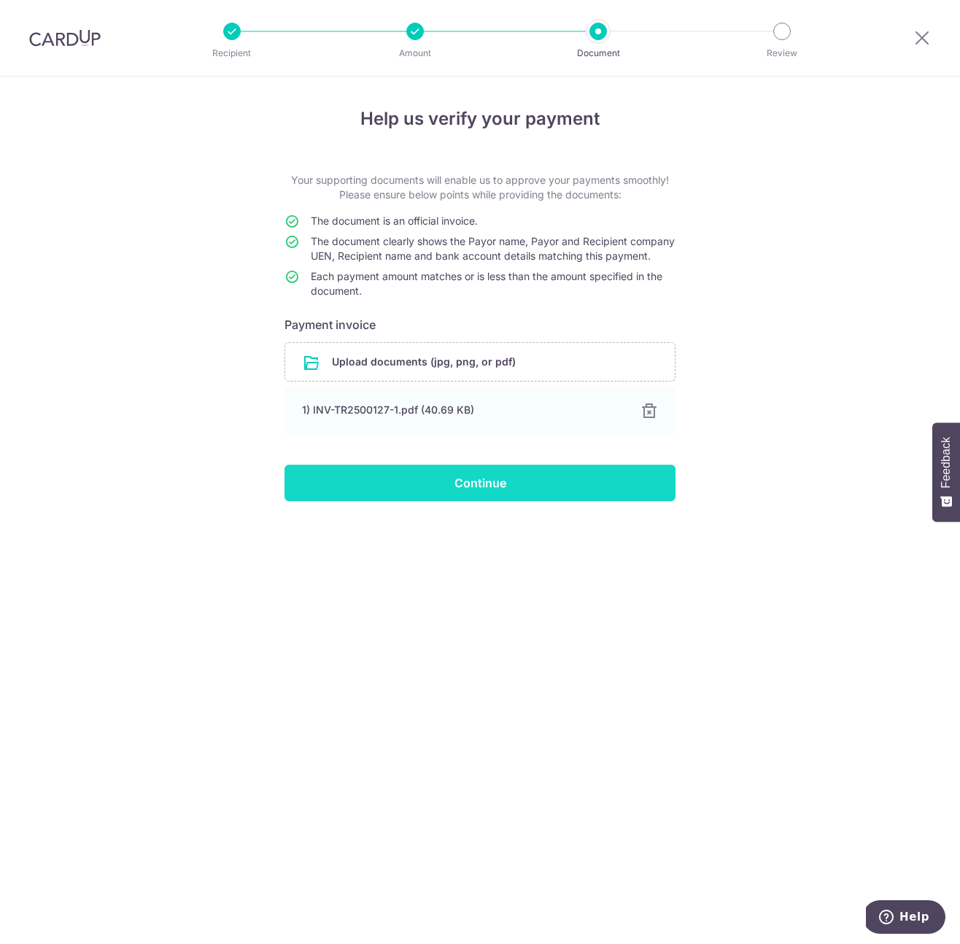
click at [586, 501] on input "Continue" at bounding box center [480, 483] width 391 height 36
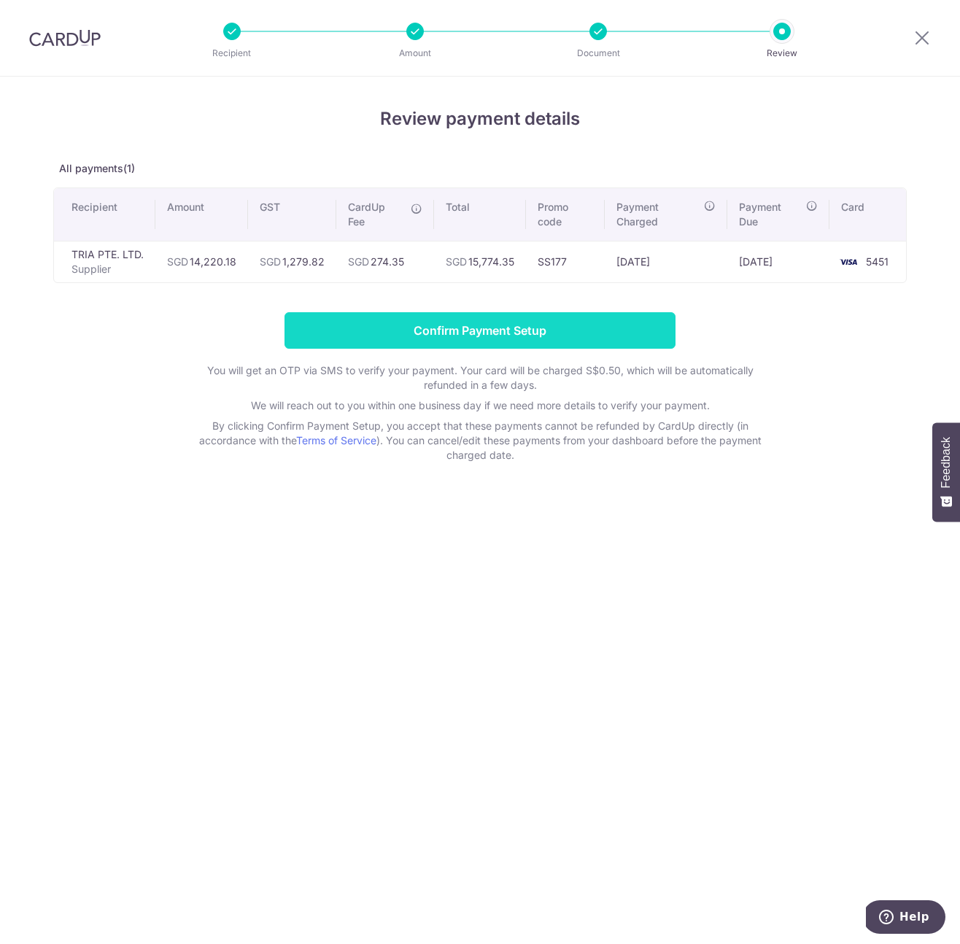
click at [611, 335] on input "Confirm Payment Setup" at bounding box center [480, 330] width 391 height 36
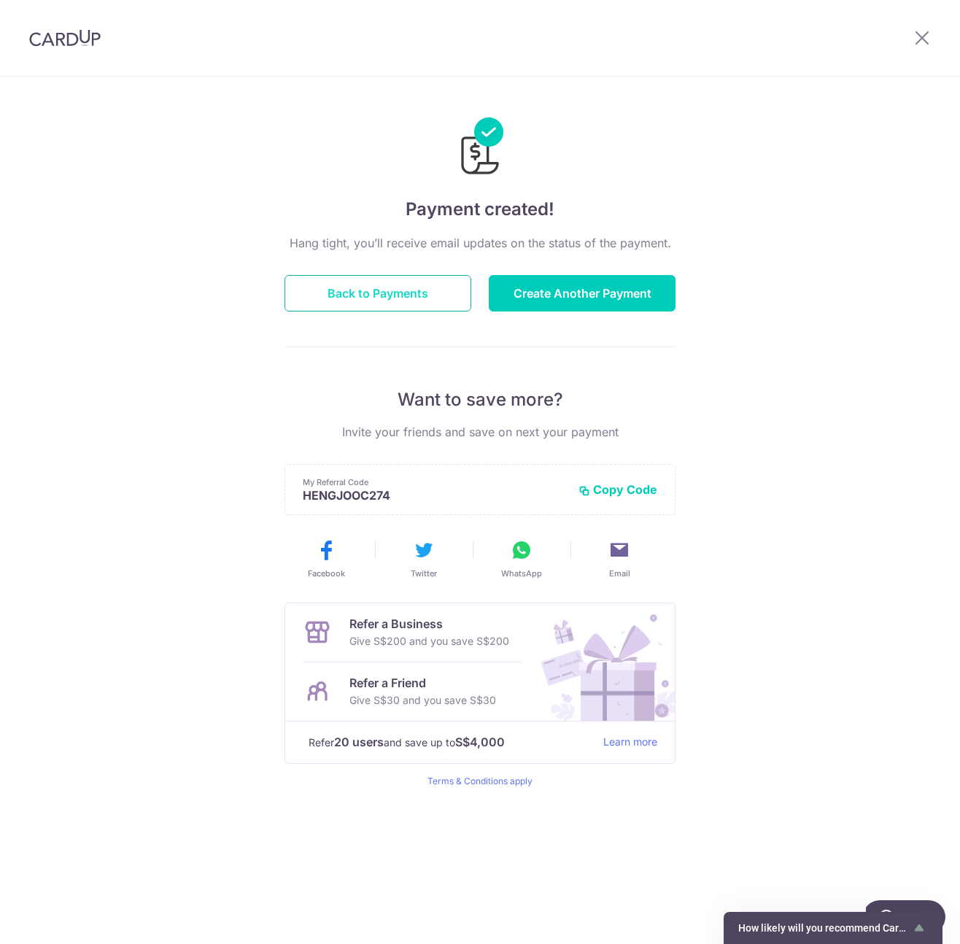
click at [396, 297] on button "Back to Payments" at bounding box center [378, 293] width 187 height 36
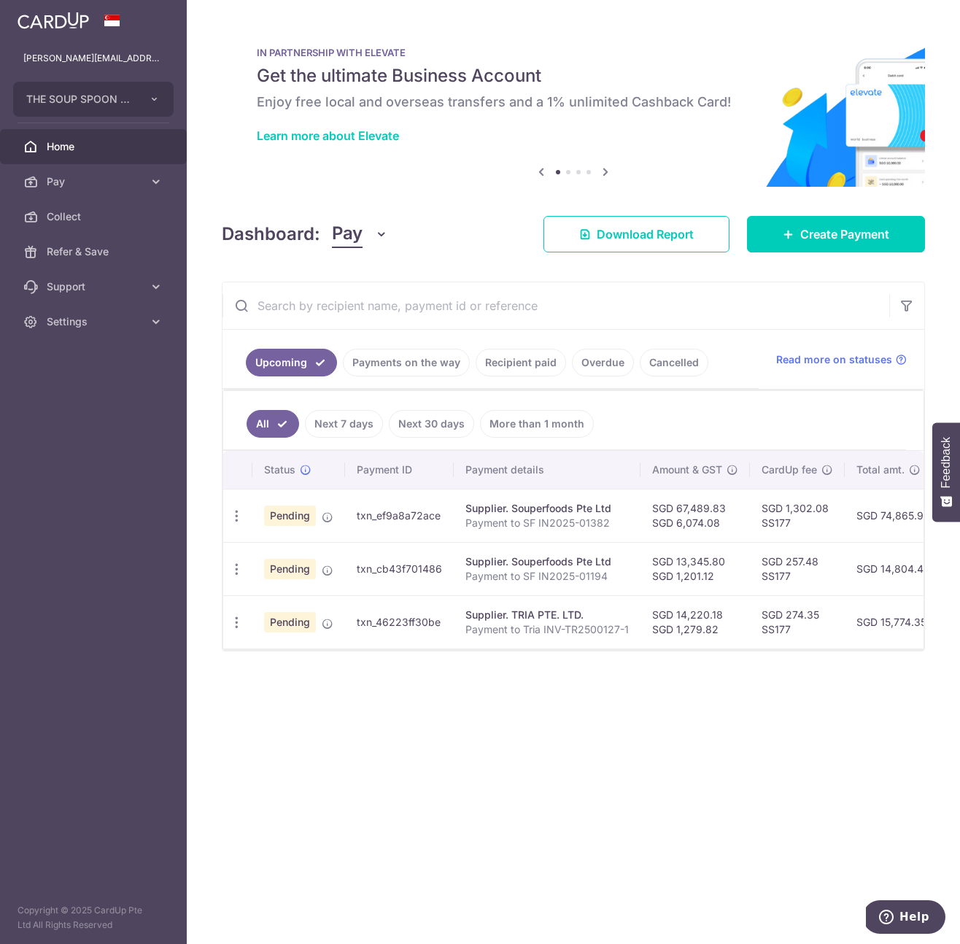
click at [678, 854] on div "× Pause Schedule Pause all future payments in this series Pause just this one p…" at bounding box center [574, 472] width 774 height 944
